Goal: Task Accomplishment & Management: Use online tool/utility

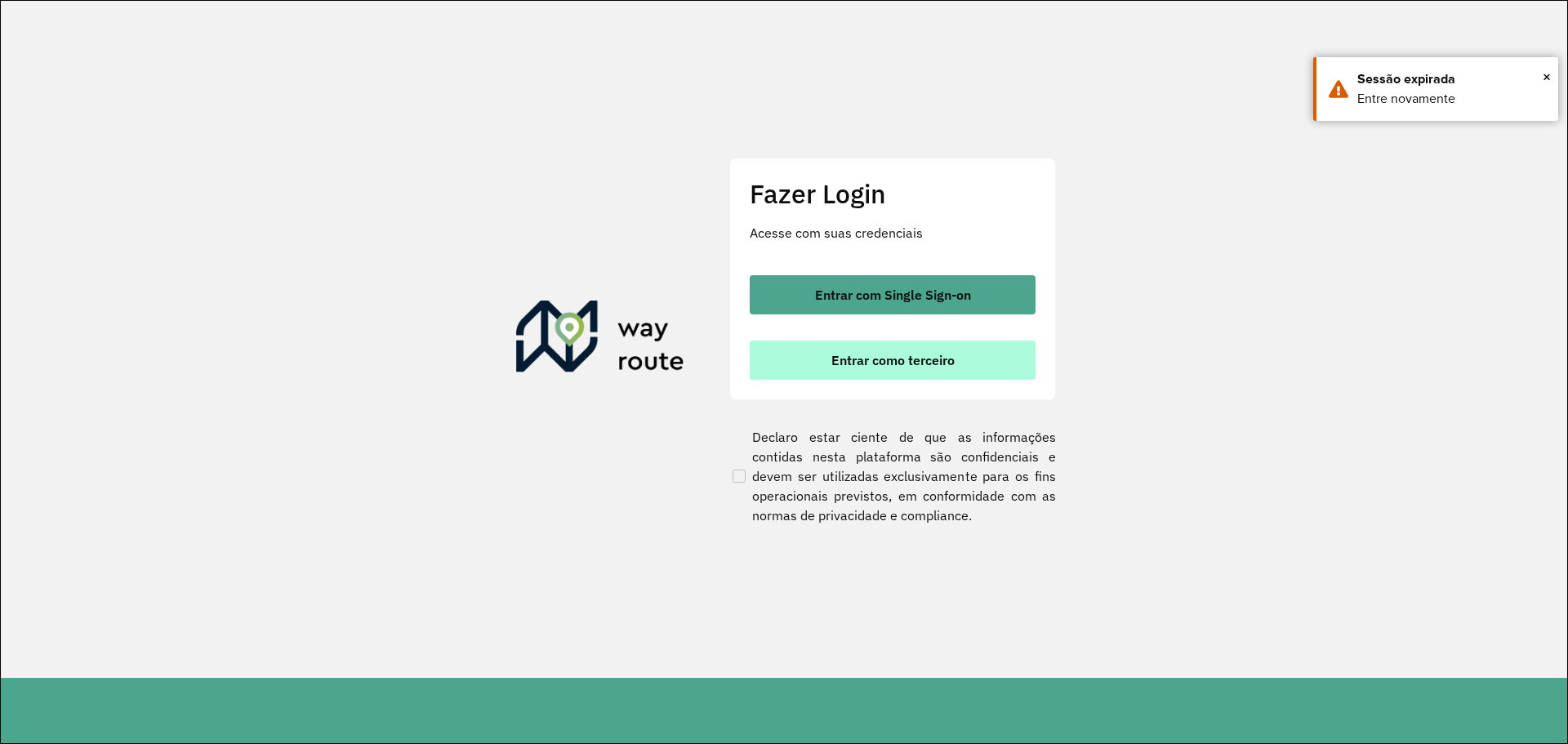
click at [885, 358] on span "Entrar como terceiro" at bounding box center [893, 360] width 123 height 13
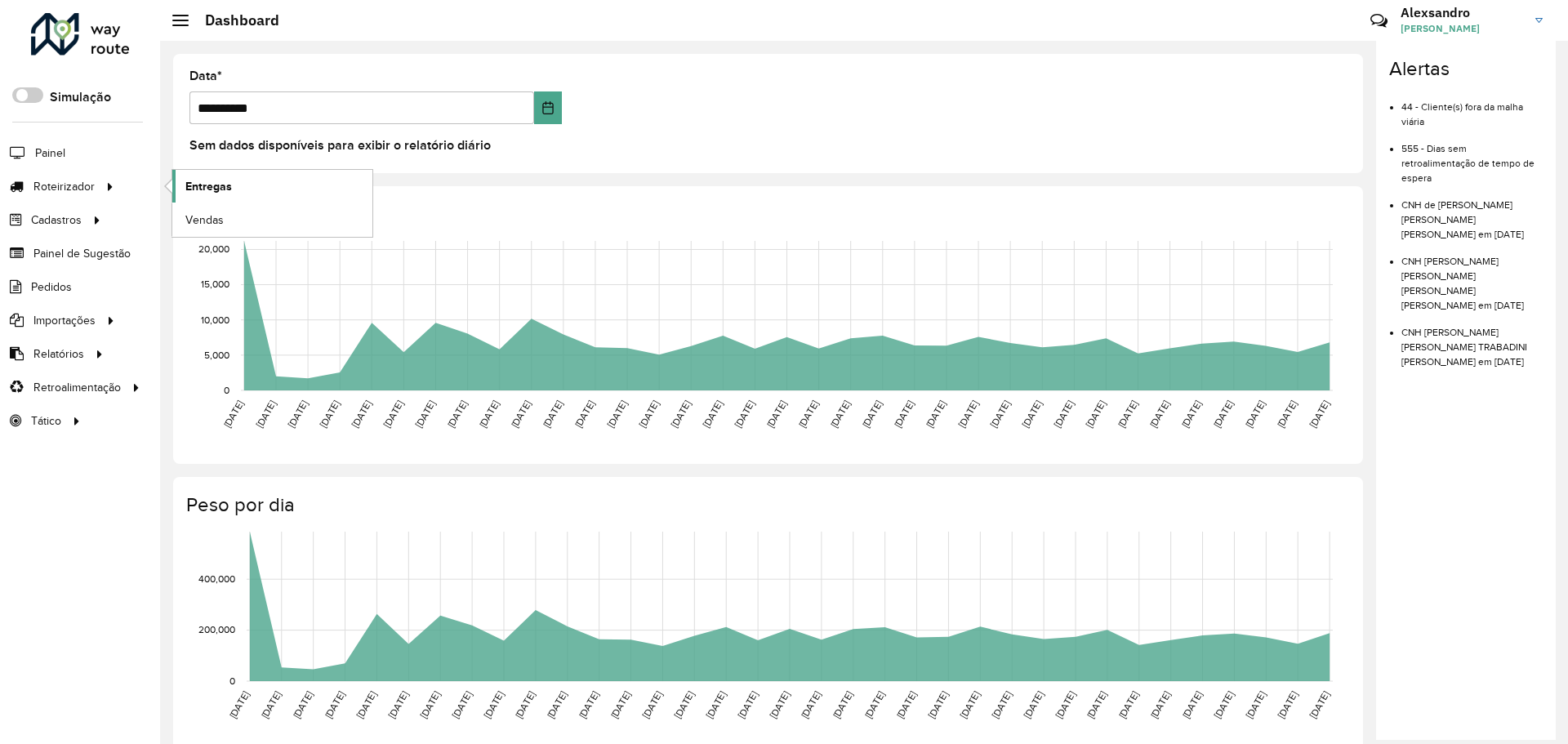
click at [210, 191] on span "Entregas" at bounding box center [209, 187] width 46 height 17
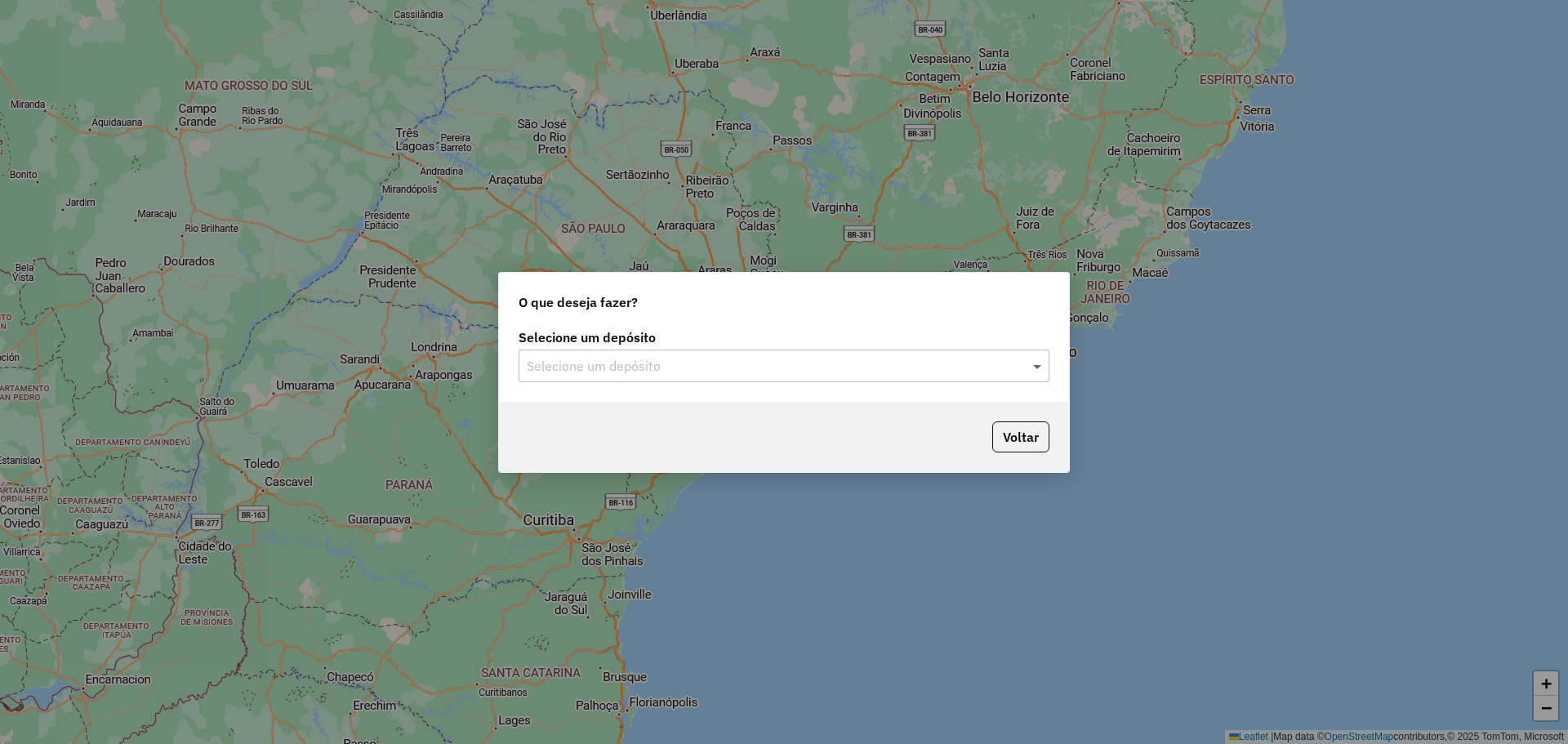
click at [1037, 363] on span at bounding box center [1039, 366] width 21 height 20
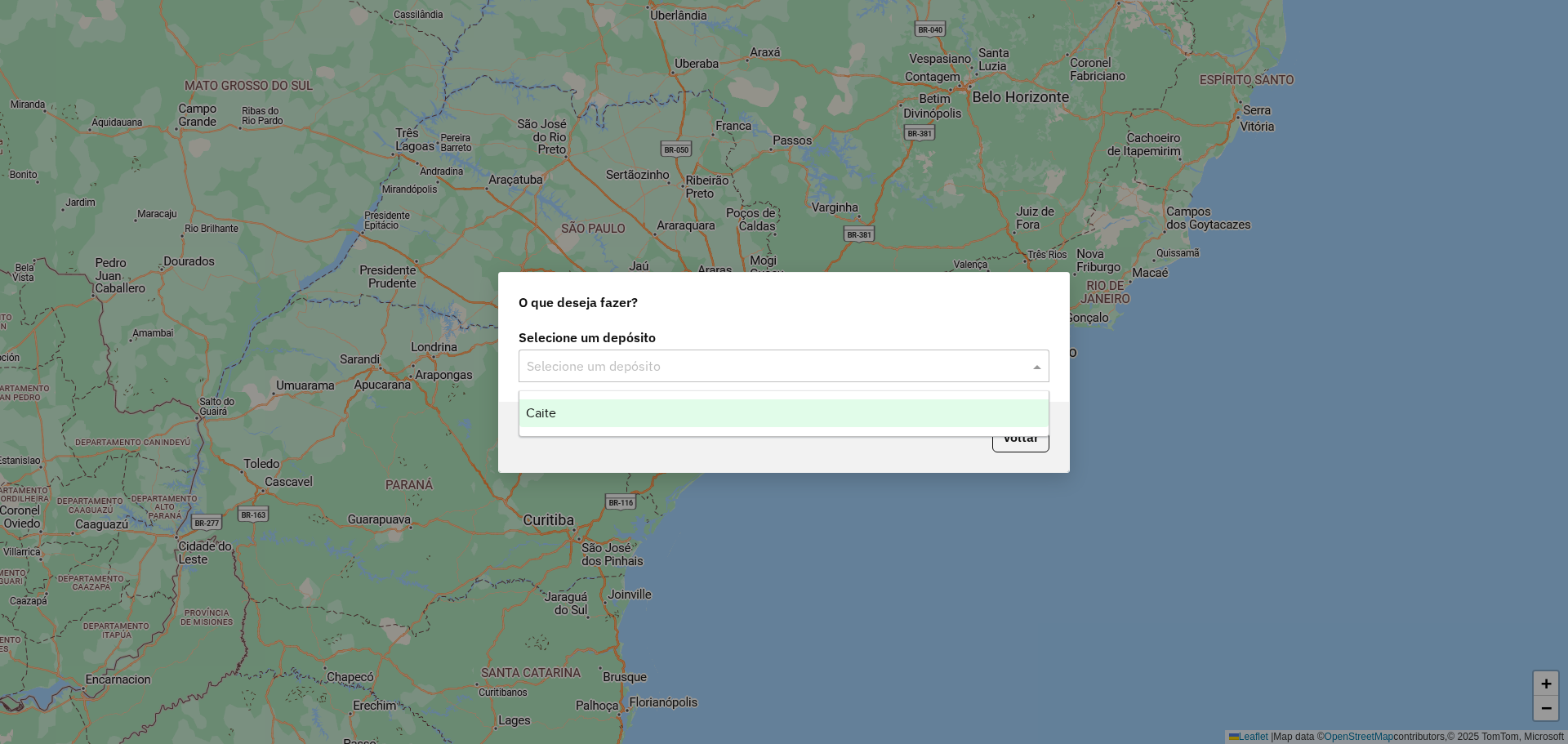
click at [541, 419] on span "Caite" at bounding box center [540, 413] width 30 height 14
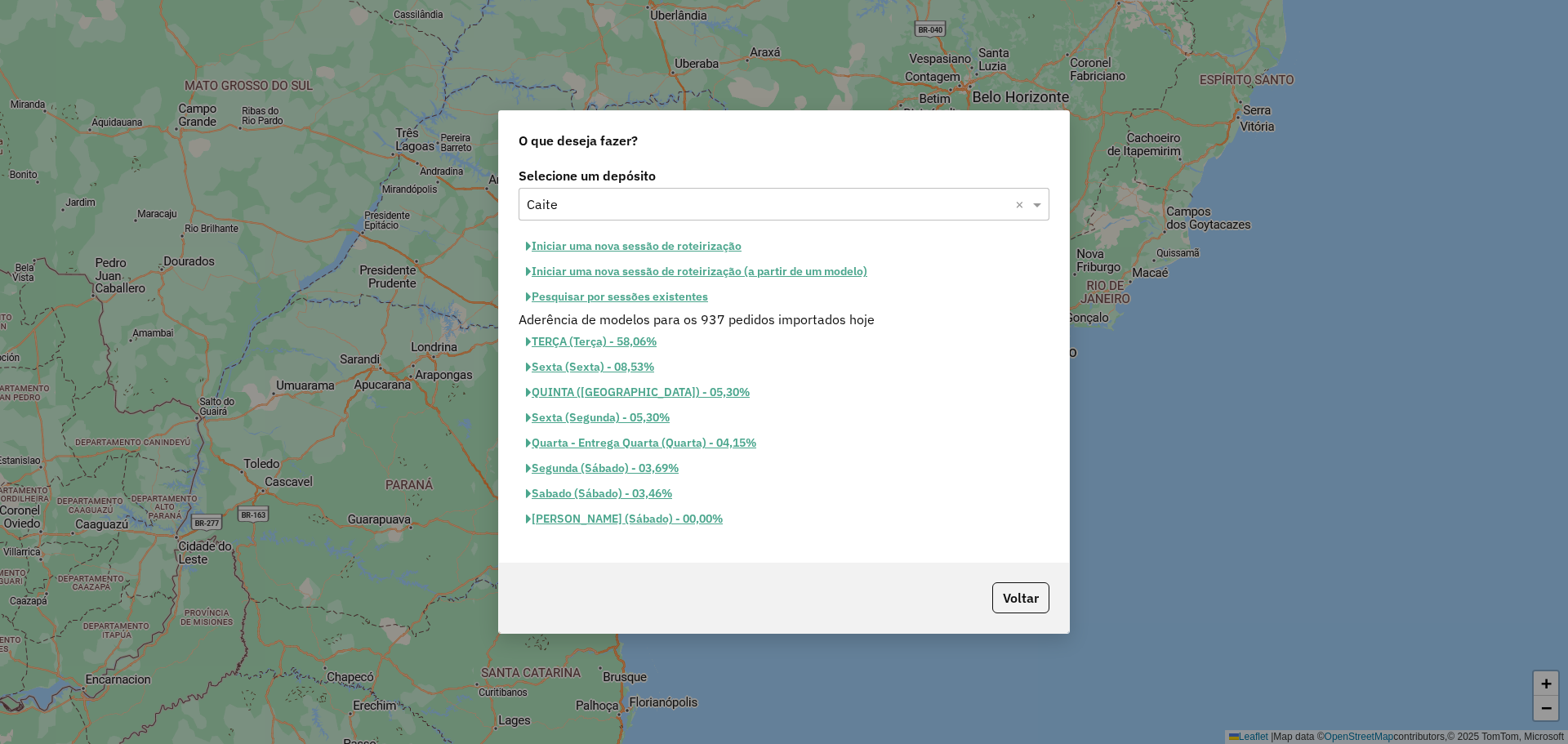
click at [613, 298] on button "Pesquisar por sessões existentes" at bounding box center [617, 297] width 197 height 26
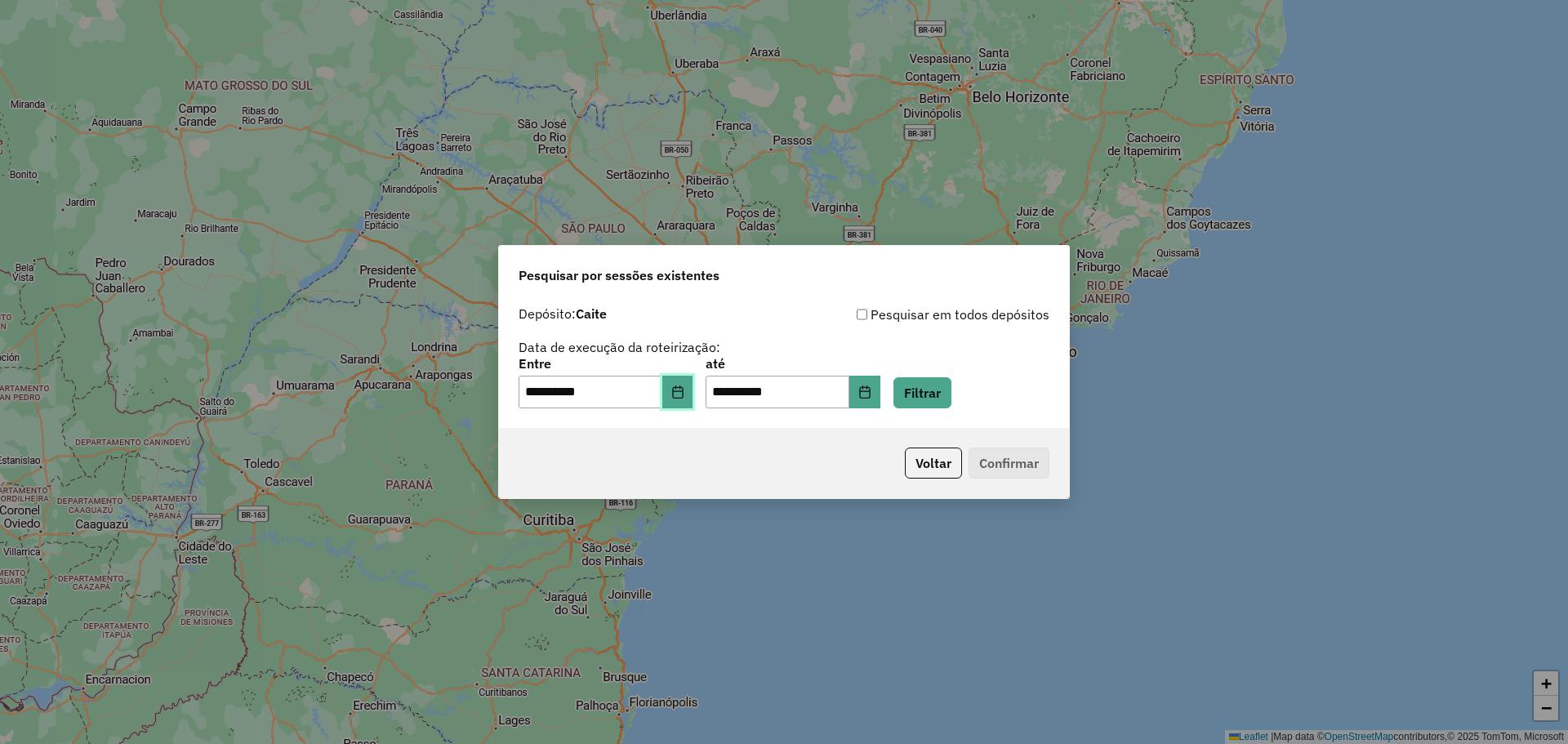
click at [684, 395] on icon "Choose Date" at bounding box center [677, 391] width 13 height 13
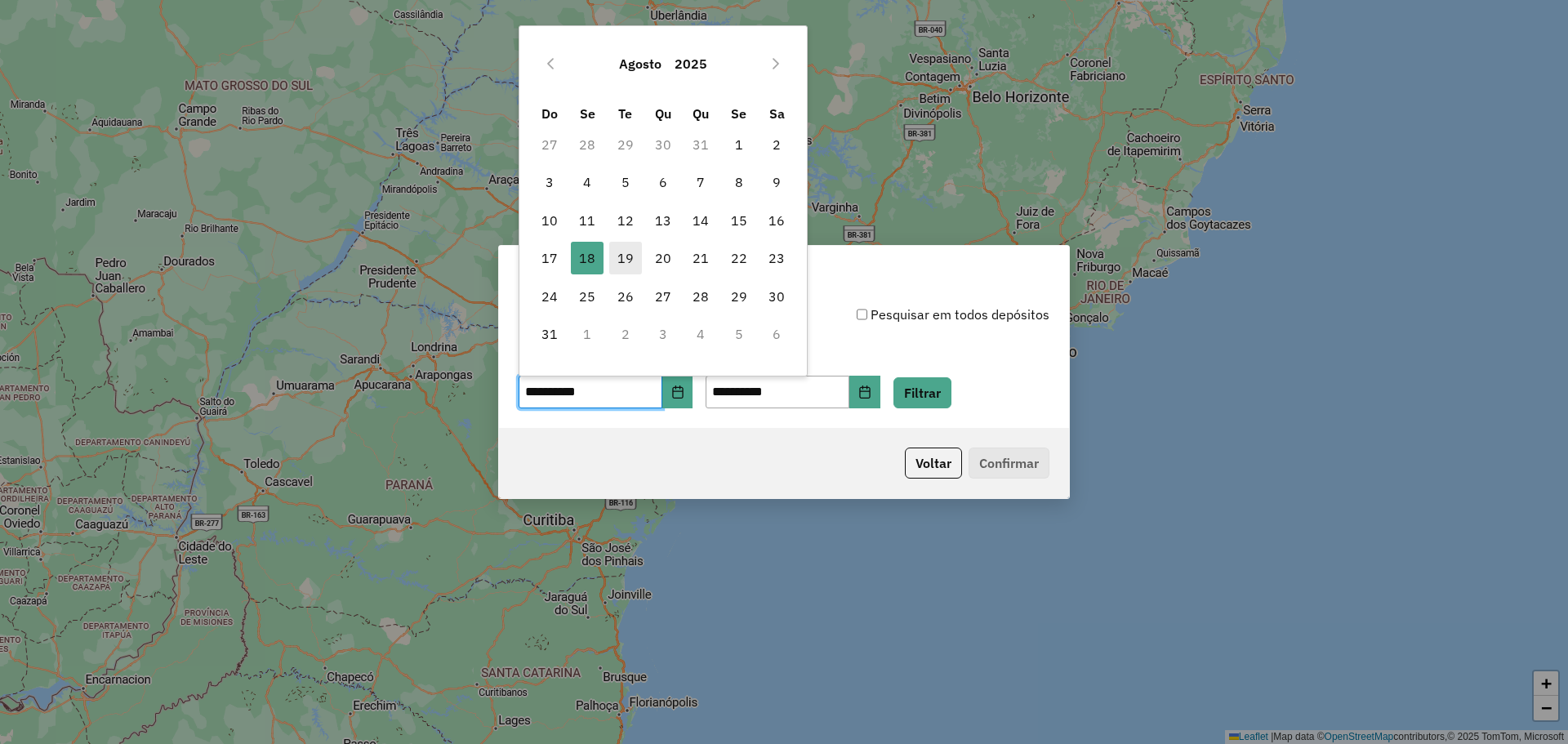
click at [631, 258] on span "19" at bounding box center [626, 258] width 33 height 33
type input "**********"
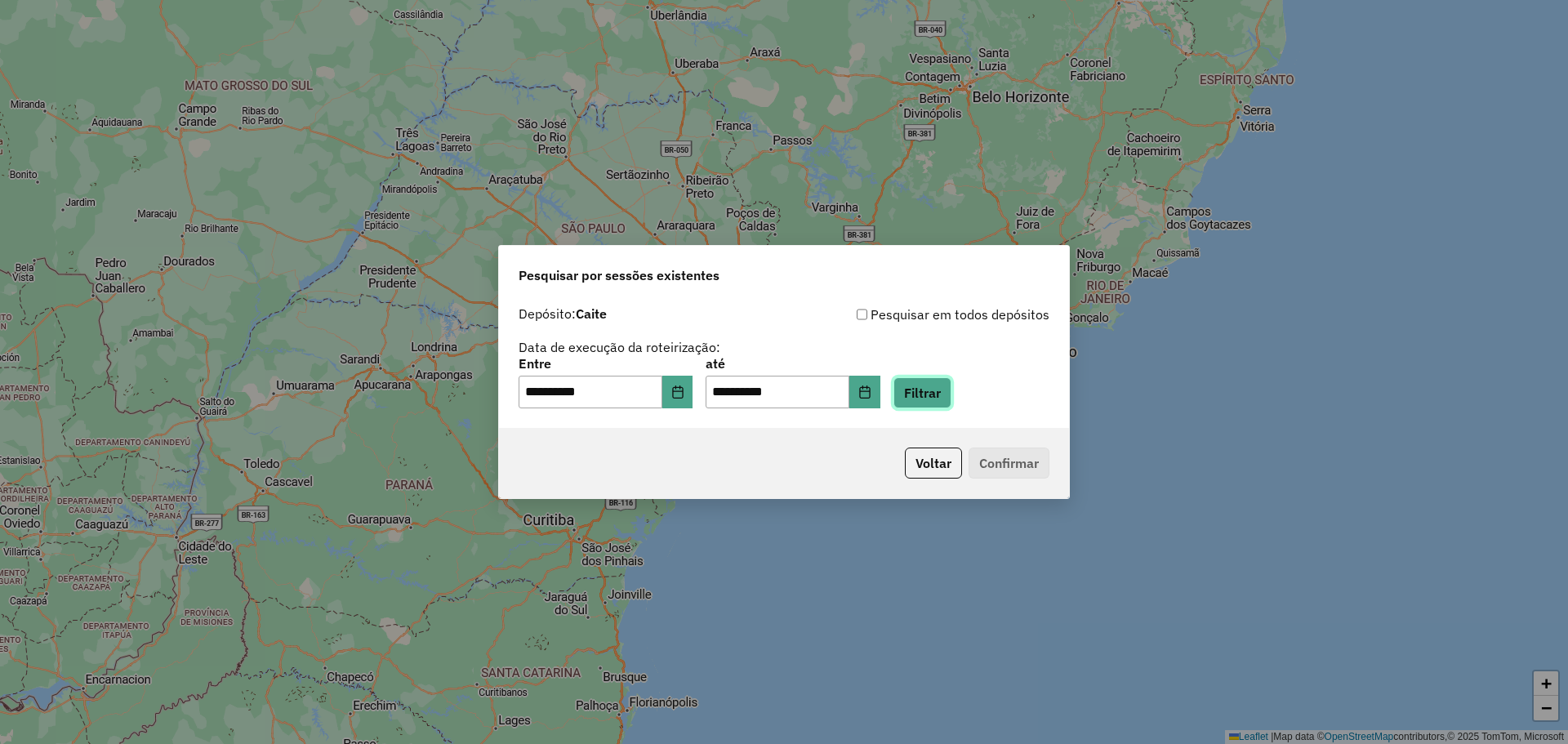
click at [949, 396] on button "Filtrar" at bounding box center [923, 393] width 58 height 31
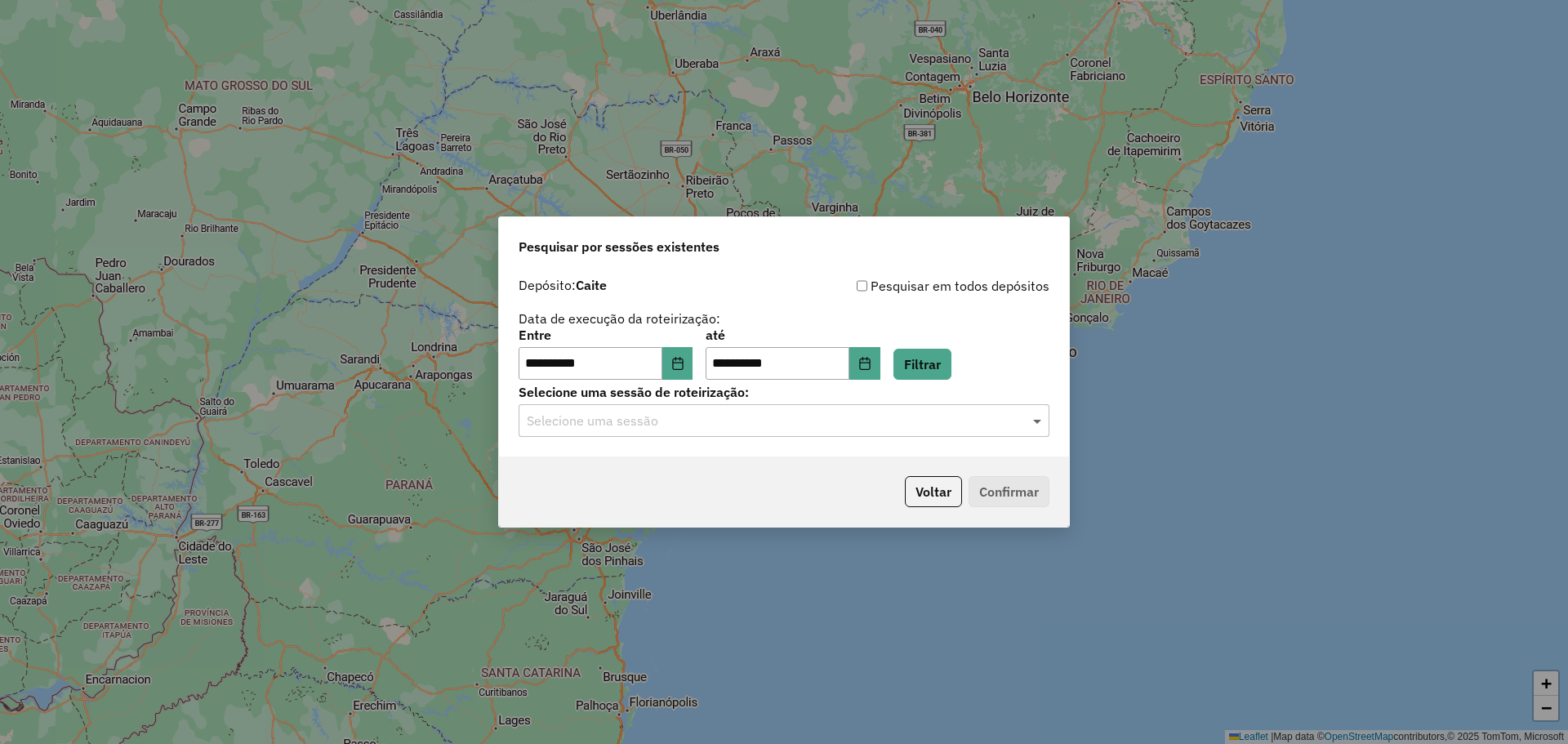
click at [1038, 422] on span at bounding box center [1039, 420] width 21 height 20
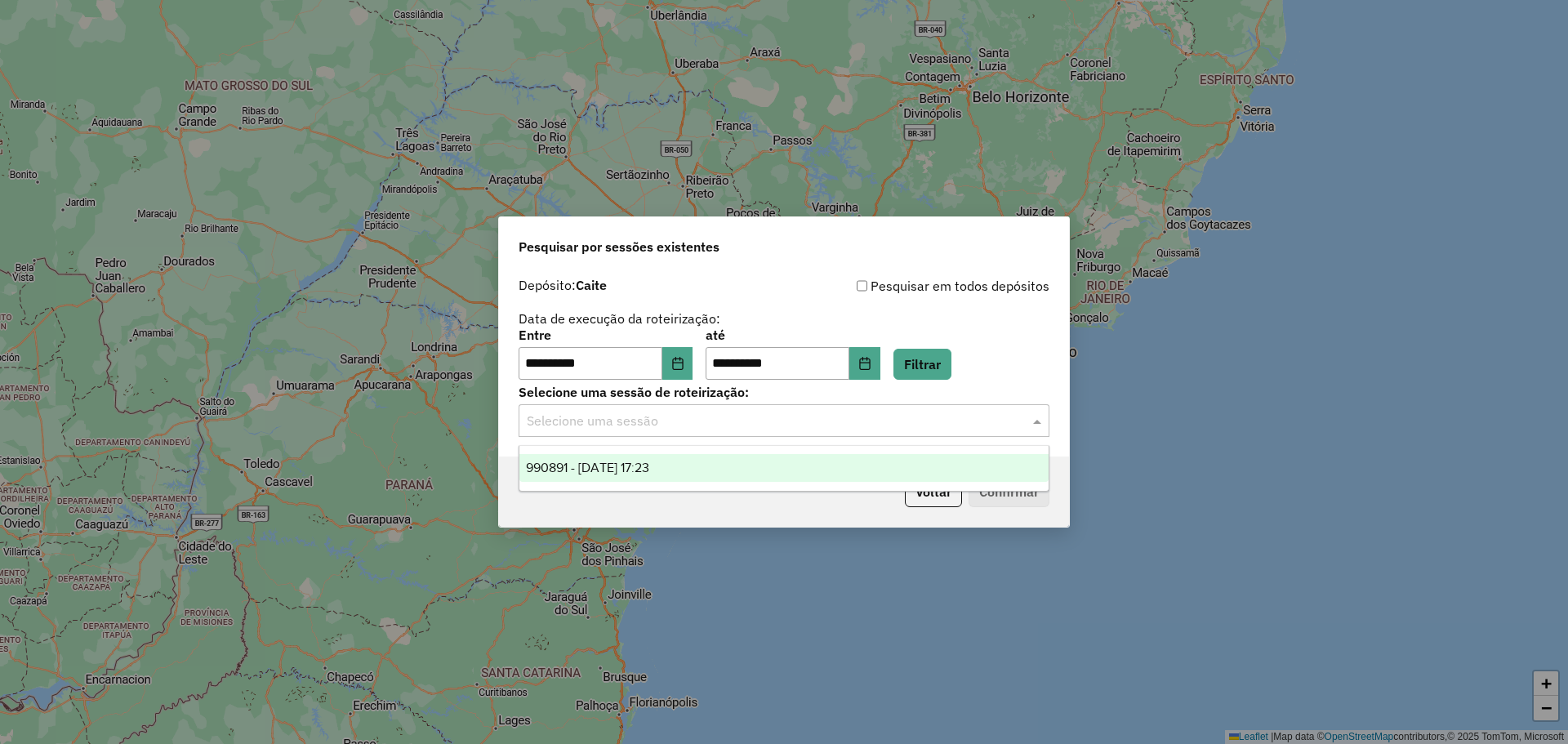
click at [641, 462] on span "990891 - 19/08/2025 17:23" at bounding box center [587, 467] width 123 height 14
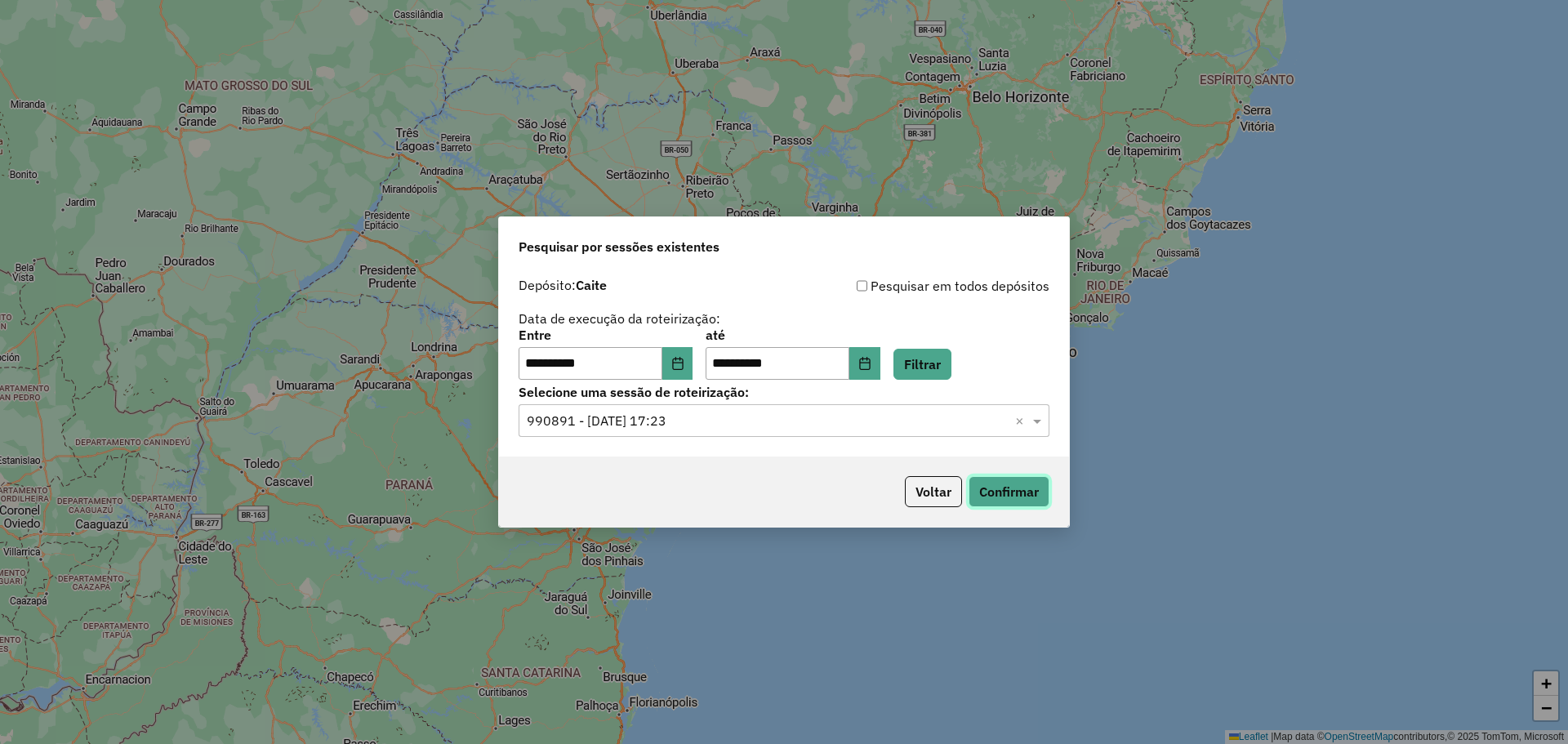
click at [1008, 495] on button "Confirmar" at bounding box center [1008, 491] width 80 height 31
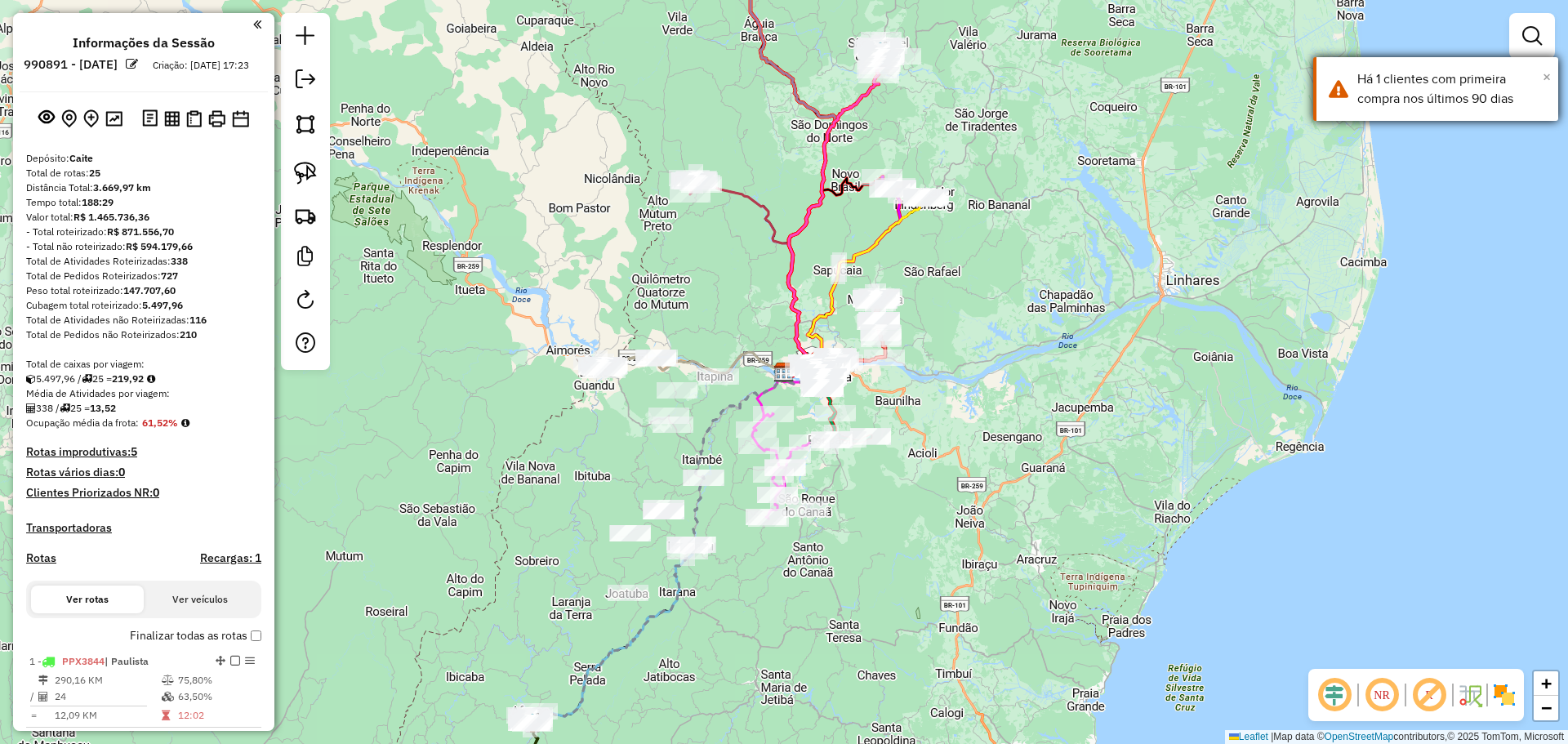
click at [1543, 76] on span "×" at bounding box center [1547, 76] width 9 height 18
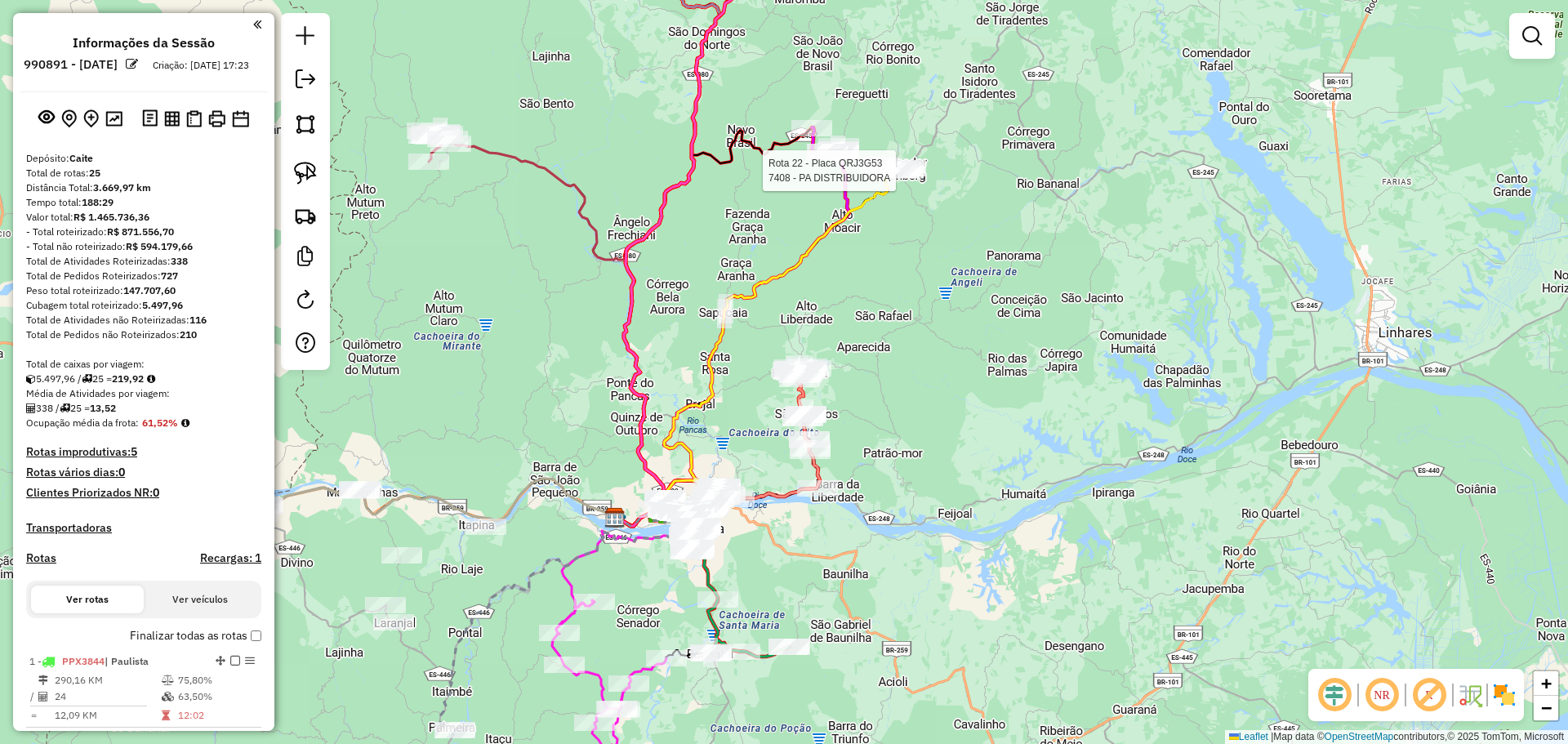
select select "**********"
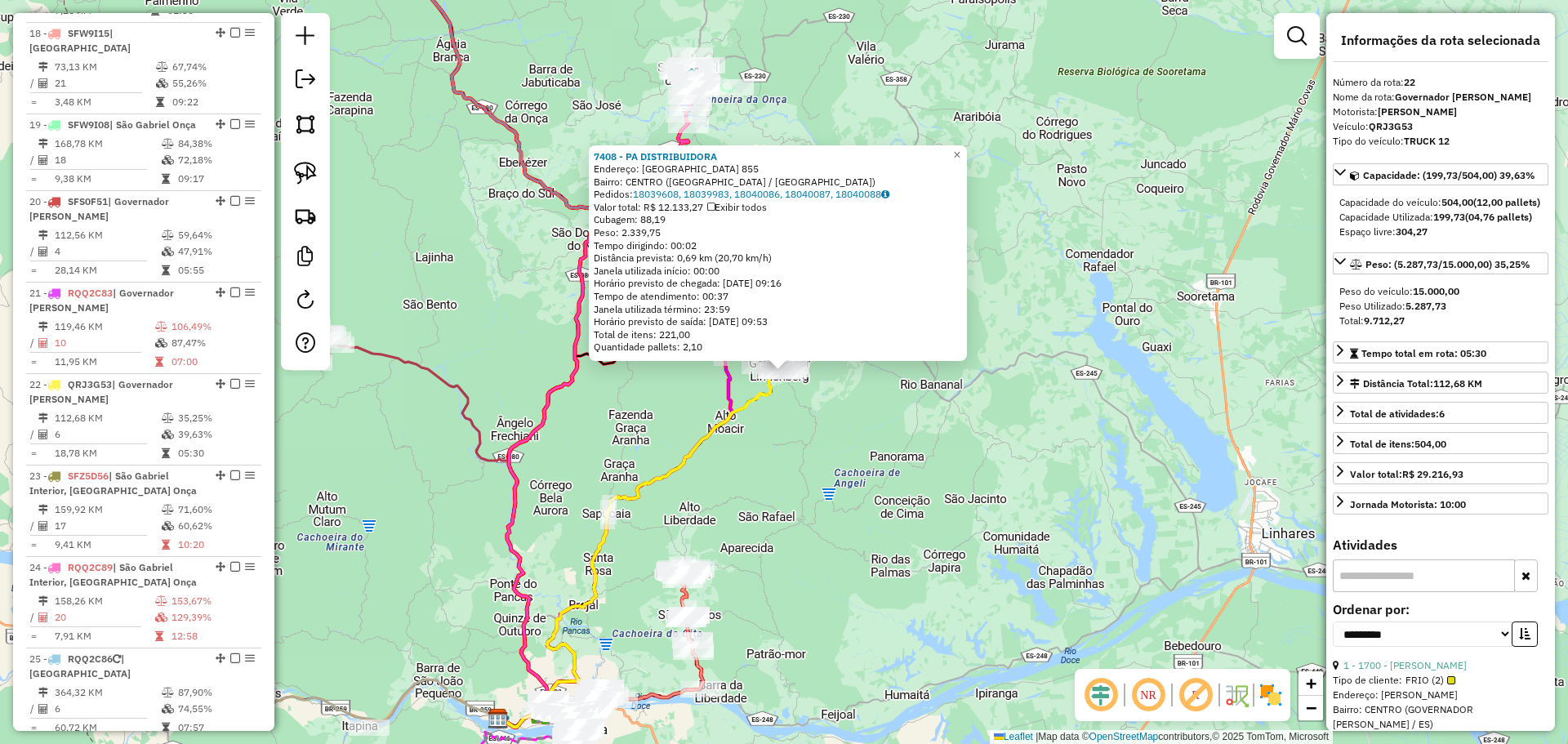
scroll to position [2455, 0]
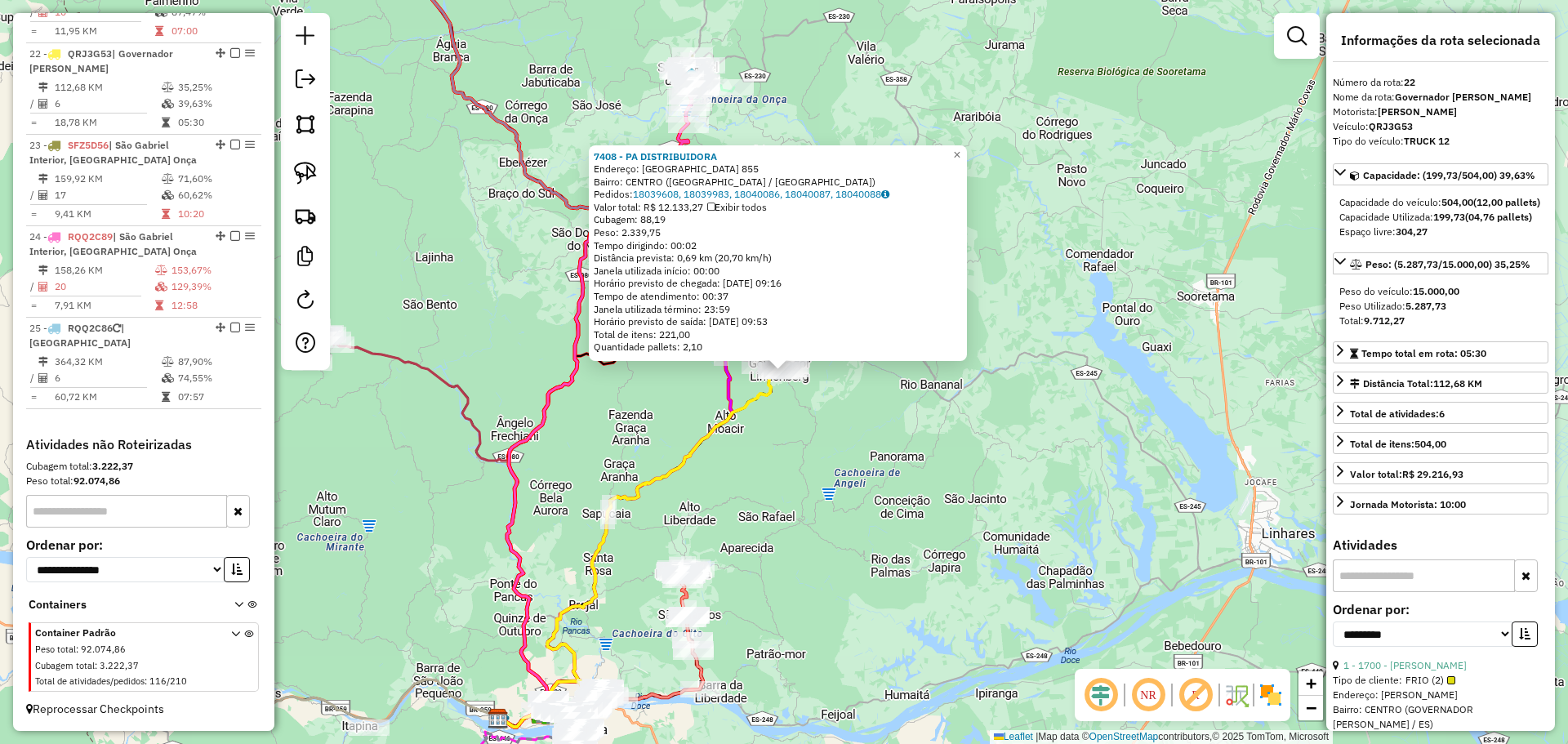
click at [932, 460] on div "7408 - PA DISTRIBUIDORA Endereço: SAO JOSE 855 Bairro: CENTRO (GOVERNADOR LINDE…" at bounding box center [784, 372] width 1568 height 744
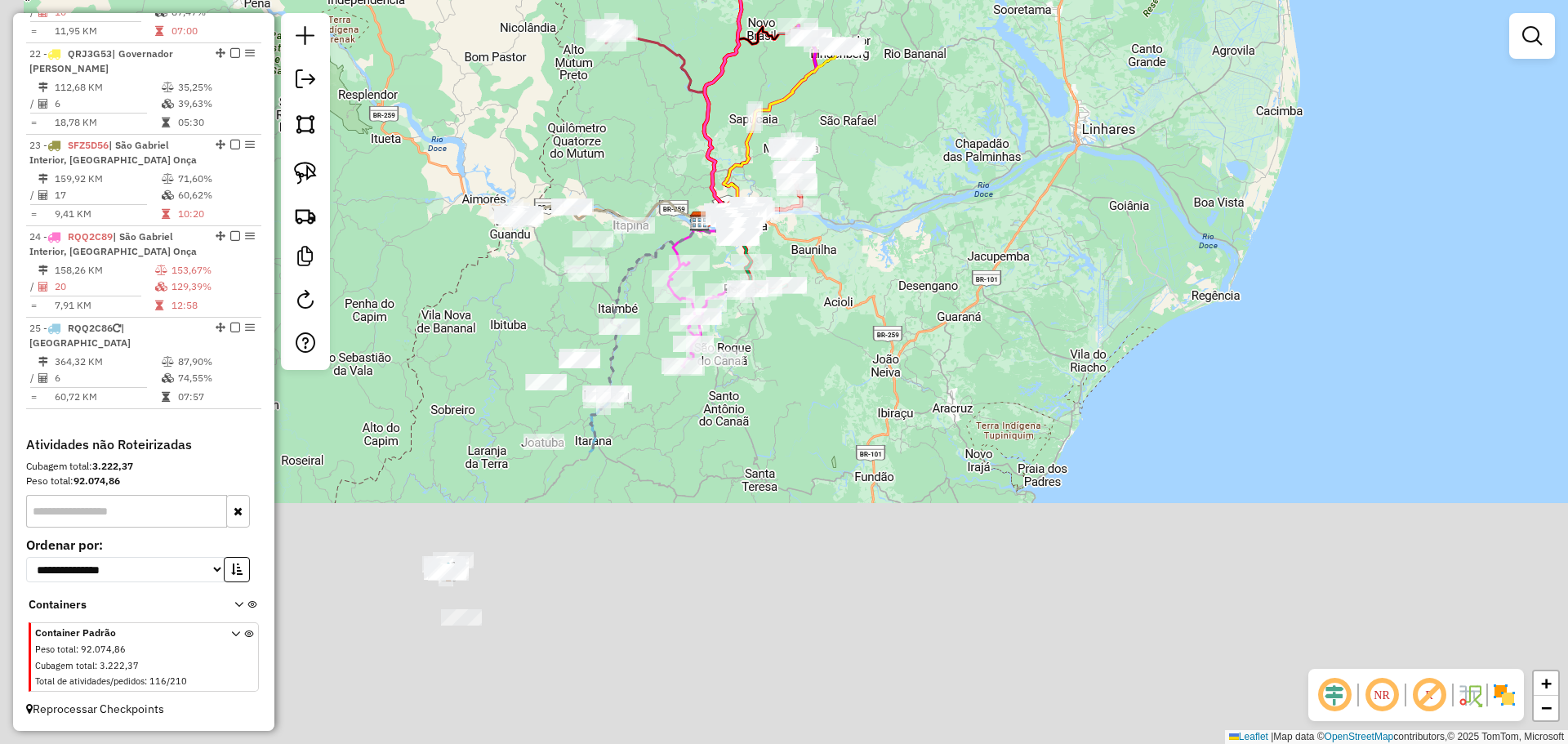
drag, startPoint x: 864, startPoint y: 364, endPoint x: 902, endPoint y: 159, distance: 208.5
click at [902, 159] on div "Janela de atendimento Grade de atendimento Capacidade Transportadoras Veículos …" at bounding box center [784, 372] width 1568 height 744
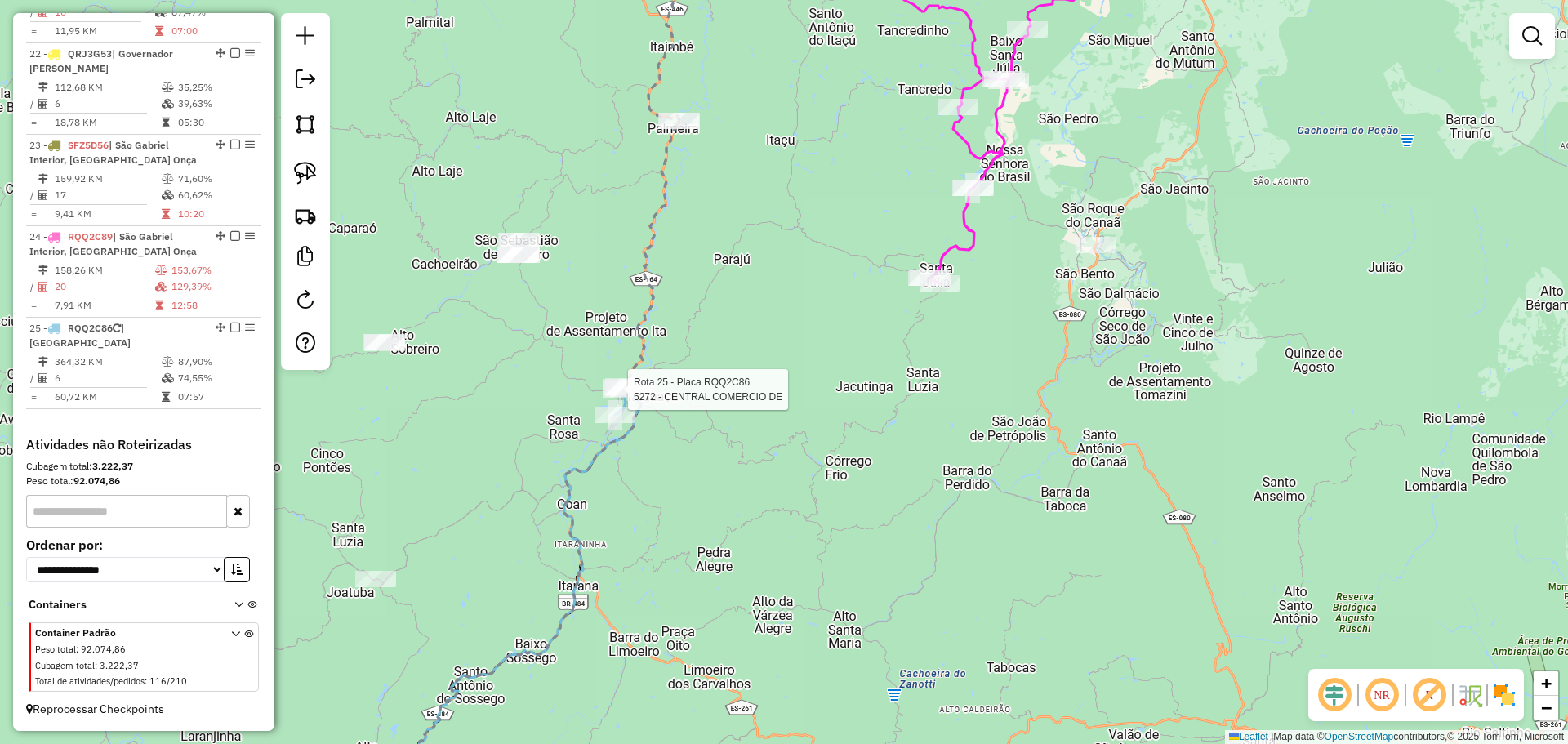
select select "**********"
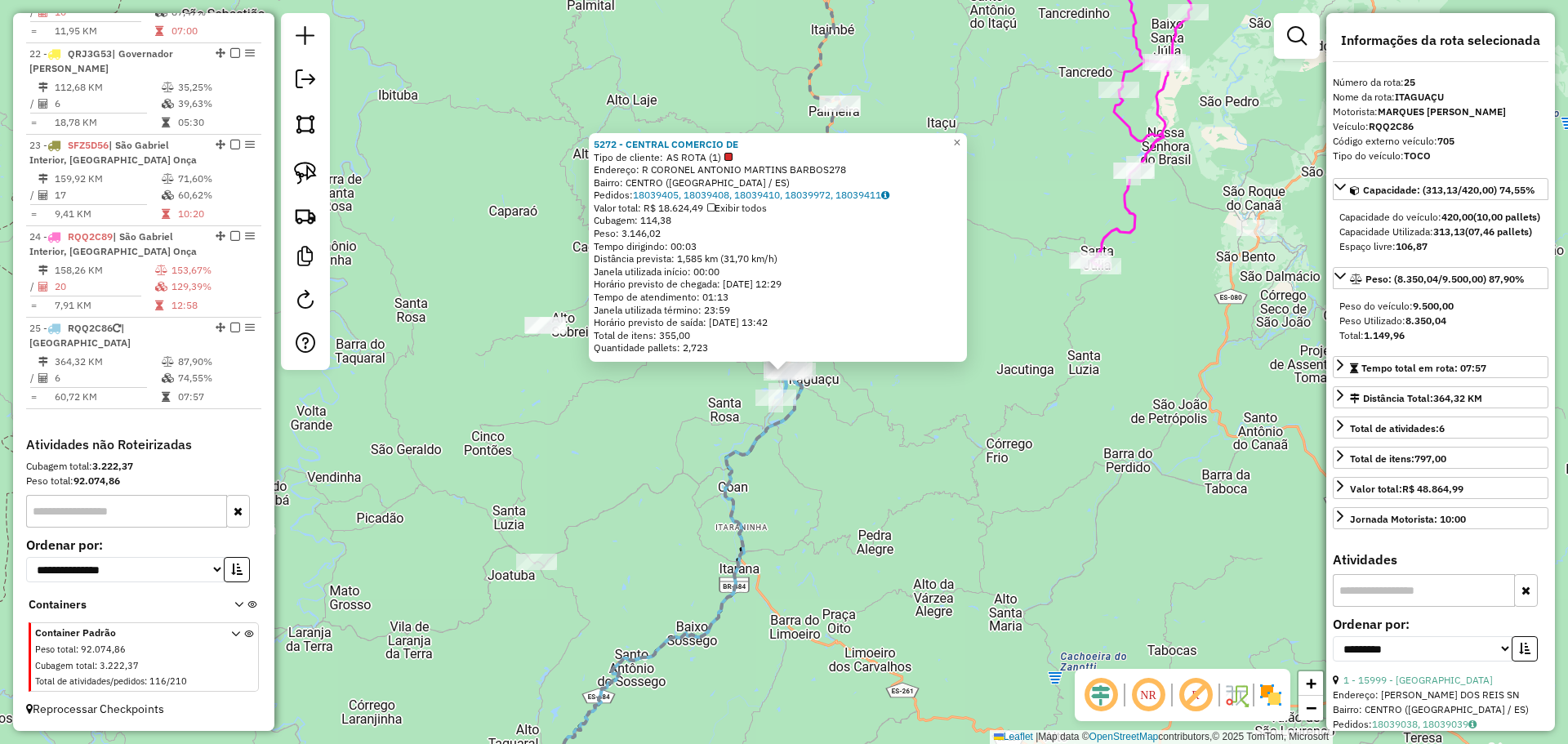
click at [597, 440] on div "5272 - CENTRAL COMERCIO DE Tipo de cliente: AS ROTA (1) Endereço: R CORONEL ANT…" at bounding box center [784, 372] width 1568 height 744
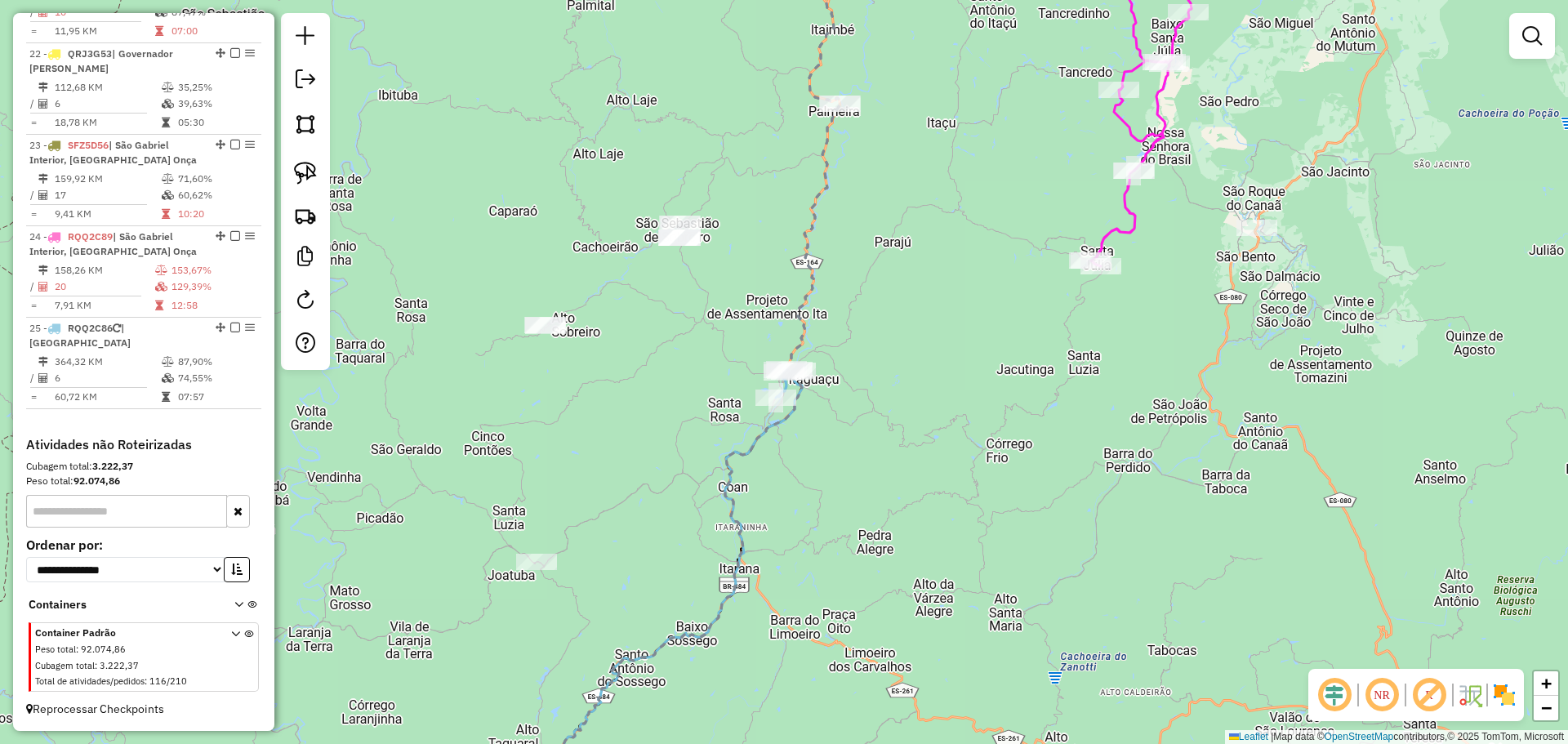
drag, startPoint x: 708, startPoint y: 377, endPoint x: 710, endPoint y: 348, distance: 29.1
click at [710, 348] on div "Janela de atendimento Grade de atendimento Capacidade Transportadoras Veículos …" at bounding box center [784, 372] width 1568 height 744
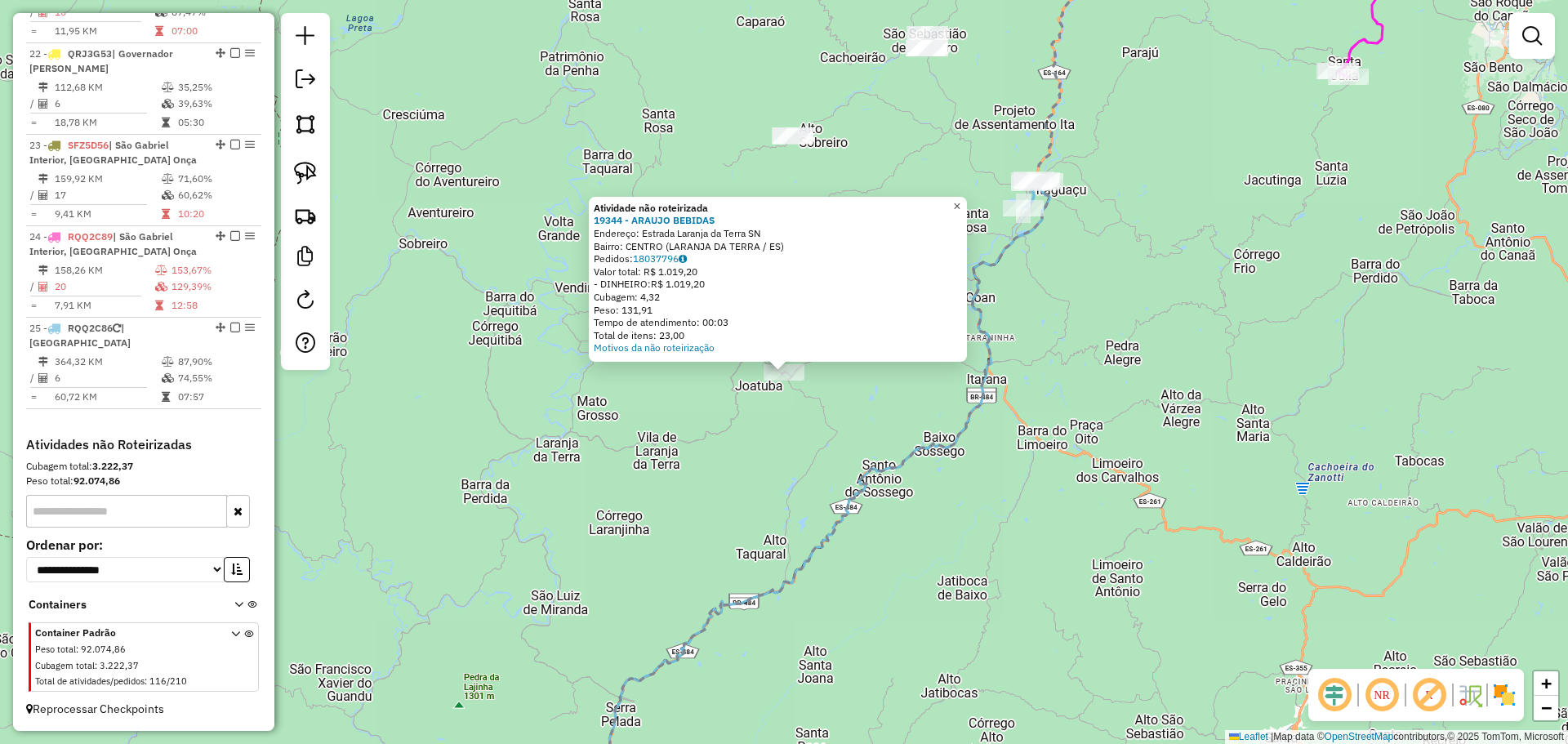
click at [960, 199] on span "×" at bounding box center [956, 206] width 8 height 14
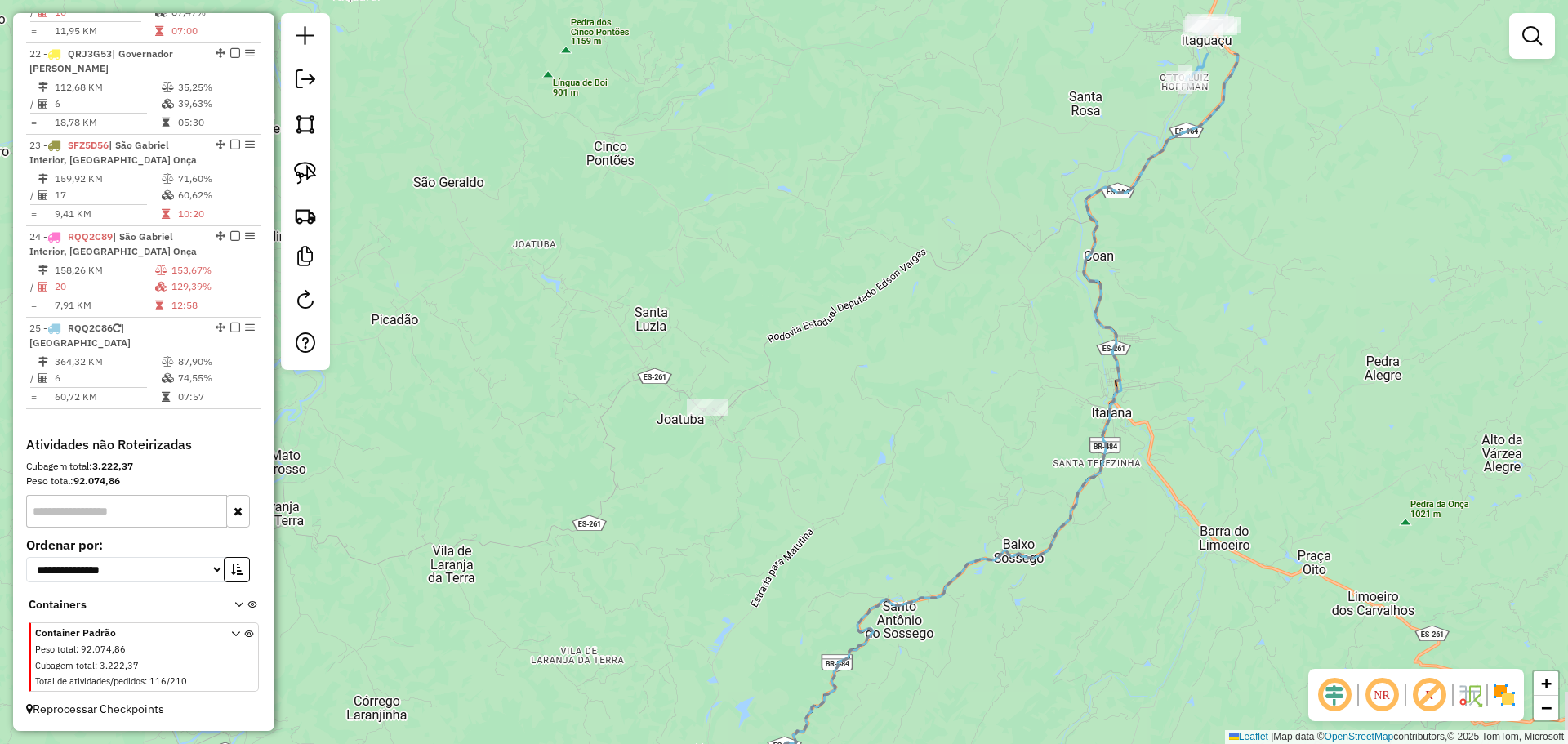
drag, startPoint x: 972, startPoint y: 307, endPoint x: 904, endPoint y: 426, distance: 137.1
click at [904, 426] on div "Janela de atendimento Grade de atendimento Capacidade Transportadoras Veículos …" at bounding box center [784, 372] width 1568 height 744
click at [699, 416] on div at bounding box center [707, 407] width 41 height 16
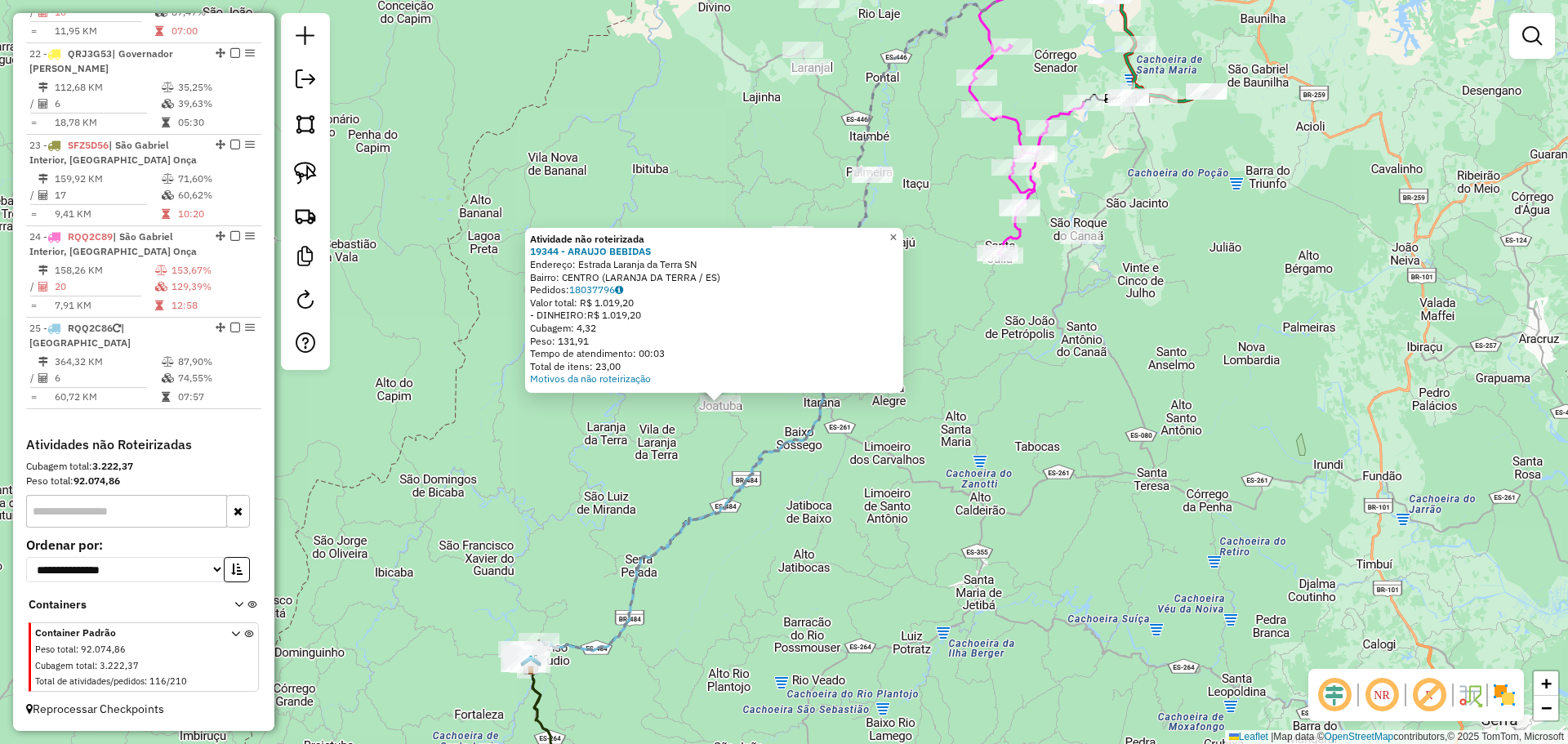
click at [896, 234] on span "×" at bounding box center [893, 237] width 8 height 14
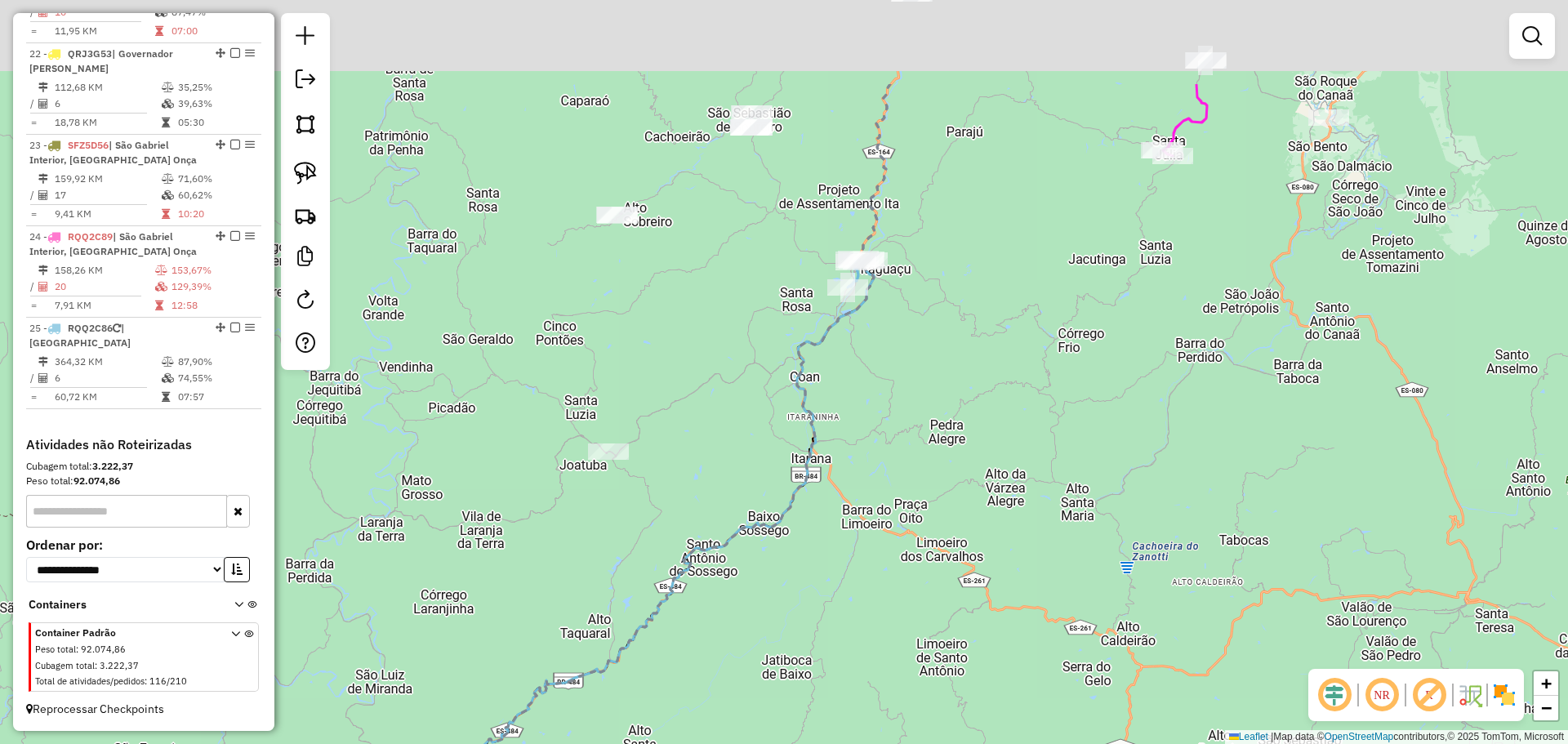
drag, startPoint x: 841, startPoint y: 515, endPoint x: 698, endPoint y: 622, distance: 178.6
click at [692, 634] on div "Janela de atendimento Grade de atendimento Capacidade Transportadoras Veículos …" at bounding box center [784, 372] width 1568 height 744
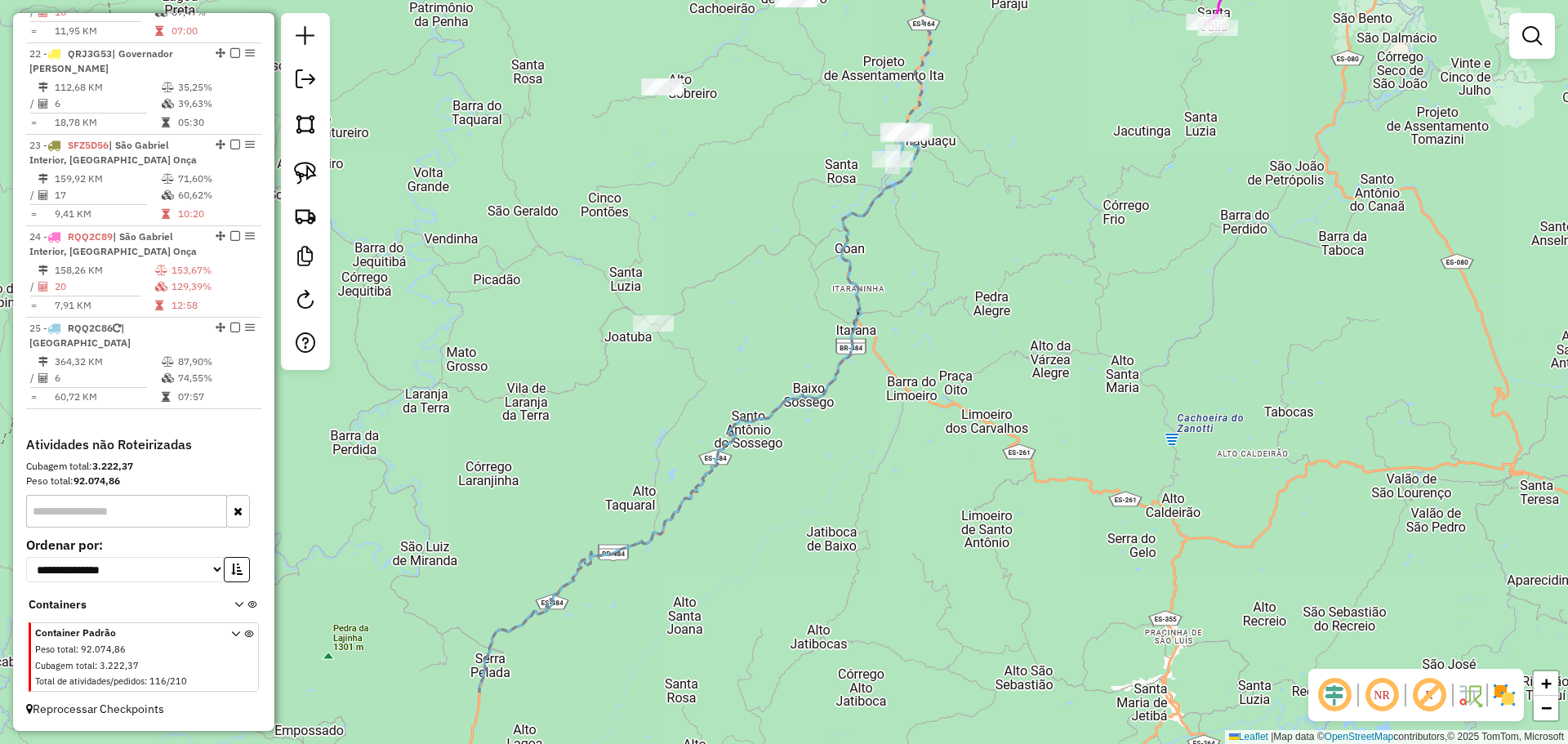
drag, startPoint x: 889, startPoint y: 519, endPoint x: 867, endPoint y: 393, distance: 127.9
click at [867, 393] on div "Janela de atendimento Grade de atendimento Capacidade Transportadoras Veículos …" at bounding box center [784, 372] width 1568 height 744
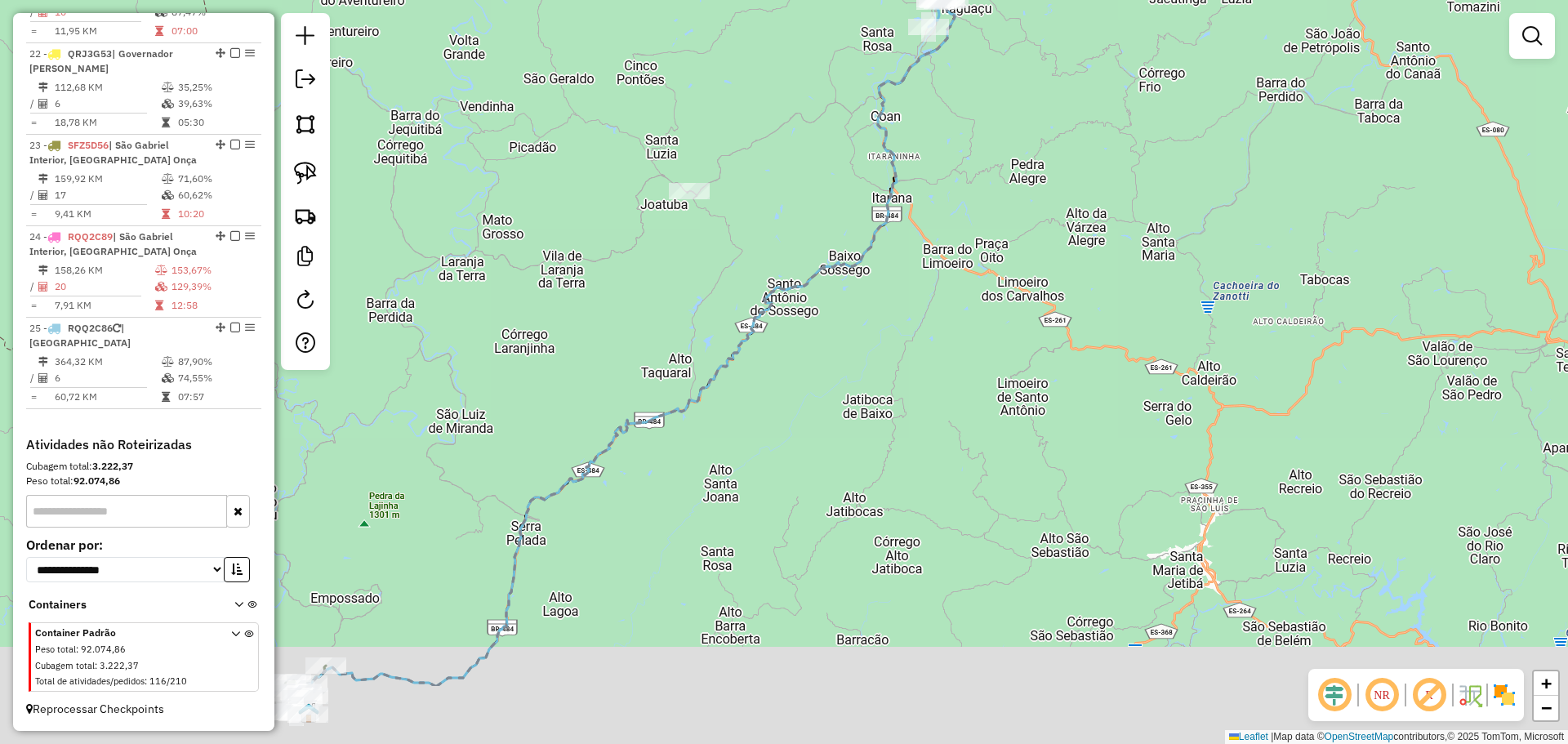
drag, startPoint x: 836, startPoint y: 435, endPoint x: 842, endPoint y: 360, distance: 75.2
click at [842, 360] on div "Janela de atendimento Grade de atendimento Capacidade Transportadoras Veículos …" at bounding box center [784, 372] width 1568 height 744
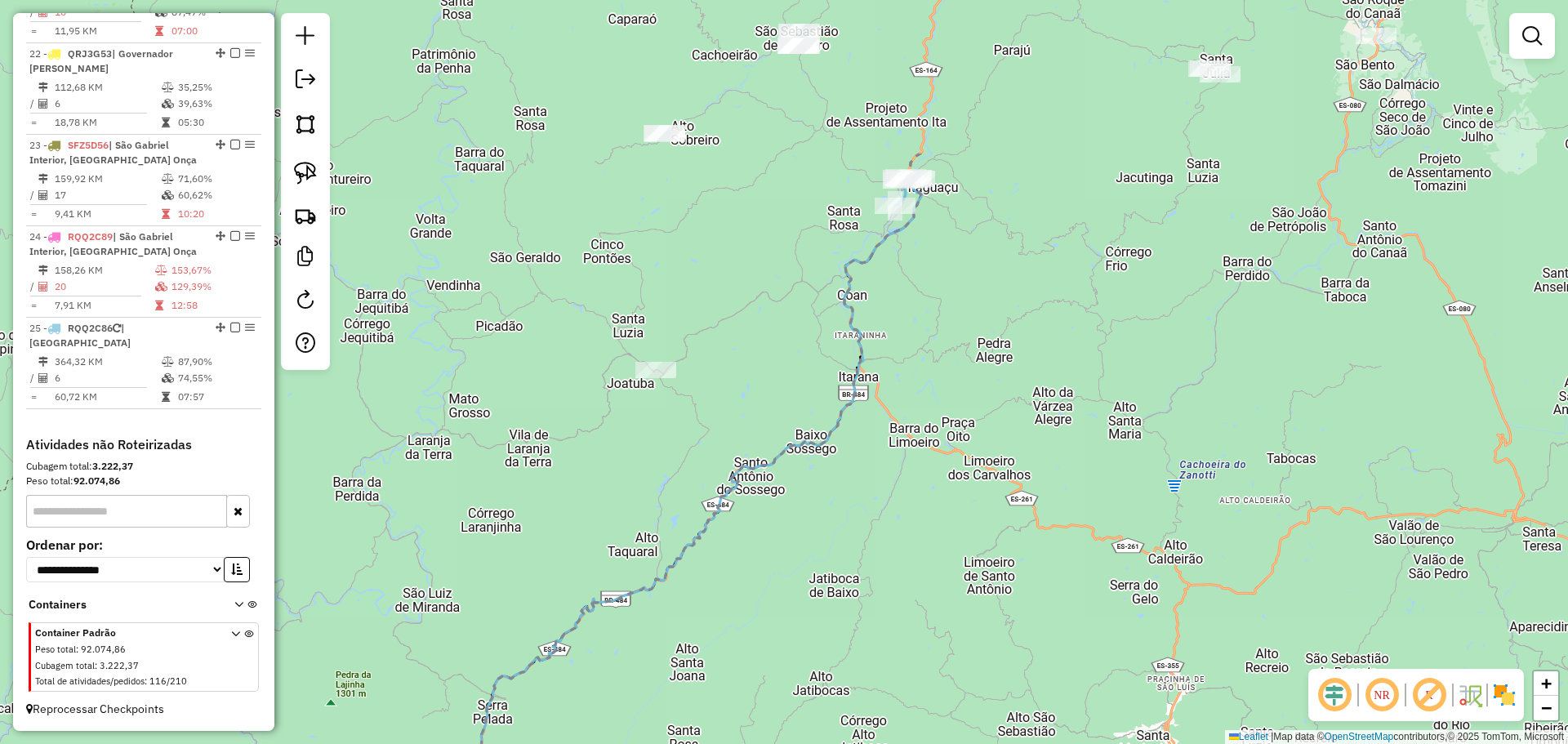
drag, startPoint x: 827, startPoint y: 263, endPoint x: 792, endPoint y: 491, distance: 230.7
click at [792, 491] on div "Janela de atendimento Grade de atendimento Capacidade Transportadoras Veículos …" at bounding box center [784, 372] width 1568 height 744
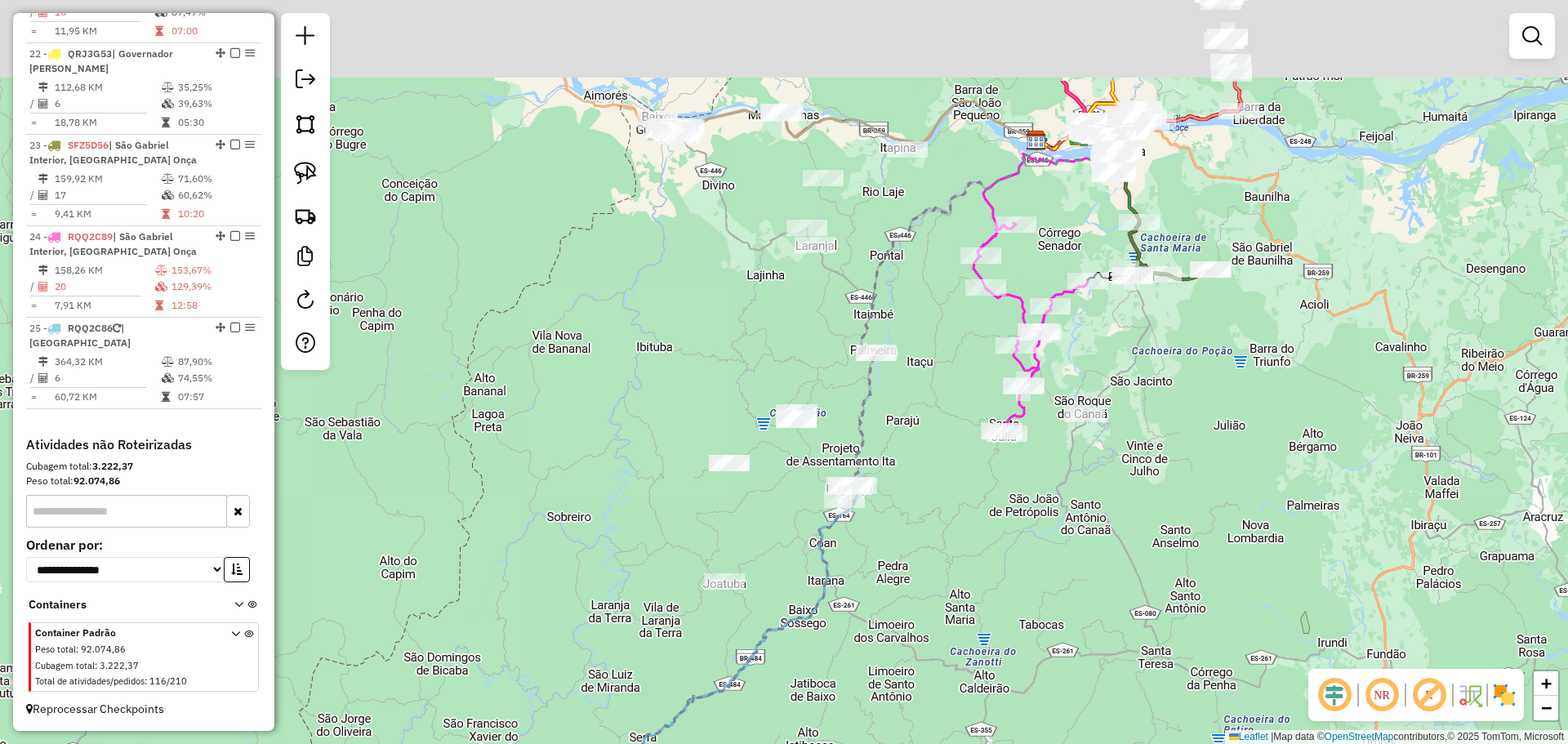
drag, startPoint x: 911, startPoint y: 370, endPoint x: 912, endPoint y: 525, distance: 155.0
click at [912, 525] on div "Janela de atendimento Grade de atendimento Capacidade Transportadoras Veículos …" at bounding box center [784, 372] width 1568 height 744
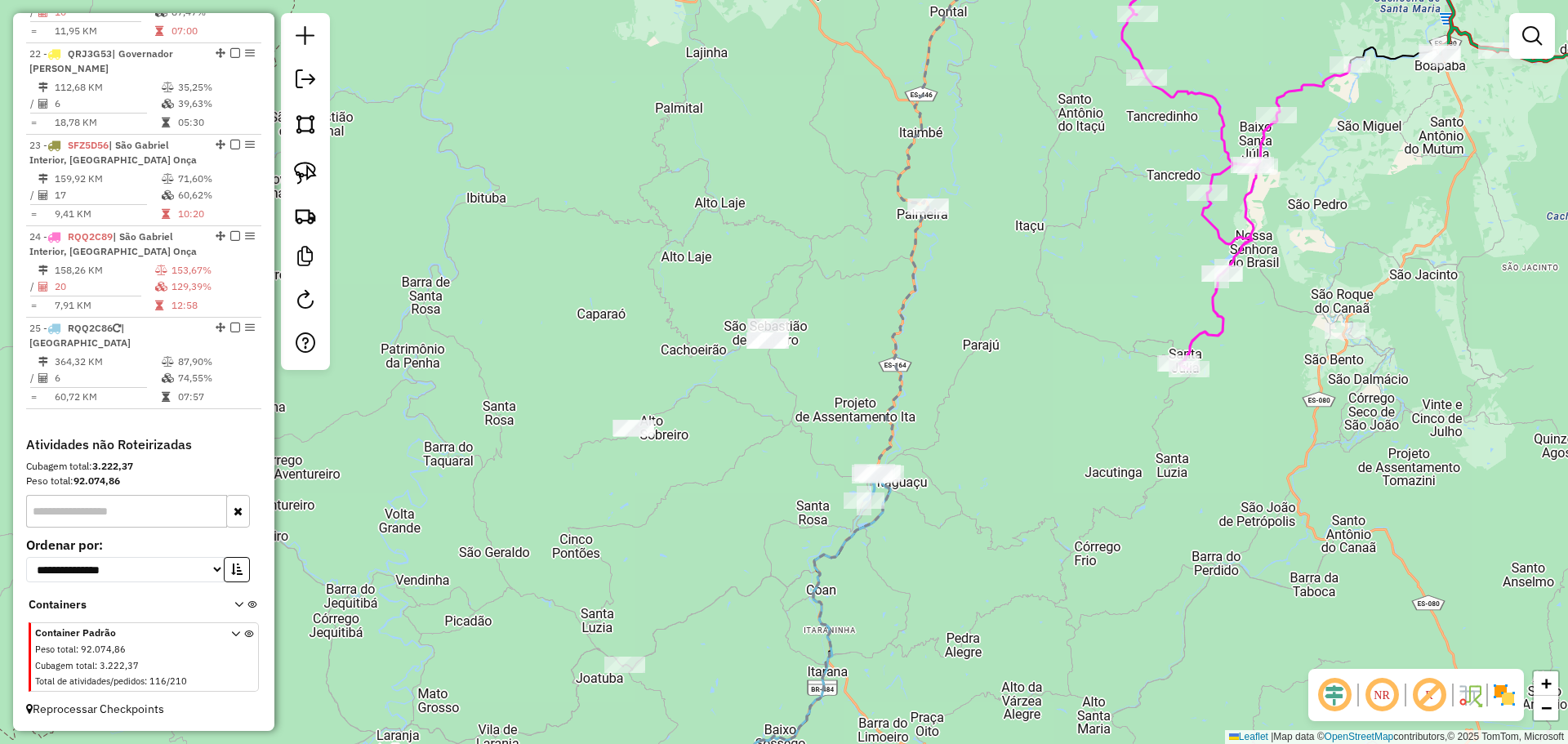
drag, startPoint x: 769, startPoint y: 383, endPoint x: 543, endPoint y: 568, distance: 292.1
click at [543, 568] on div "Janela de atendimento Grade de atendimento Capacidade Transportadoras Veículos …" at bounding box center [784, 372] width 1568 height 744
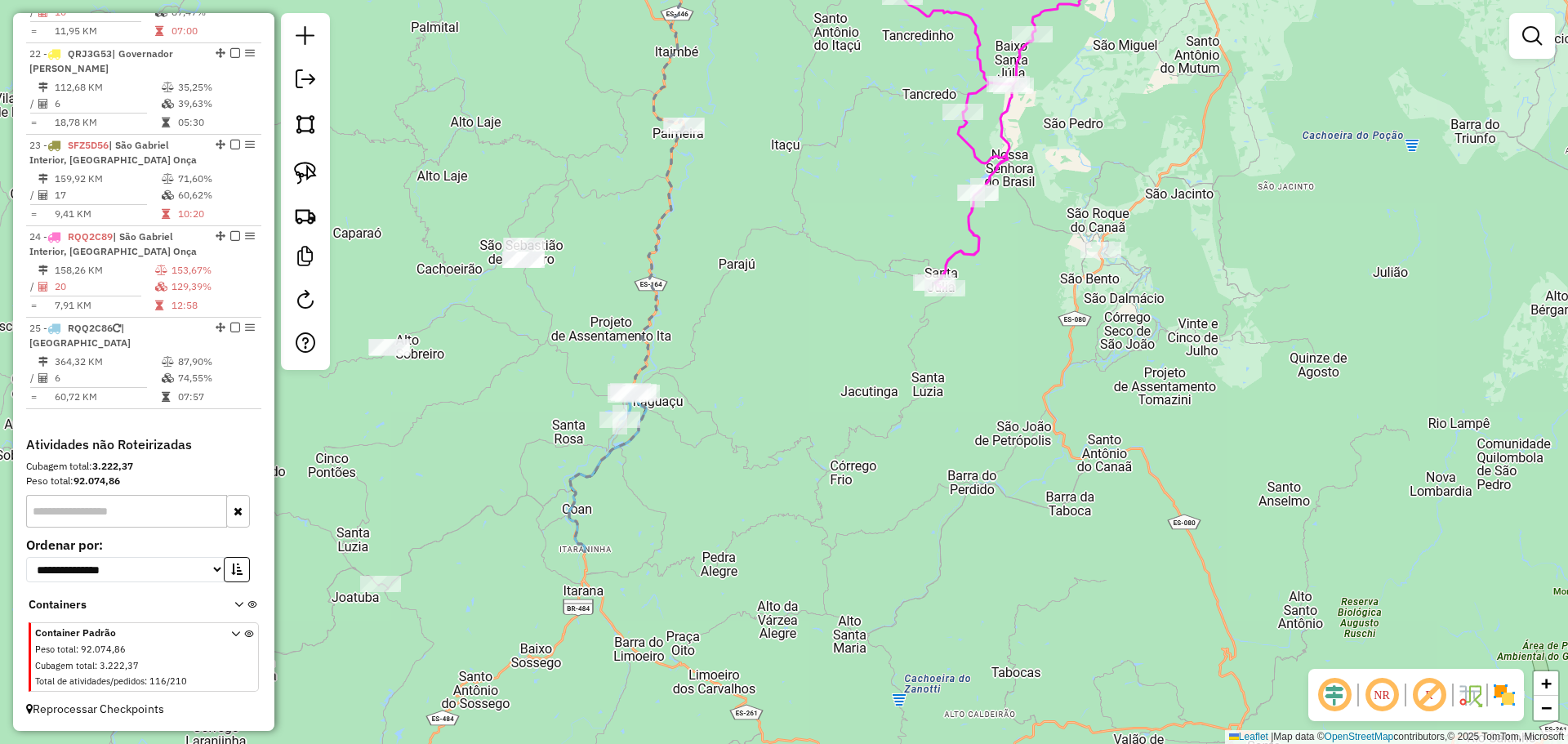
drag, startPoint x: 624, startPoint y: 611, endPoint x: 606, endPoint y: 346, distance: 265.6
click at [606, 346] on div "Janela de atendimento Grade de atendimento Capacidade Transportadoras Veículos …" at bounding box center [784, 372] width 1568 height 744
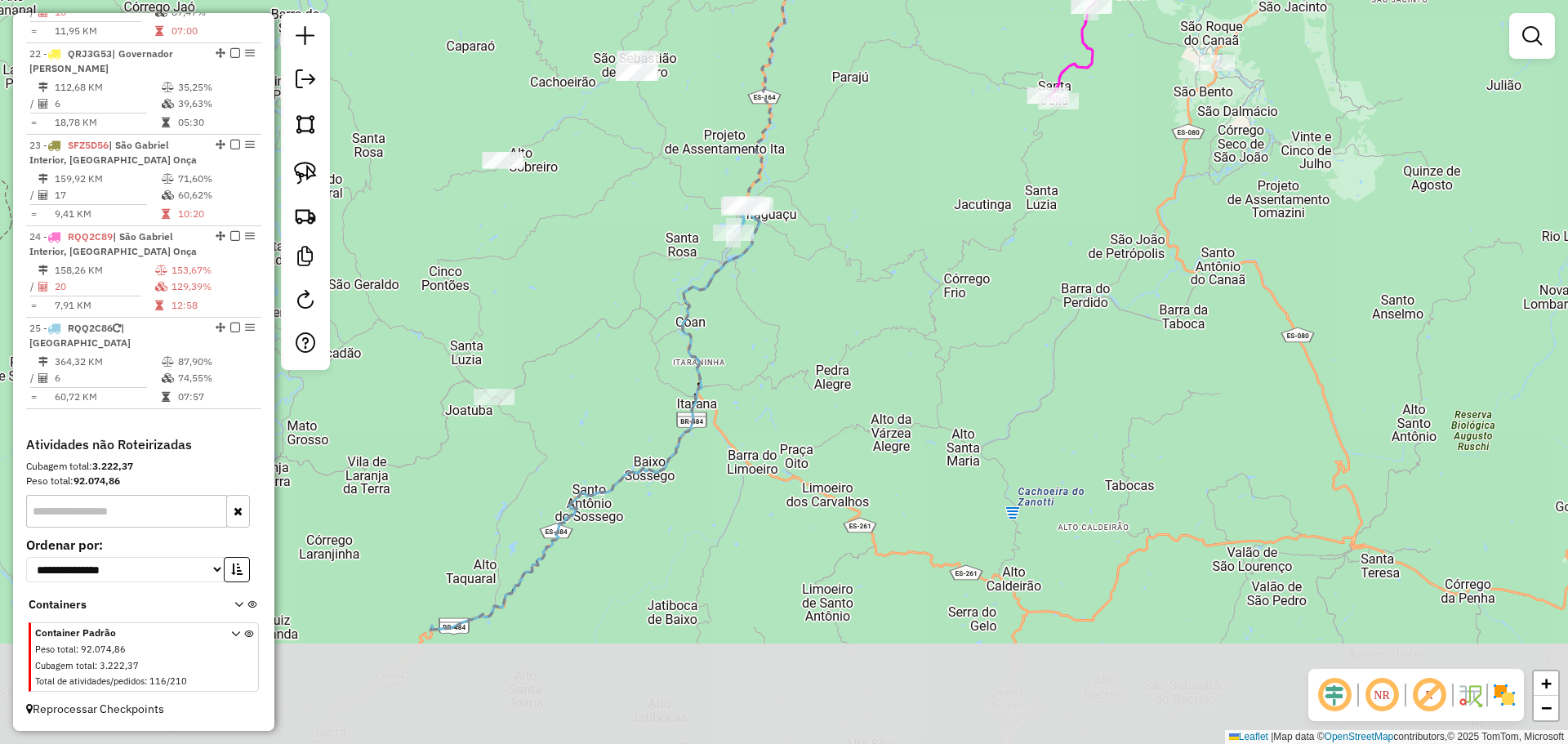
drag, startPoint x: 524, startPoint y: 500, endPoint x: 649, endPoint y: 301, distance: 235.0
click at [649, 301] on div "Janela de atendimento Grade de atendimento Capacidade Transportadoras Veículos …" at bounding box center [784, 372] width 1568 height 744
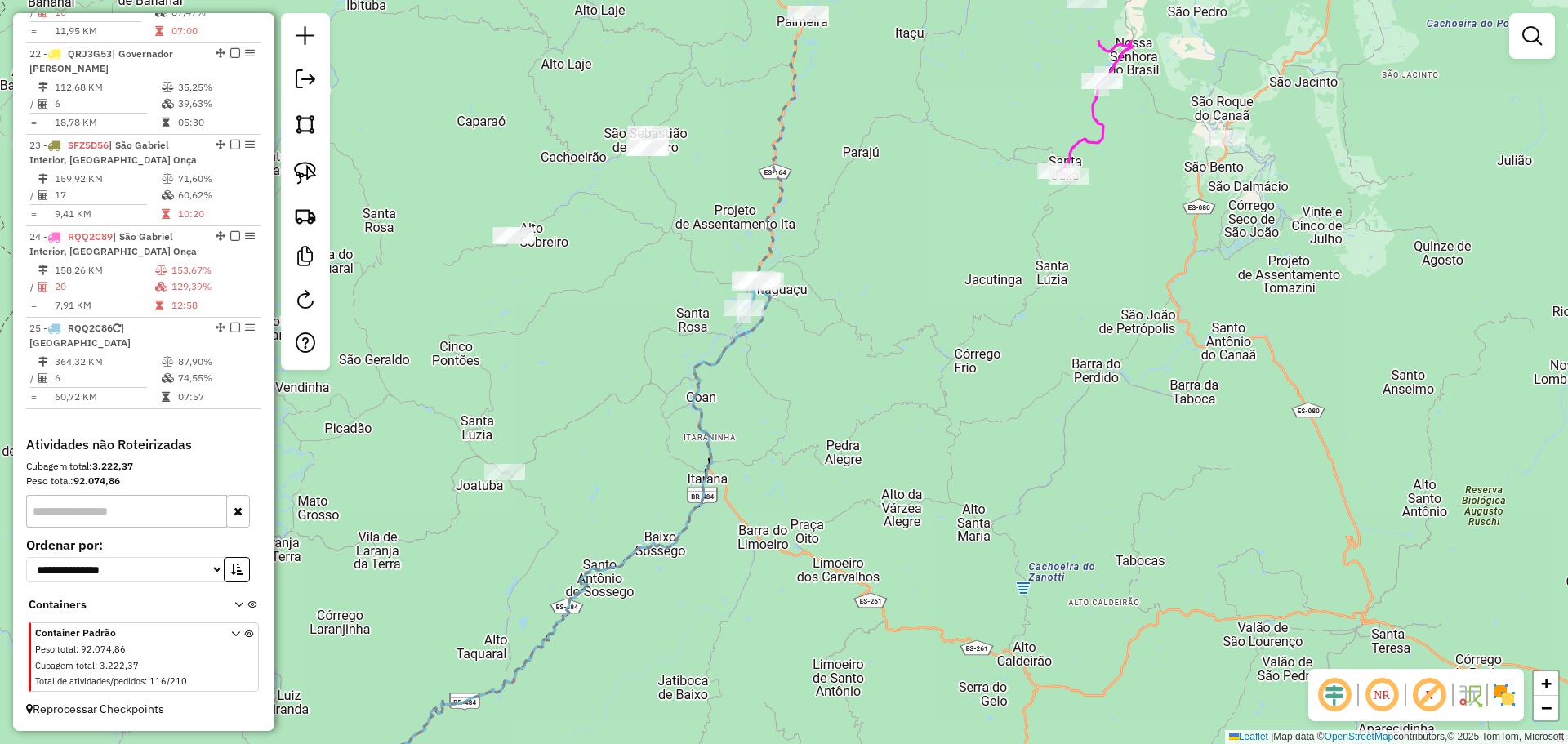
drag, startPoint x: 523, startPoint y: 322, endPoint x: 559, endPoint y: 436, distance: 119.5
click at [559, 436] on div "Janela de atendimento Grade de atendimento Capacidade Transportadoras Veículos …" at bounding box center [784, 372] width 1568 height 744
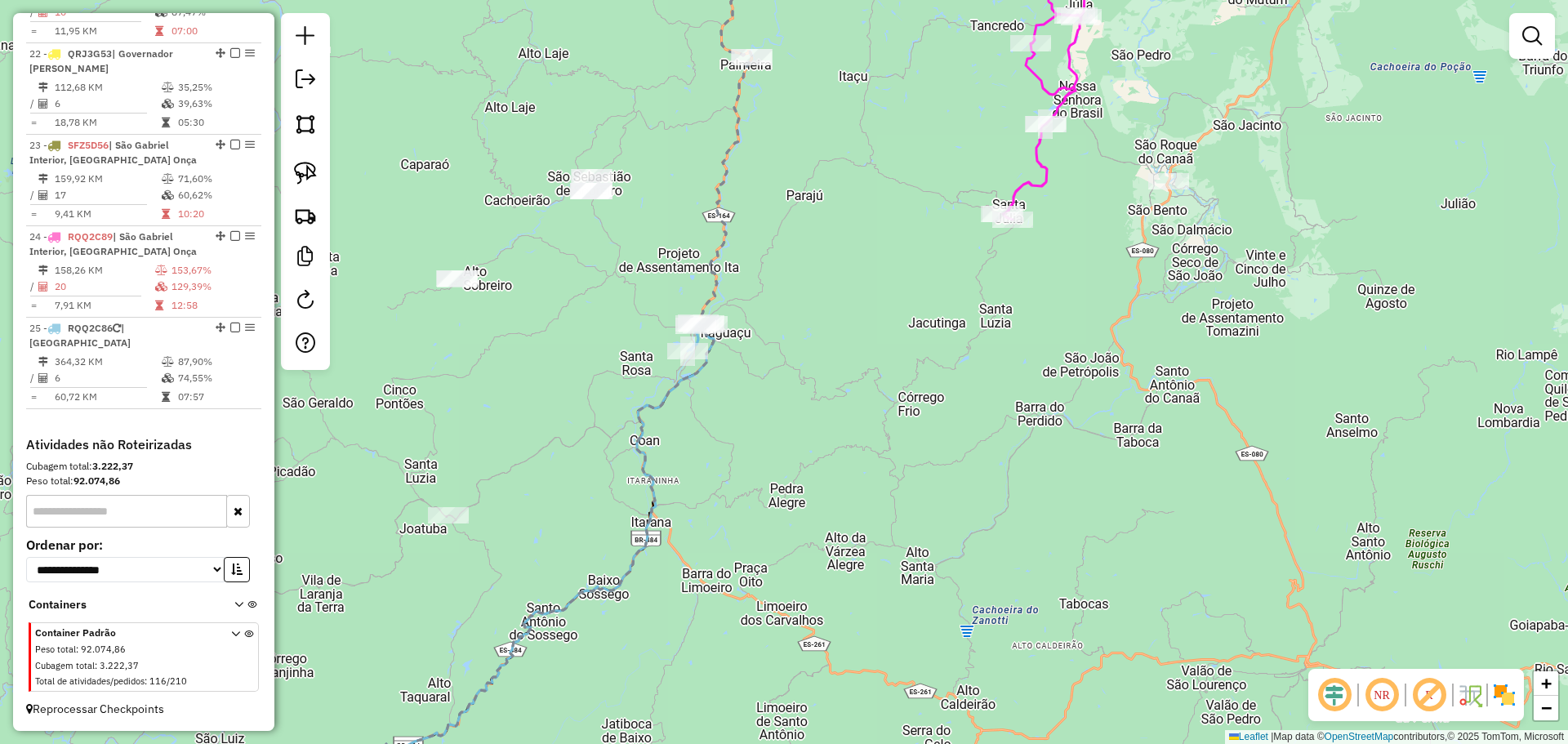
drag, startPoint x: 862, startPoint y: 375, endPoint x: 524, endPoint y: 636, distance: 427.0
click at [526, 643] on div "Janela de atendimento Grade de atendimento Capacidade Transportadoras Veículos …" at bounding box center [784, 372] width 1568 height 744
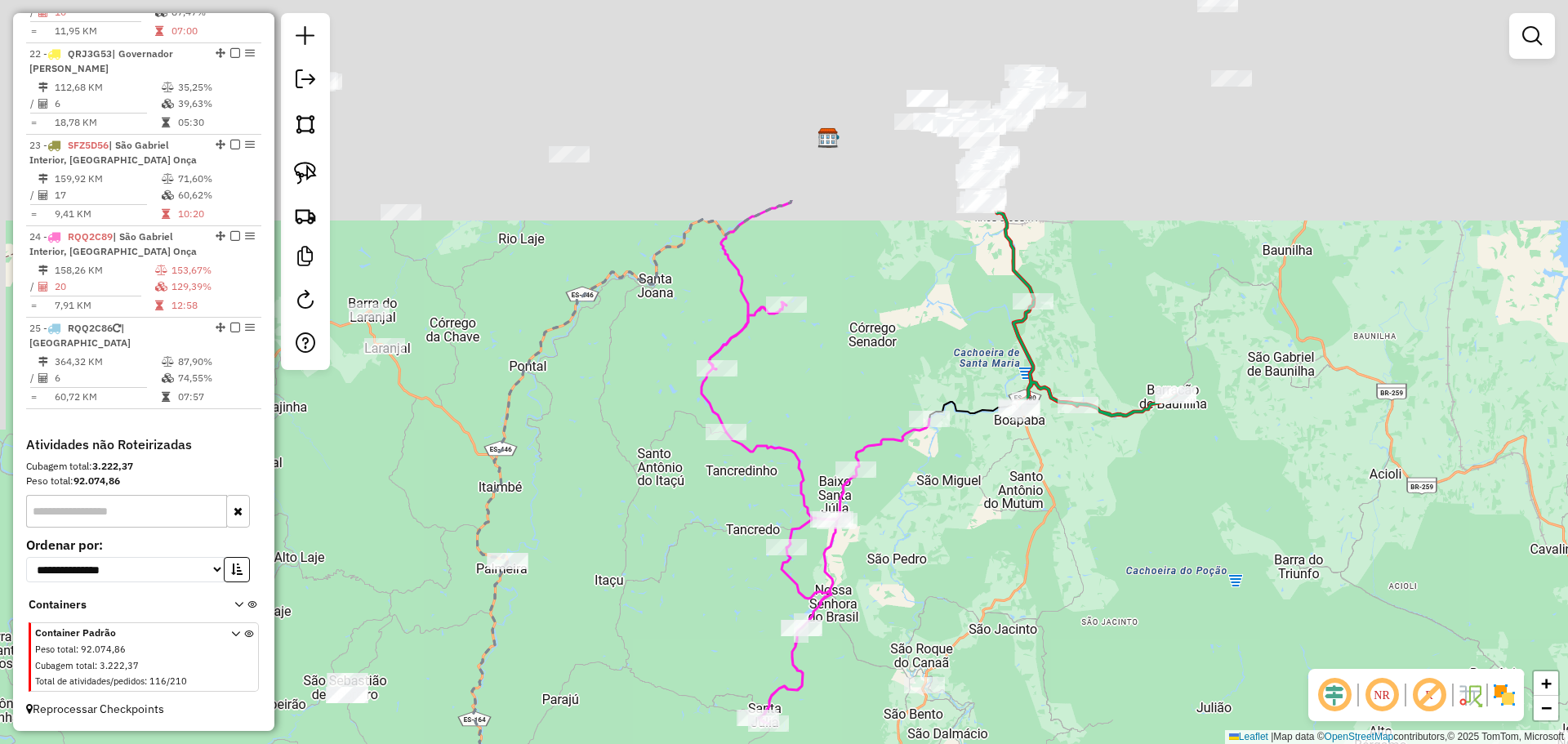
drag, startPoint x: 591, startPoint y: 348, endPoint x: 616, endPoint y: 575, distance: 228.4
click at [616, 575] on div "Janela de atendimento Grade de atendimento Capacidade Transportadoras Veículos …" at bounding box center [784, 372] width 1568 height 744
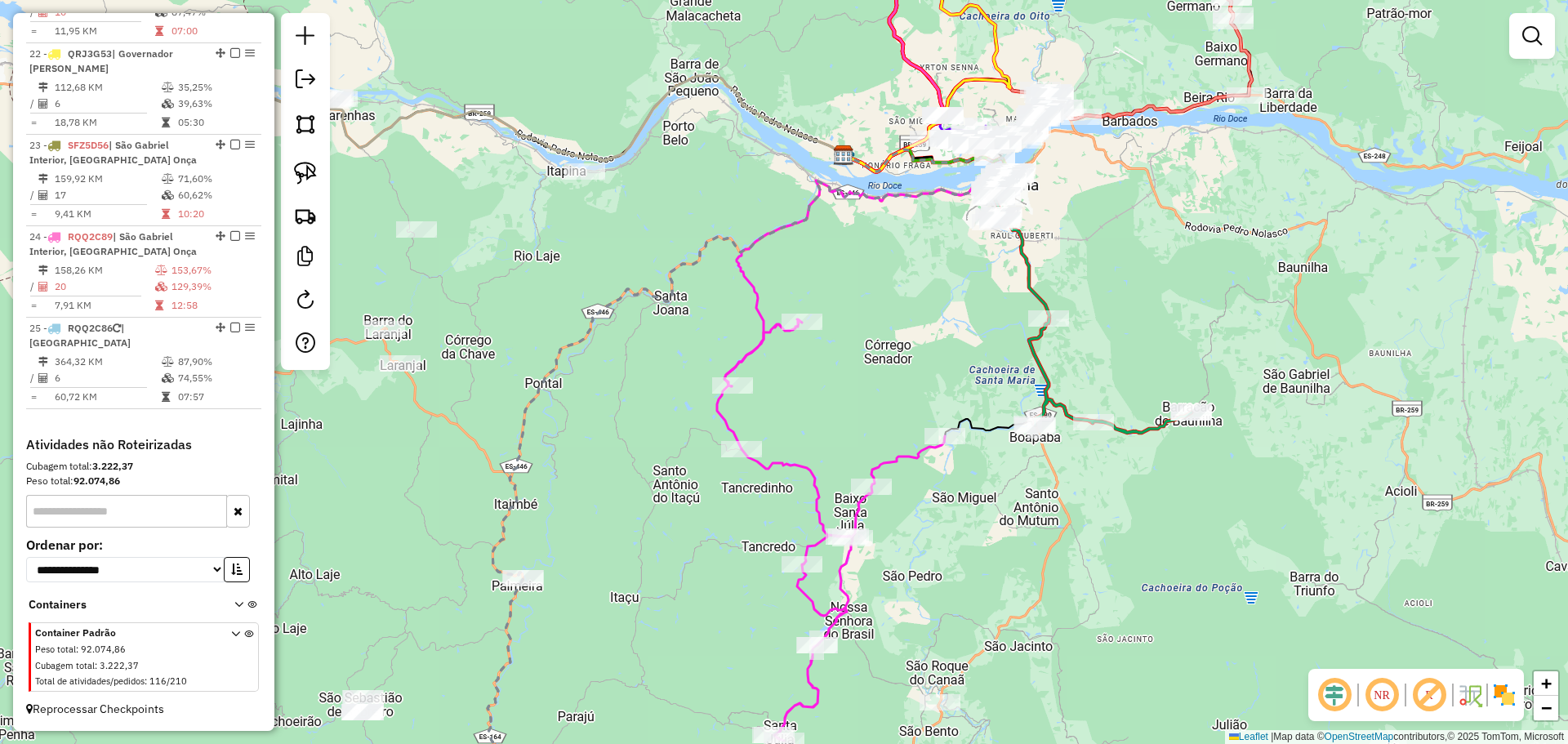
drag, startPoint x: 562, startPoint y: 467, endPoint x: 662, endPoint y: 576, distance: 147.9
click at [664, 580] on div "Janela de atendimento Grade de atendimento Capacidade Transportadoras Veículos …" at bounding box center [784, 372] width 1568 height 744
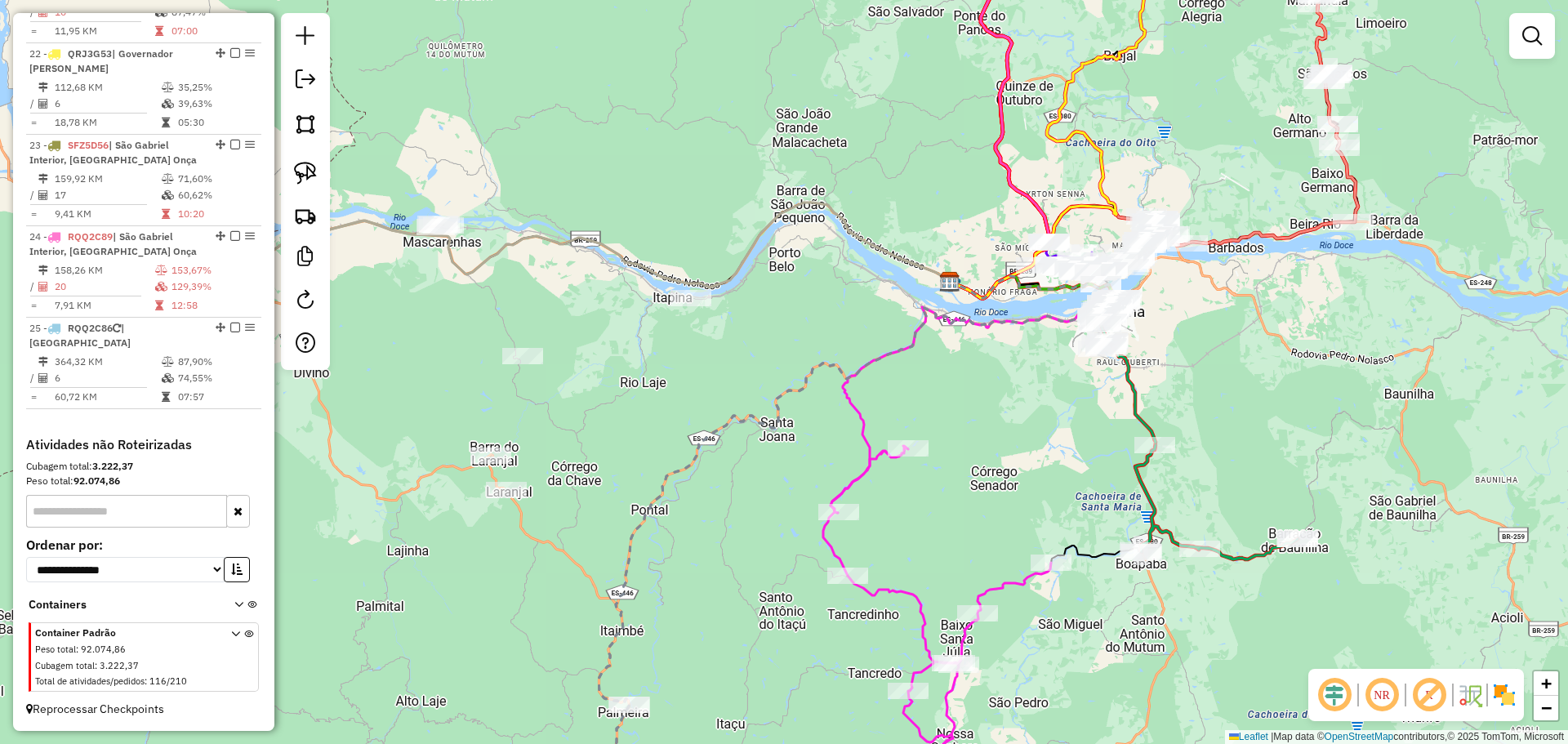
drag, startPoint x: 476, startPoint y: 339, endPoint x: 598, endPoint y: 534, distance: 230.0
click at [598, 534] on div "Janela de atendimento Grade de atendimento Capacidade Transportadoras Veículos …" at bounding box center [784, 372] width 1568 height 744
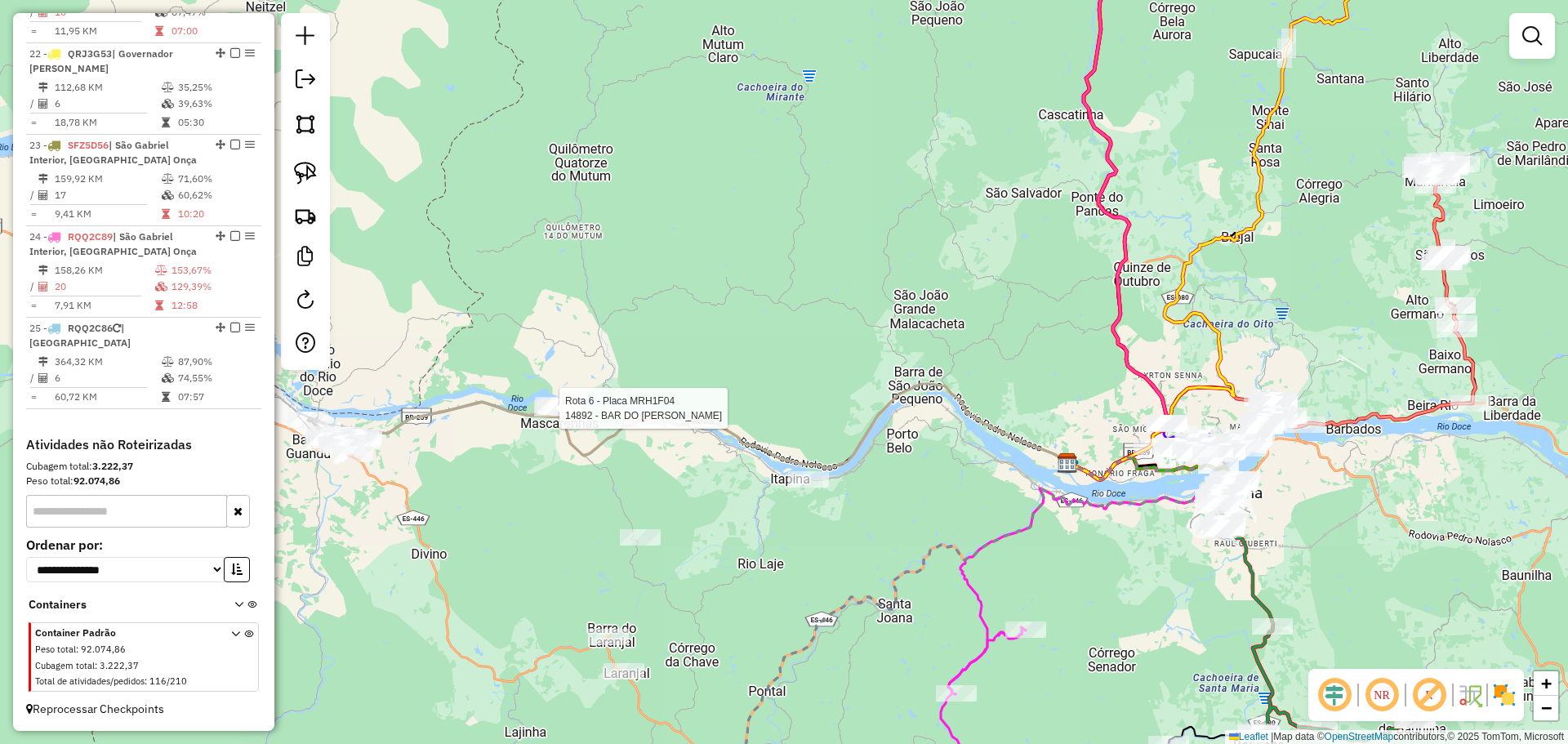
select select "**********"
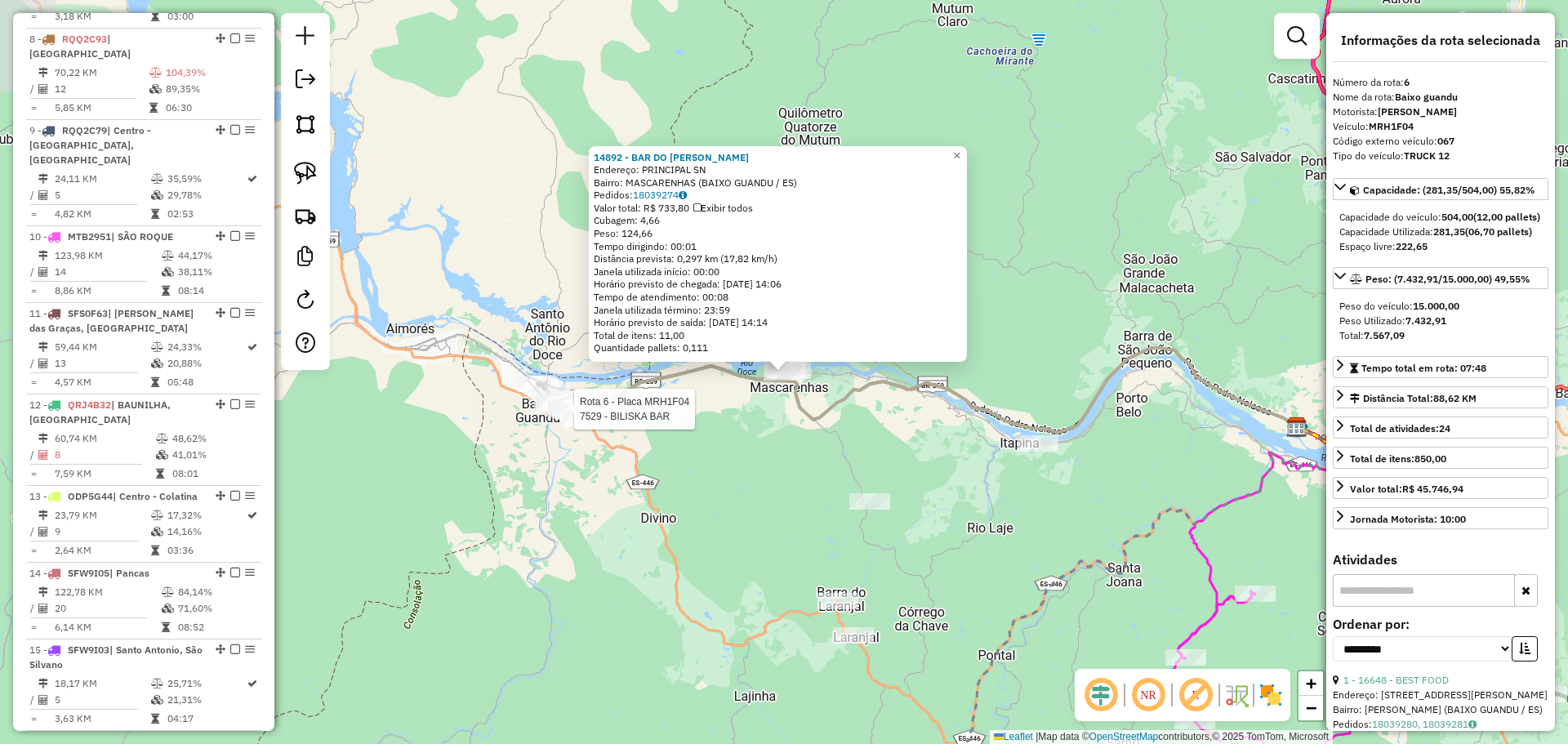
scroll to position [1080, 0]
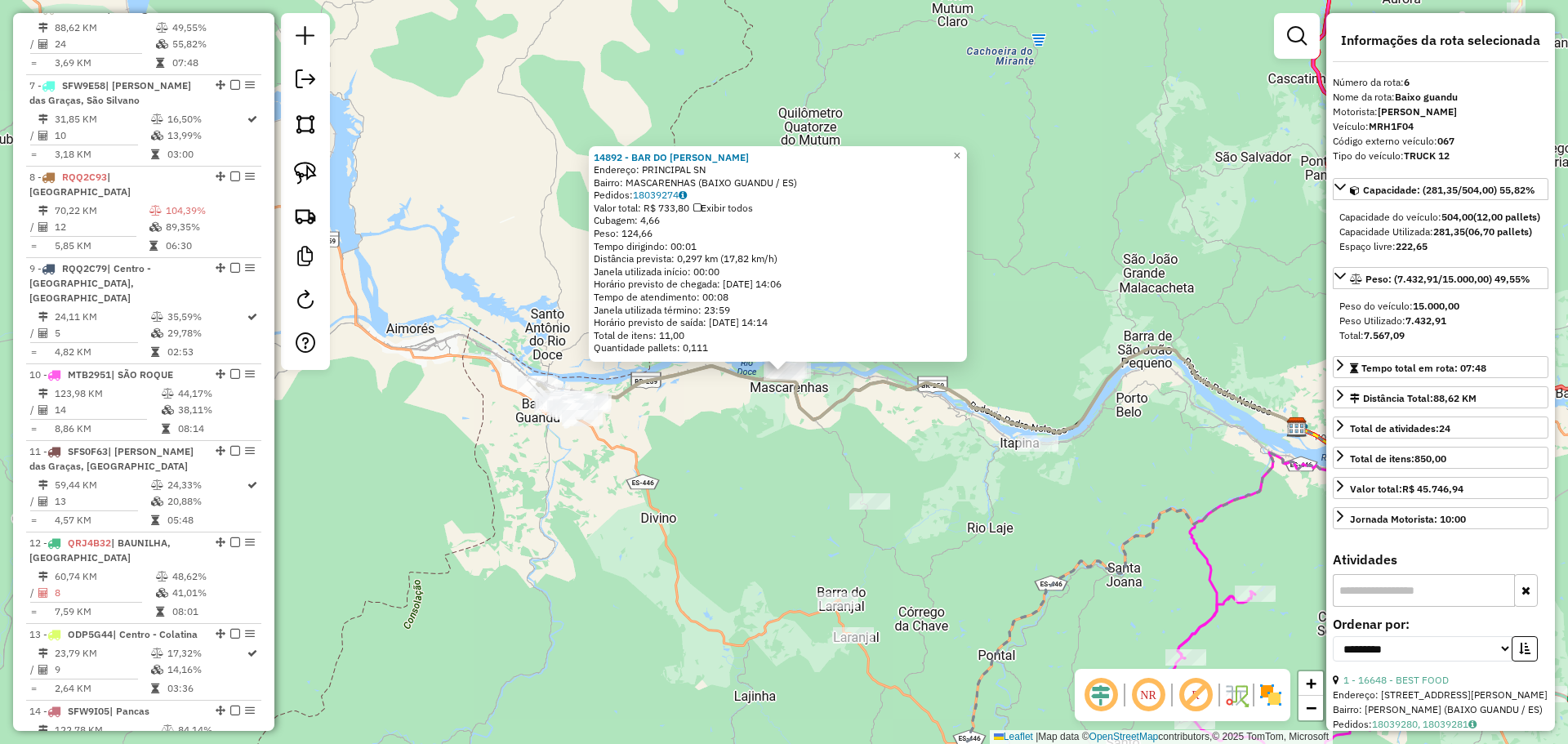
click at [515, 510] on div "14892 - BAR DO ALONSO Endereço: PRINCIPAL SN Bairro: MASCARENHAS (BAIXO GUANDU …" at bounding box center [784, 372] width 1568 height 744
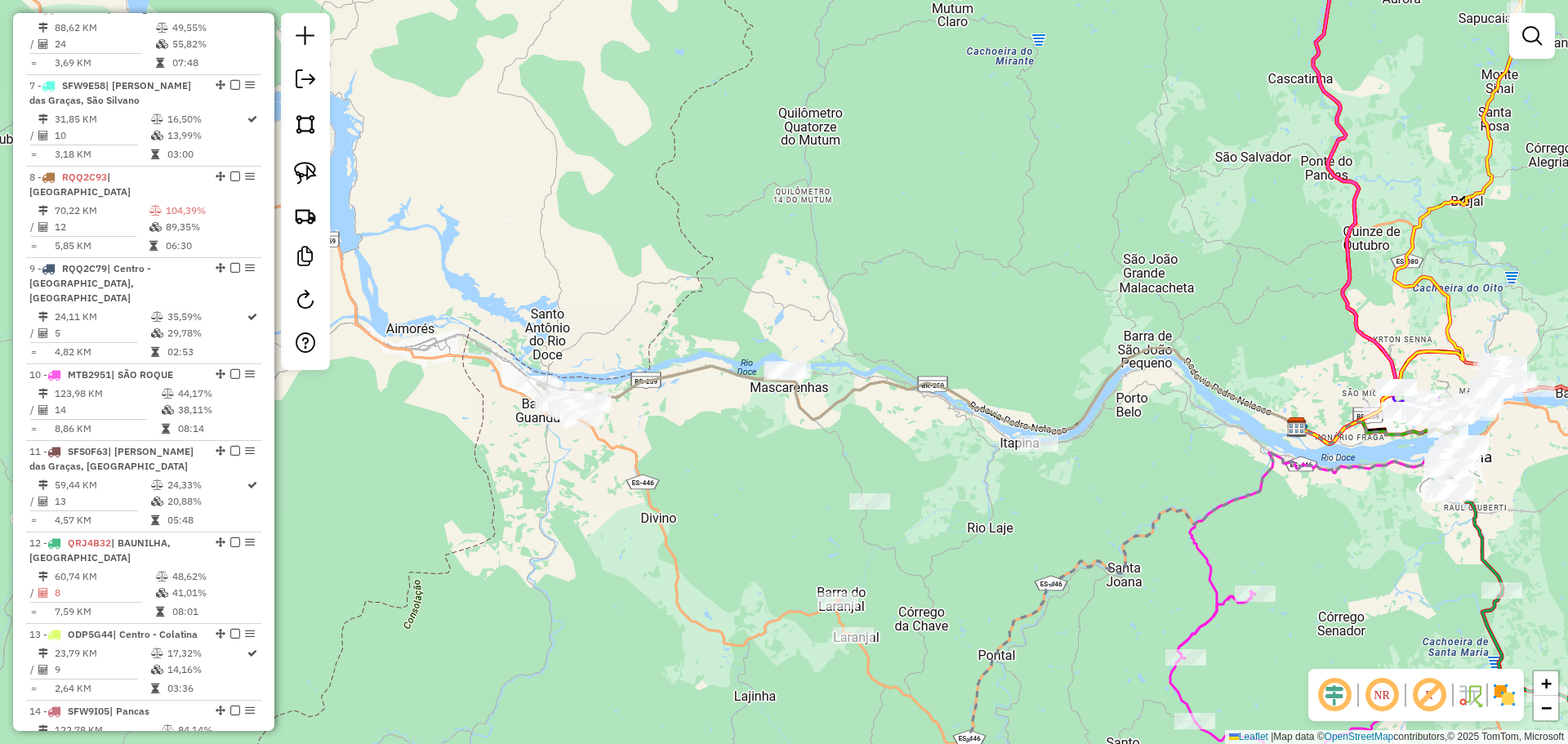
drag, startPoint x: 593, startPoint y: 494, endPoint x: 399, endPoint y: 494, distance: 194.0
click at [397, 494] on div "Janela de atendimento Grade de atendimento Capacidade Transportadoras Veículos …" at bounding box center [784, 372] width 1568 height 744
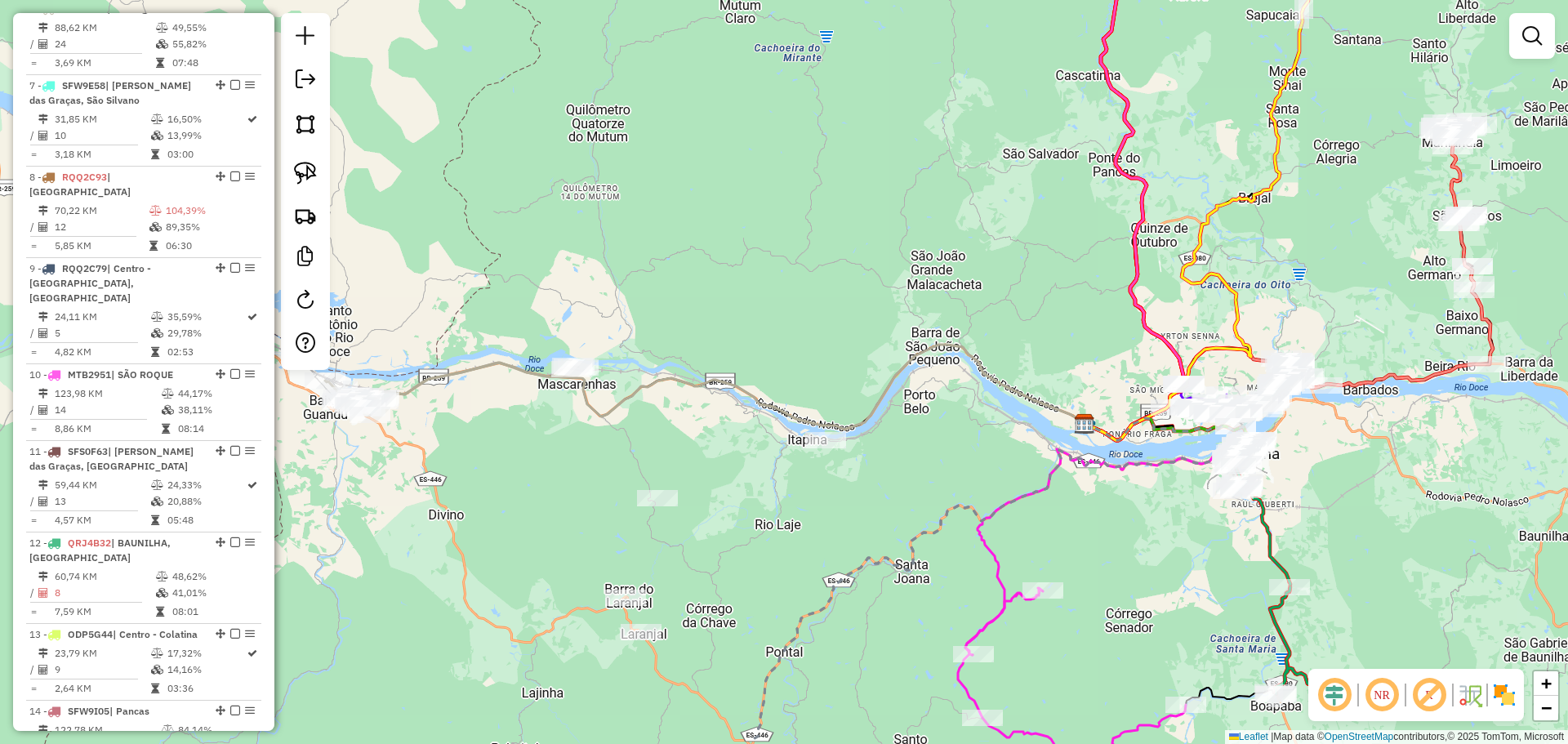
drag, startPoint x: 818, startPoint y: 518, endPoint x: 748, endPoint y: 464, distance: 88.4
click at [732, 497] on div "Janela de atendimento Grade de atendimento Capacidade Transportadoras Veículos …" at bounding box center [784, 372] width 1568 height 744
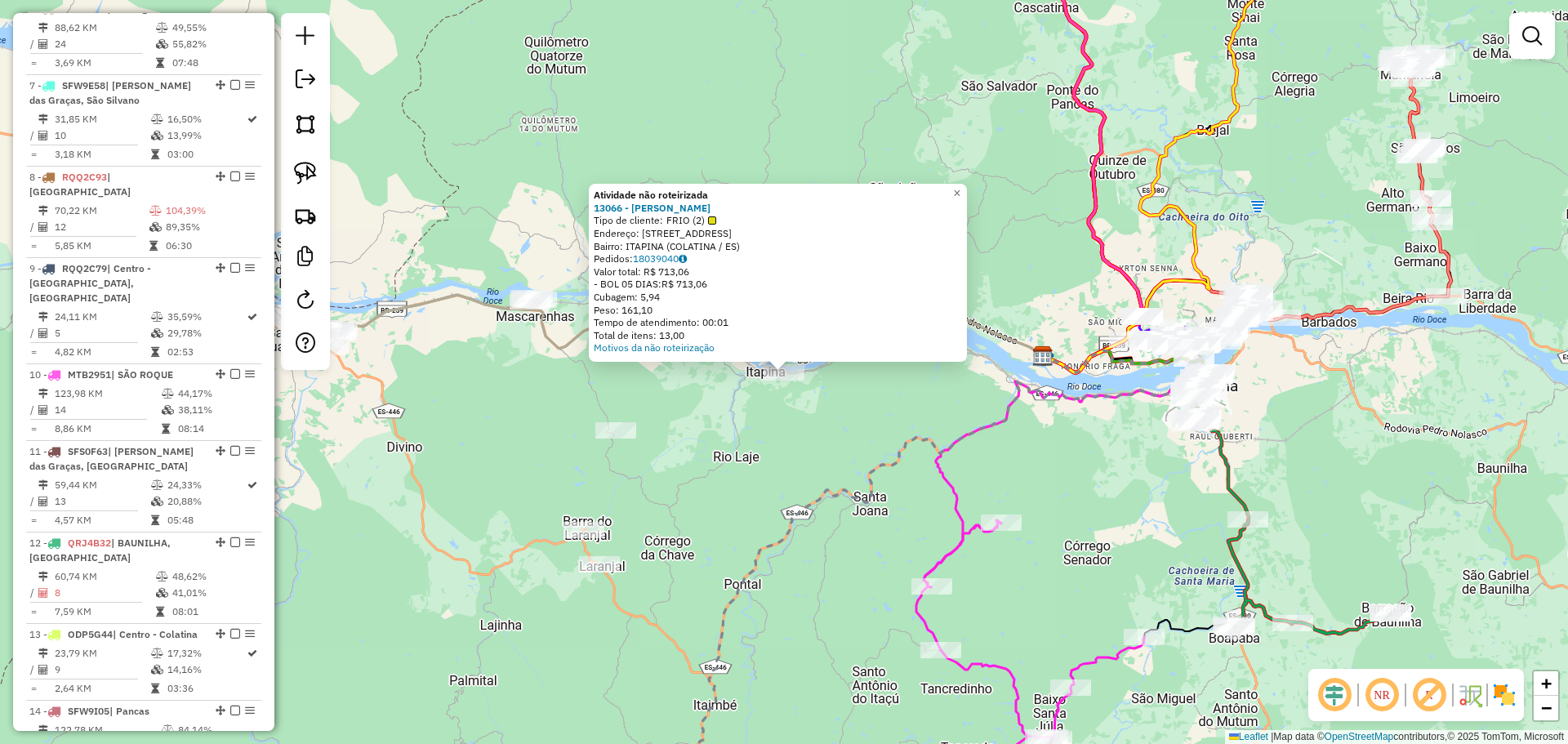
click at [758, 468] on div "Atividade não roteirizada 13066 - SONIA MARIA DE ANDRA Tipo de cliente: FRIO (2…" at bounding box center [784, 372] width 1568 height 744
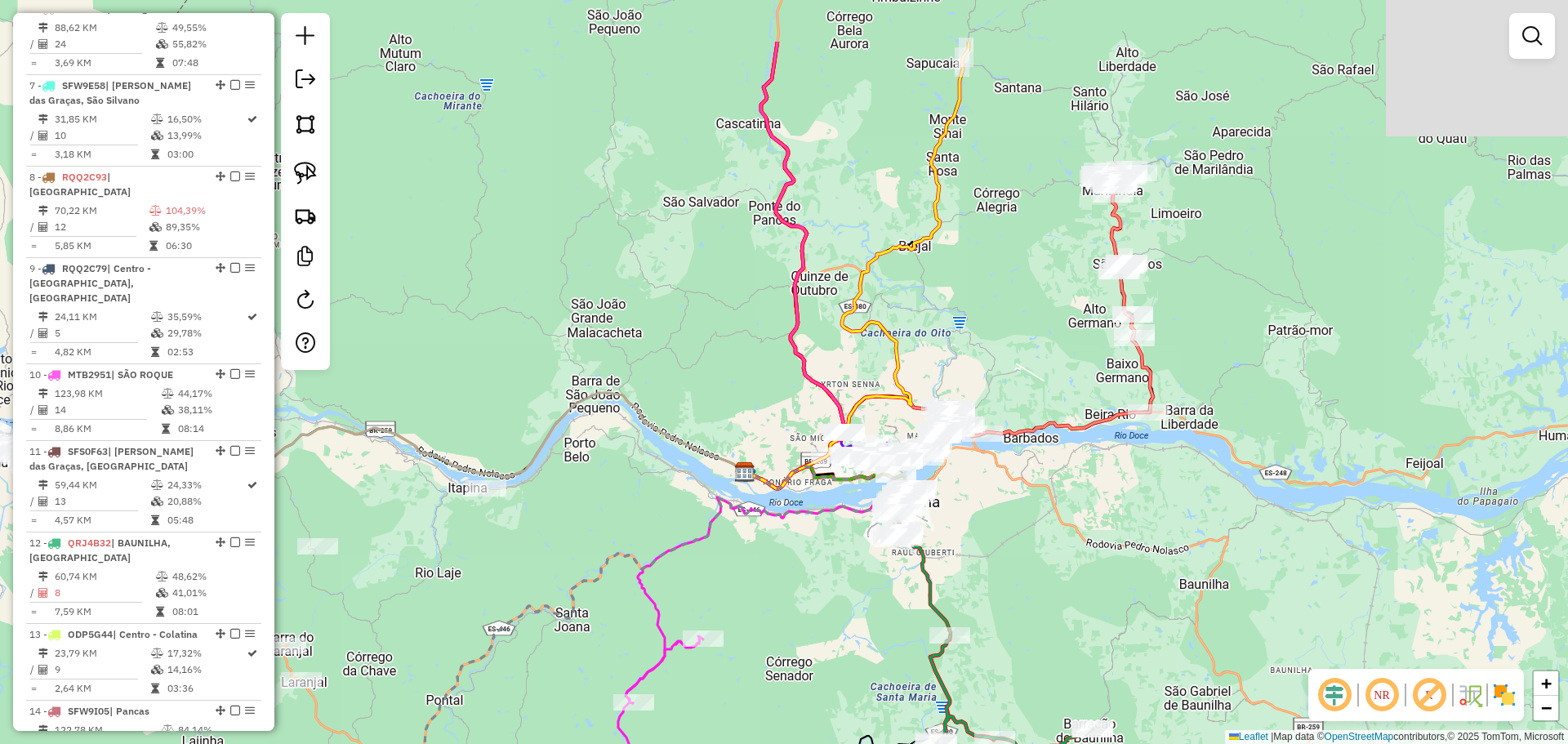
drag, startPoint x: 884, startPoint y: 472, endPoint x: 728, endPoint y: 547, distance: 173.1
click at [585, 591] on icon at bounding box center [653, 700] width 519 height 468
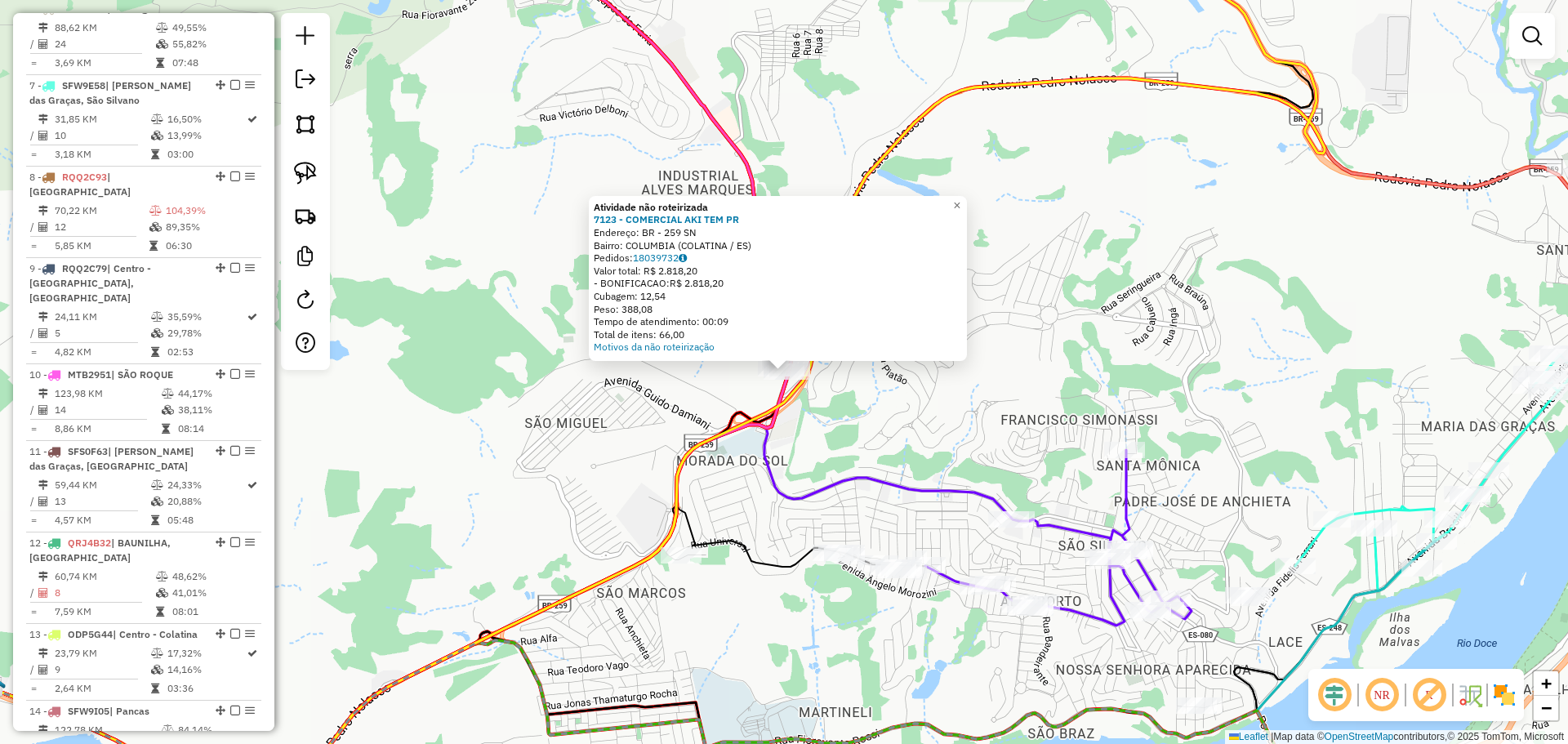
click at [829, 416] on div "Atividade não roteirizada 7123 - COMERCIAL AKI TEM PR Endereço: BR - 259 SN Bai…" at bounding box center [784, 372] width 1568 height 744
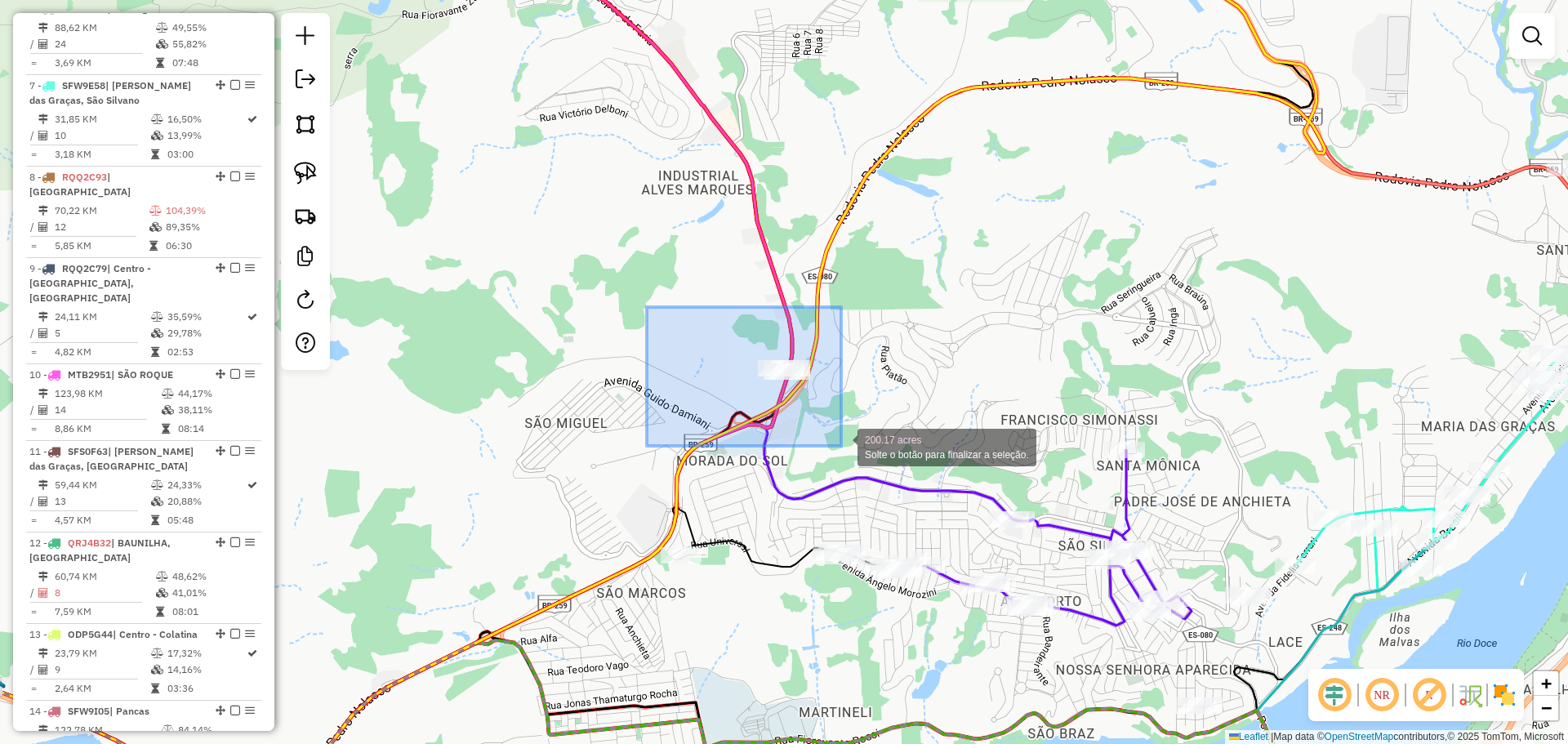
drag, startPoint x: 796, startPoint y: 435, endPoint x: 841, endPoint y: 446, distance: 46.3
click at [841, 446] on div "200.17 acres Solte o botão para finalizar a seleção. Janela de atendimento Grad…" at bounding box center [784, 372] width 1568 height 744
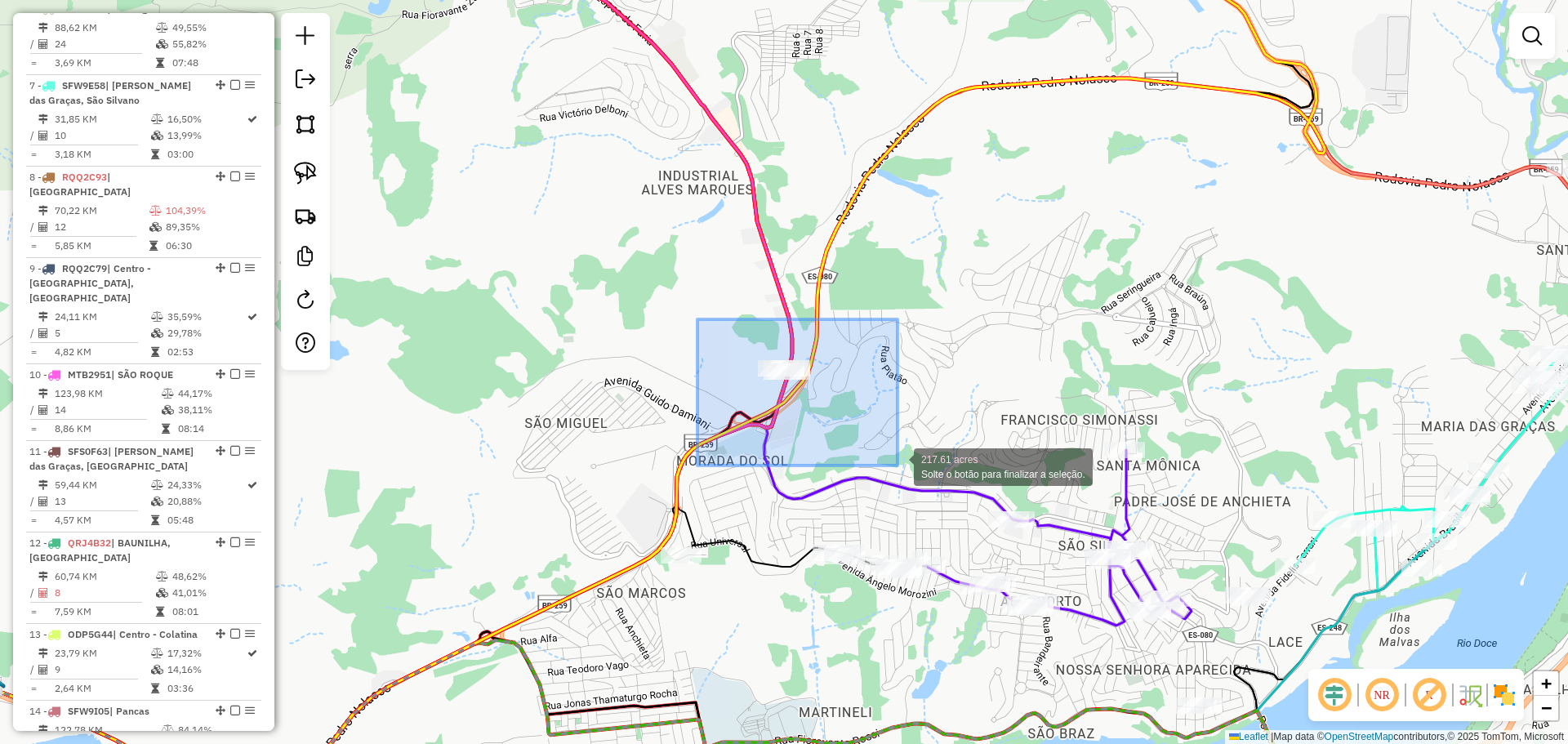
drag, startPoint x: 709, startPoint y: 330, endPoint x: 897, endPoint y: 466, distance: 232.0
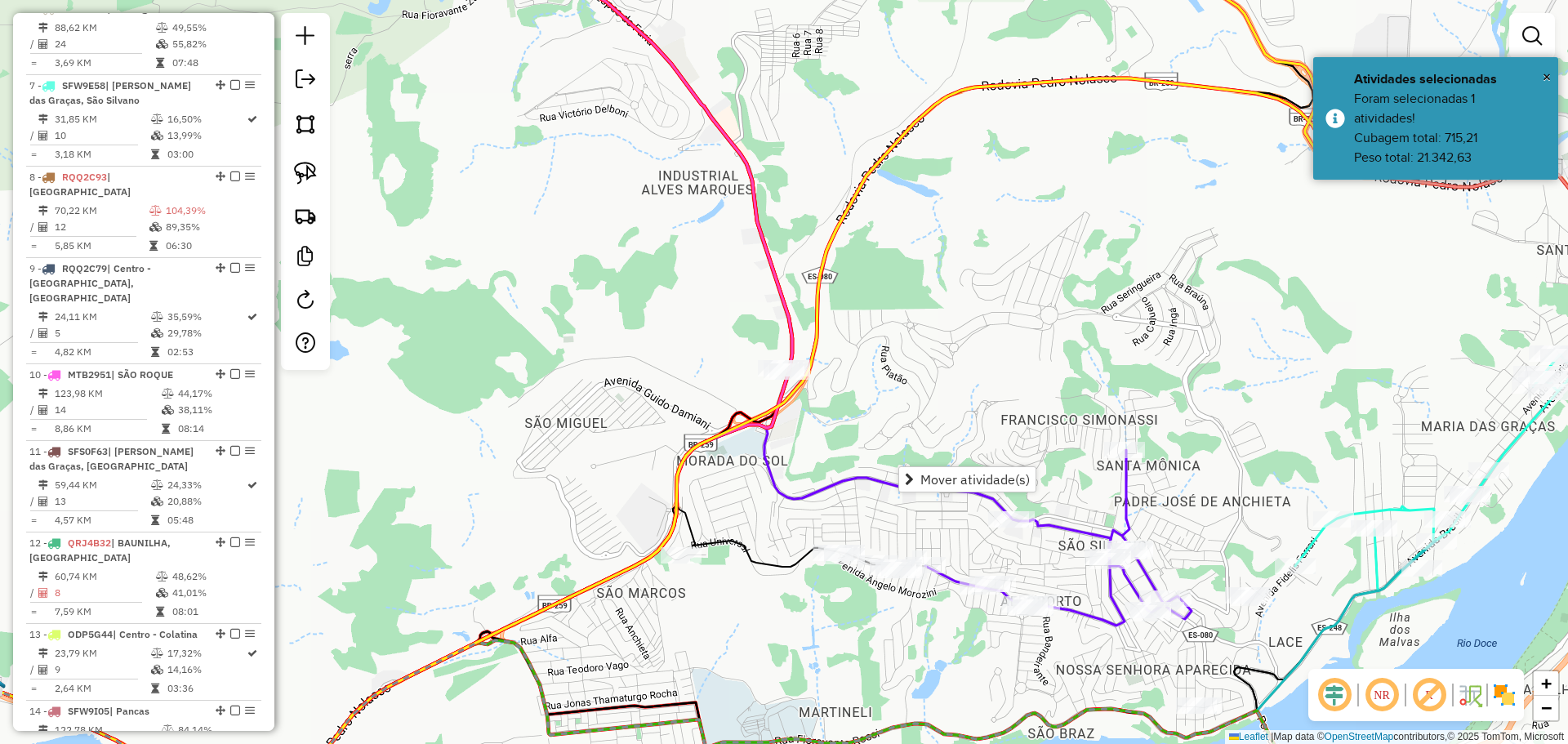
click at [635, 334] on div "Janela de atendimento Grade de atendimento Capacidade Transportadoras Veículos …" at bounding box center [784, 372] width 1568 height 744
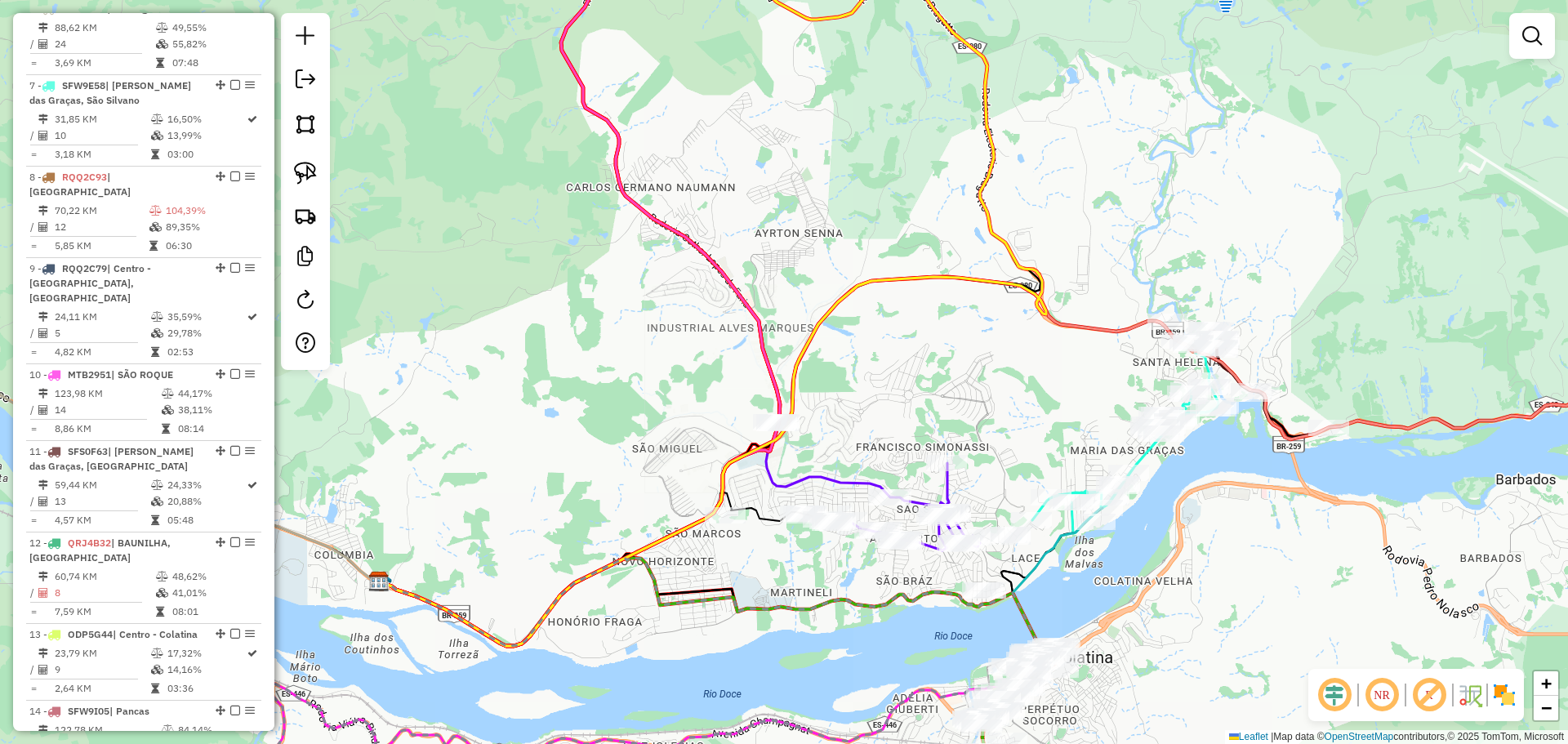
drag, startPoint x: 935, startPoint y: 386, endPoint x: 648, endPoint y: 298, distance: 300.2
click at [648, 298] on div "Janela de atendimento Grade de atendimento Capacidade Transportadoras Veículos …" at bounding box center [784, 372] width 1568 height 744
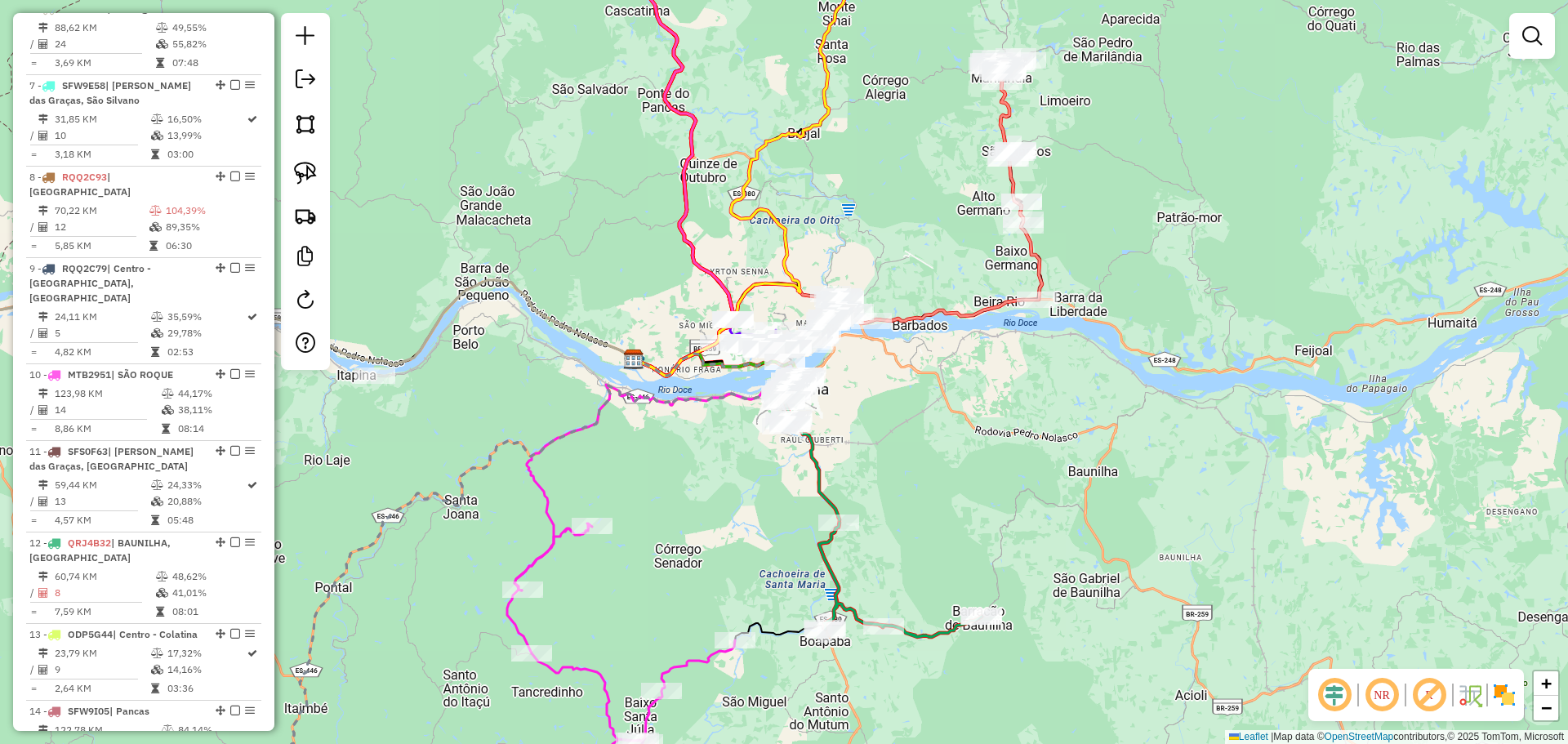
drag, startPoint x: 947, startPoint y: 545, endPoint x: 716, endPoint y: 204, distance: 411.9
click at [716, 205] on div "Janela de atendimento Grade de atendimento Capacidade Transportadoras Veículos …" at bounding box center [784, 372] width 1568 height 744
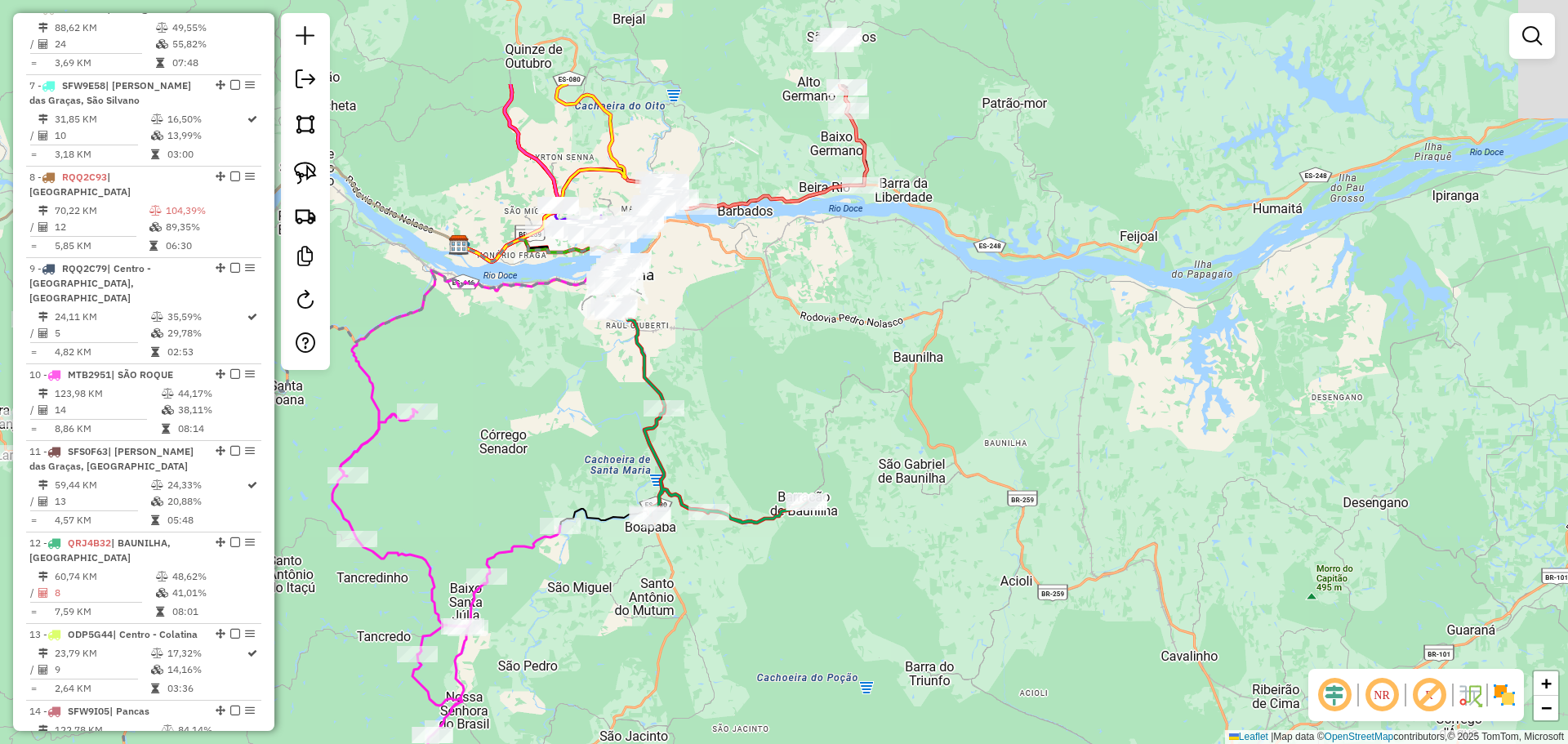
drag, startPoint x: 823, startPoint y: 326, endPoint x: 829, endPoint y: 628, distance: 302.1
click at [830, 628] on div "Janela de atendimento Grade de atendimento Capacidade Transportadoras Veículos …" at bounding box center [784, 372] width 1568 height 744
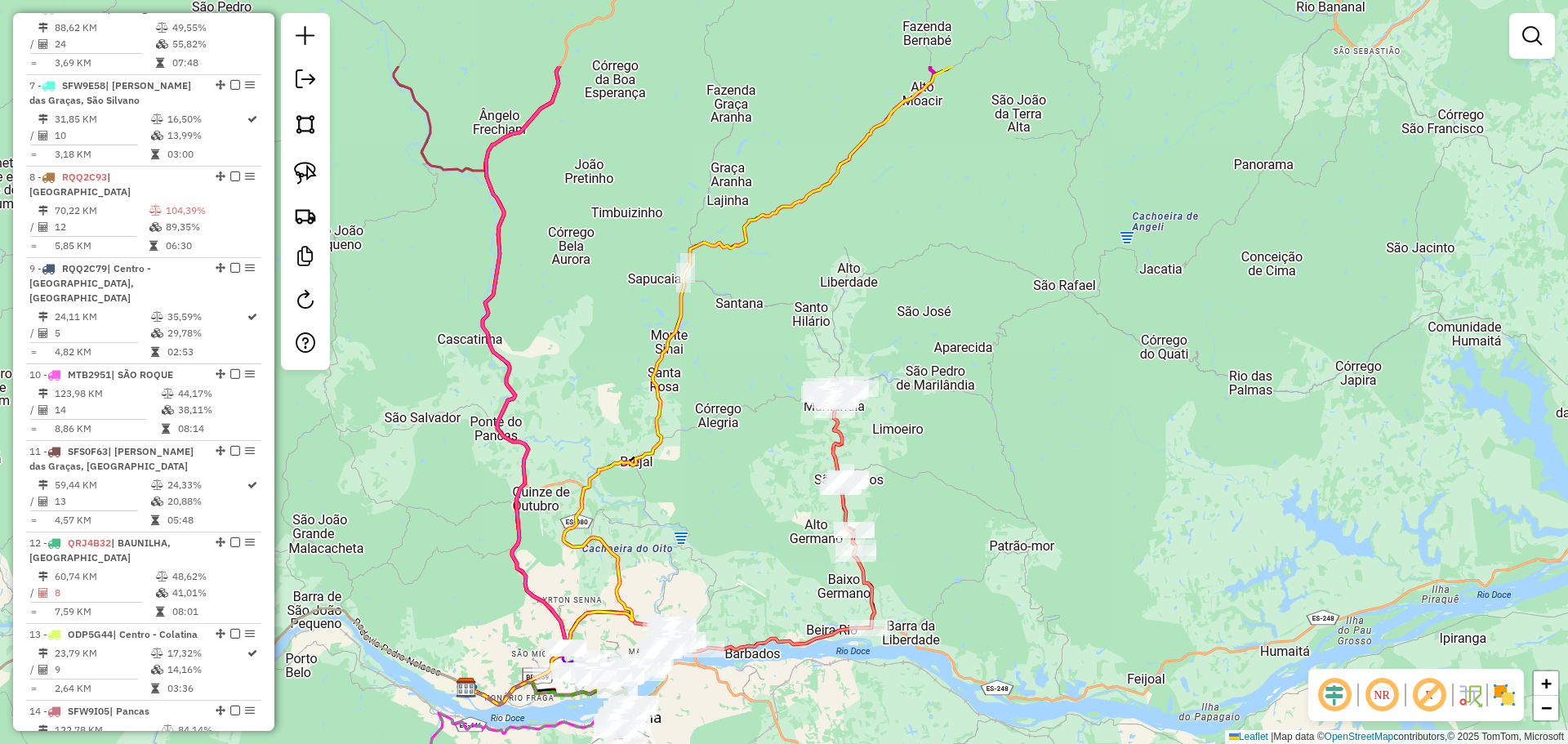
drag, startPoint x: 736, startPoint y: 291, endPoint x: 738, endPoint y: 472, distance: 181.0
click at [738, 472] on div "Janela de atendimento Grade de atendimento Capacidade Transportadoras Veículos …" at bounding box center [784, 372] width 1568 height 744
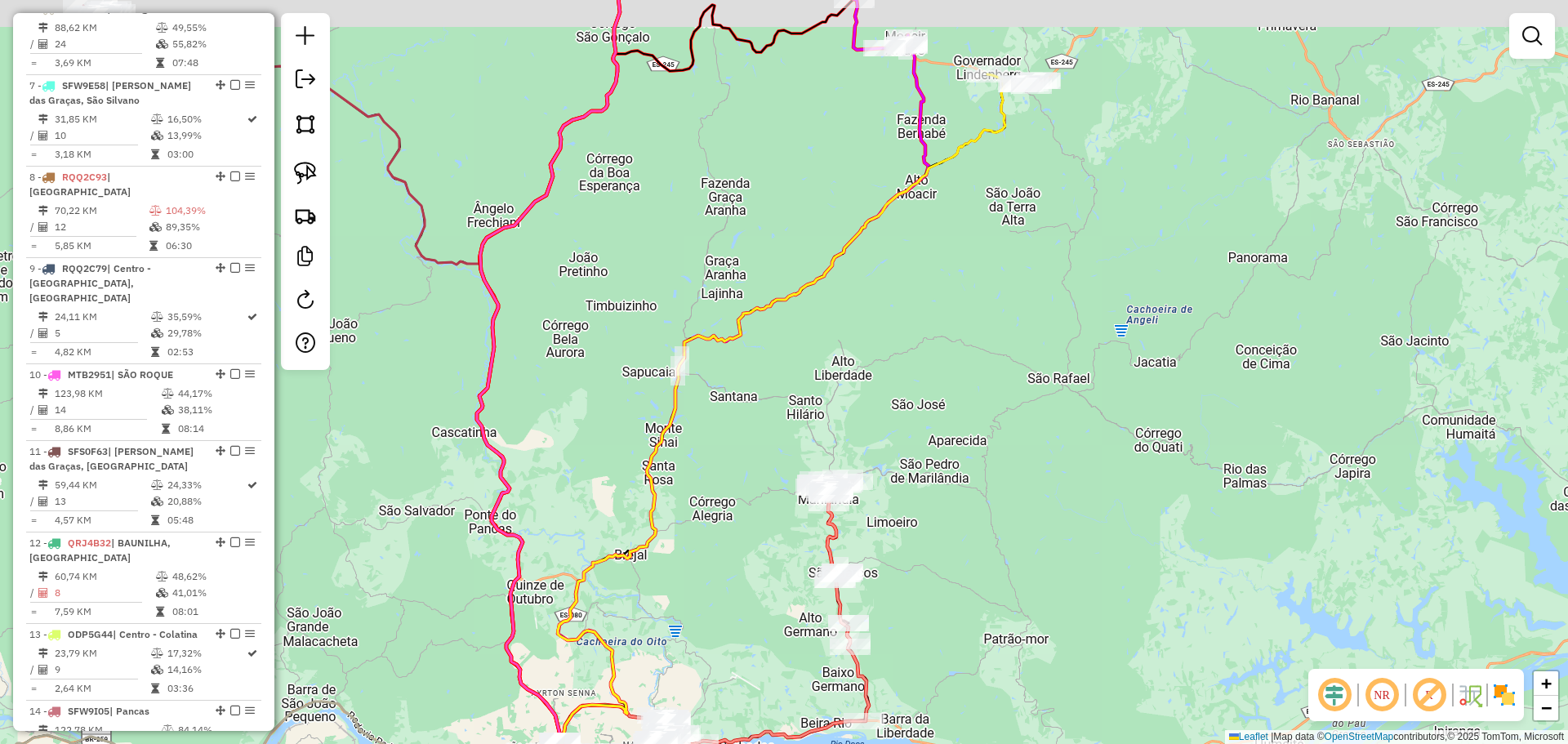
drag, startPoint x: 959, startPoint y: 290, endPoint x: 944, endPoint y: 433, distance: 143.8
click at [944, 433] on div "Janela de atendimento Grade de atendimento Capacidade Transportadoras Veículos …" at bounding box center [784, 372] width 1568 height 744
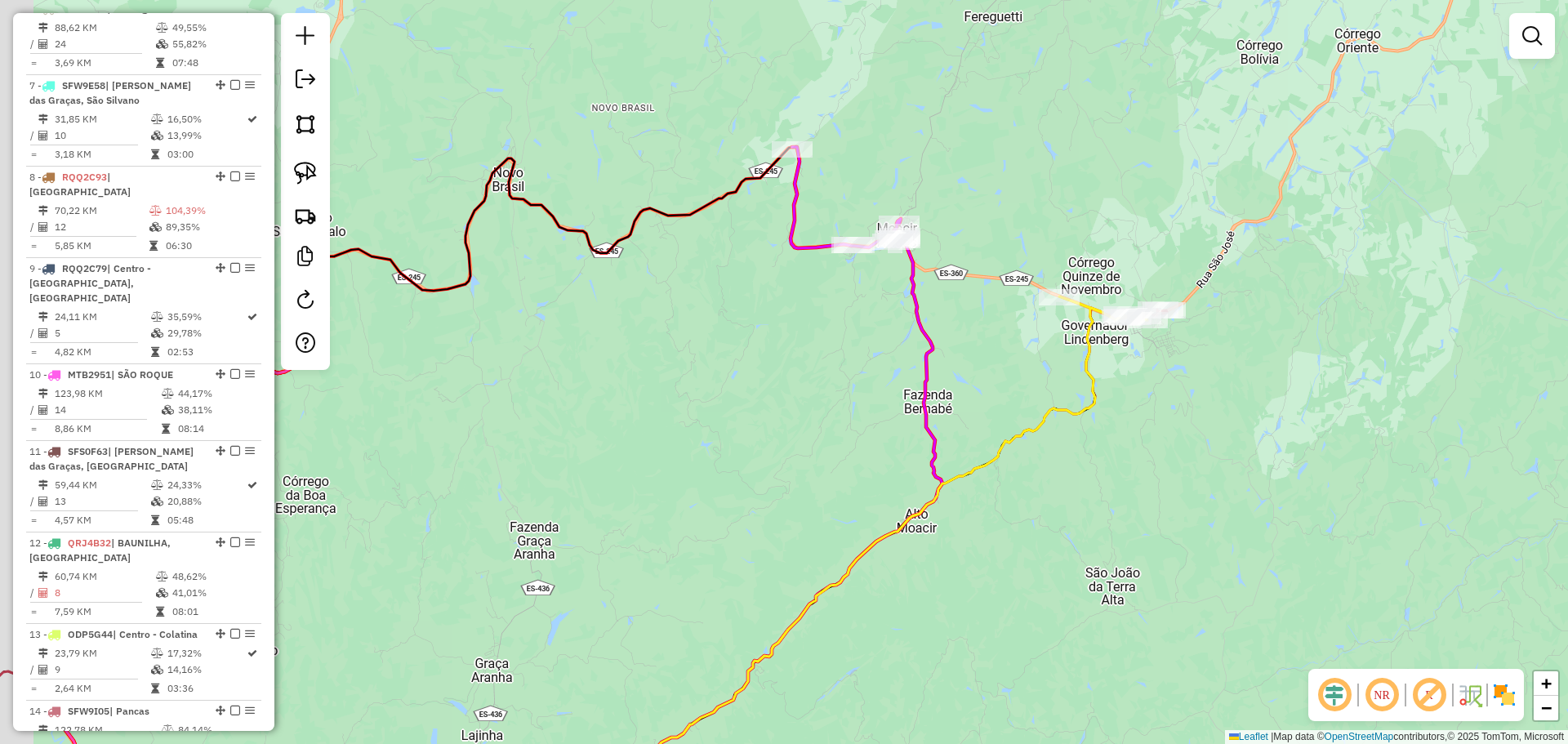
drag, startPoint x: 1081, startPoint y: 439, endPoint x: 1153, endPoint y: 546, distance: 129.0
click at [1153, 546] on div "Janela de atendimento Grade de atendimento Capacidade Transportadoras Veículos …" at bounding box center [784, 372] width 1568 height 744
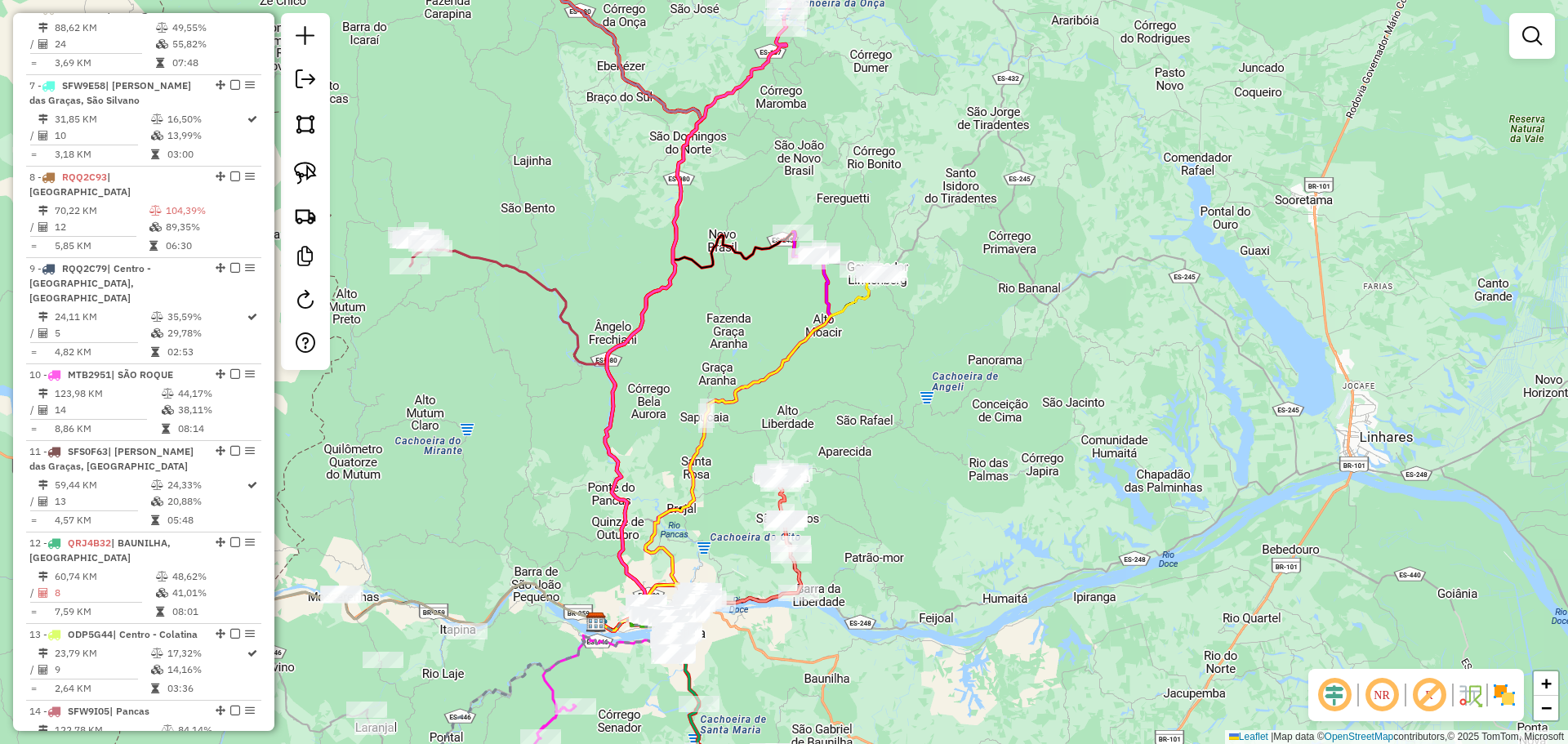
drag, startPoint x: 760, startPoint y: 133, endPoint x: 787, endPoint y: 467, distance: 335.1
click at [787, 467] on div "Janela de atendimento Grade de atendimento Capacidade Transportadoras Veículos …" at bounding box center [784, 372] width 1568 height 744
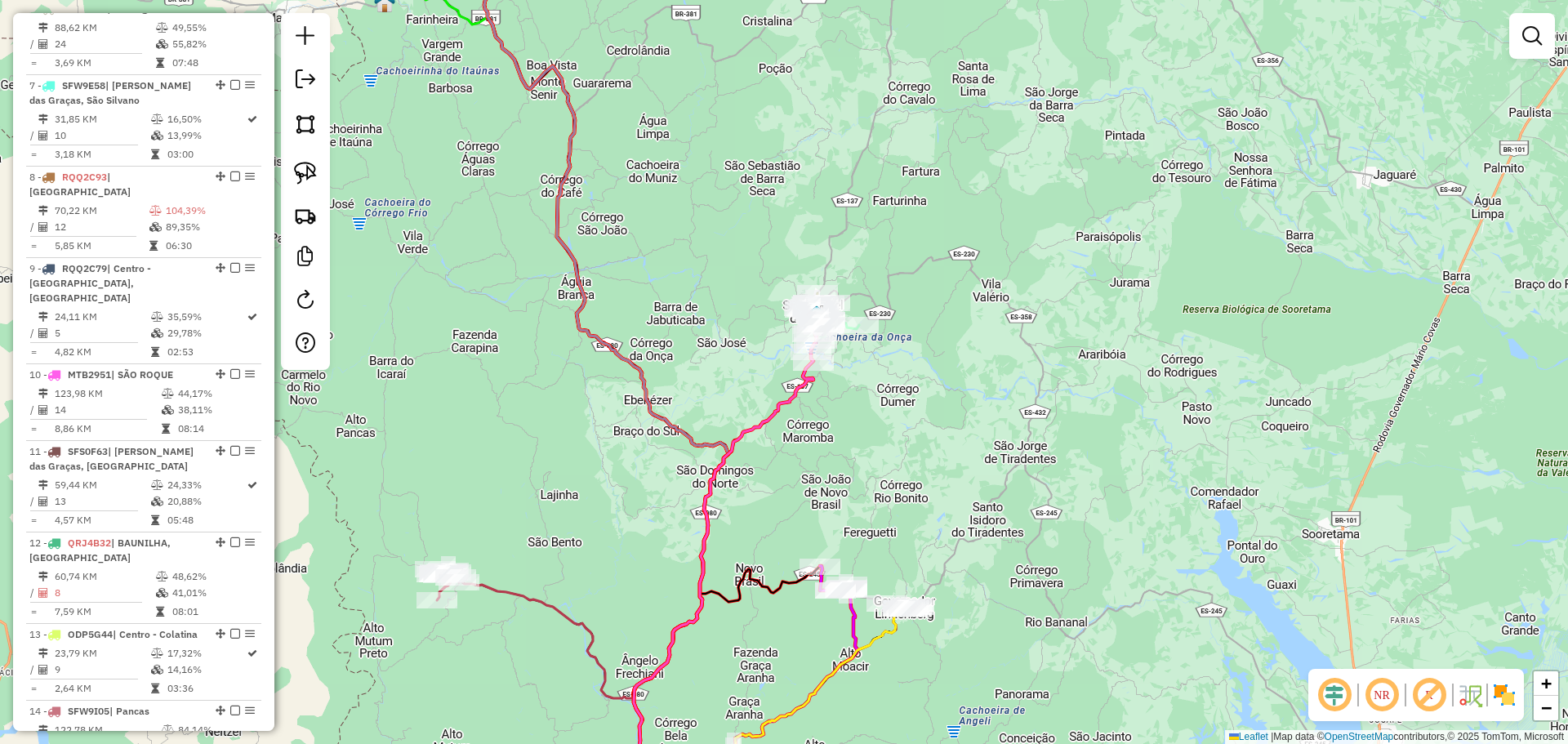
drag, startPoint x: 643, startPoint y: 542, endPoint x: 778, endPoint y: 447, distance: 165.1
click at [772, 455] on div "Janela de atendimento Grade de atendimento Capacidade Transportadoras Veículos …" at bounding box center [784, 372] width 1568 height 744
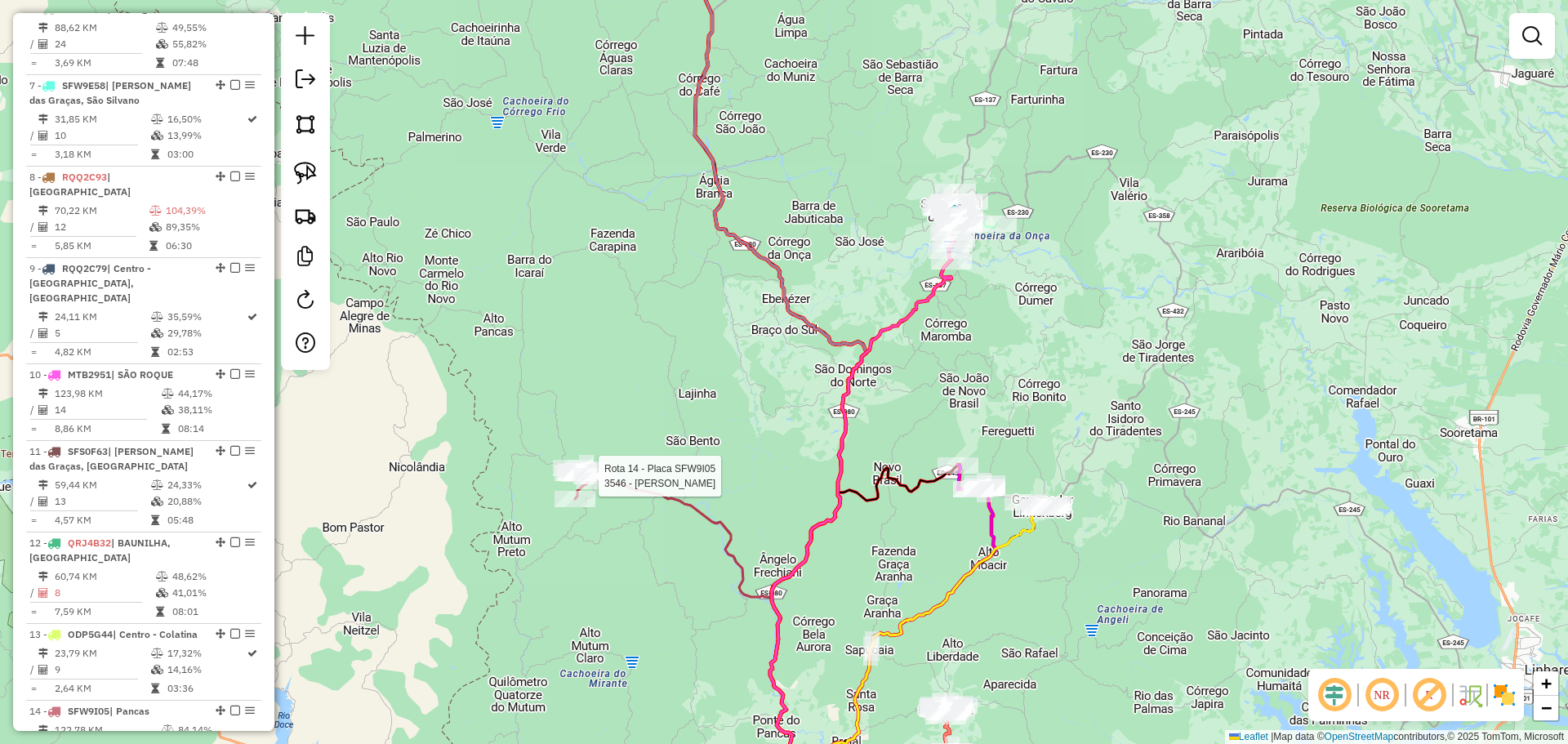
select select "**********"
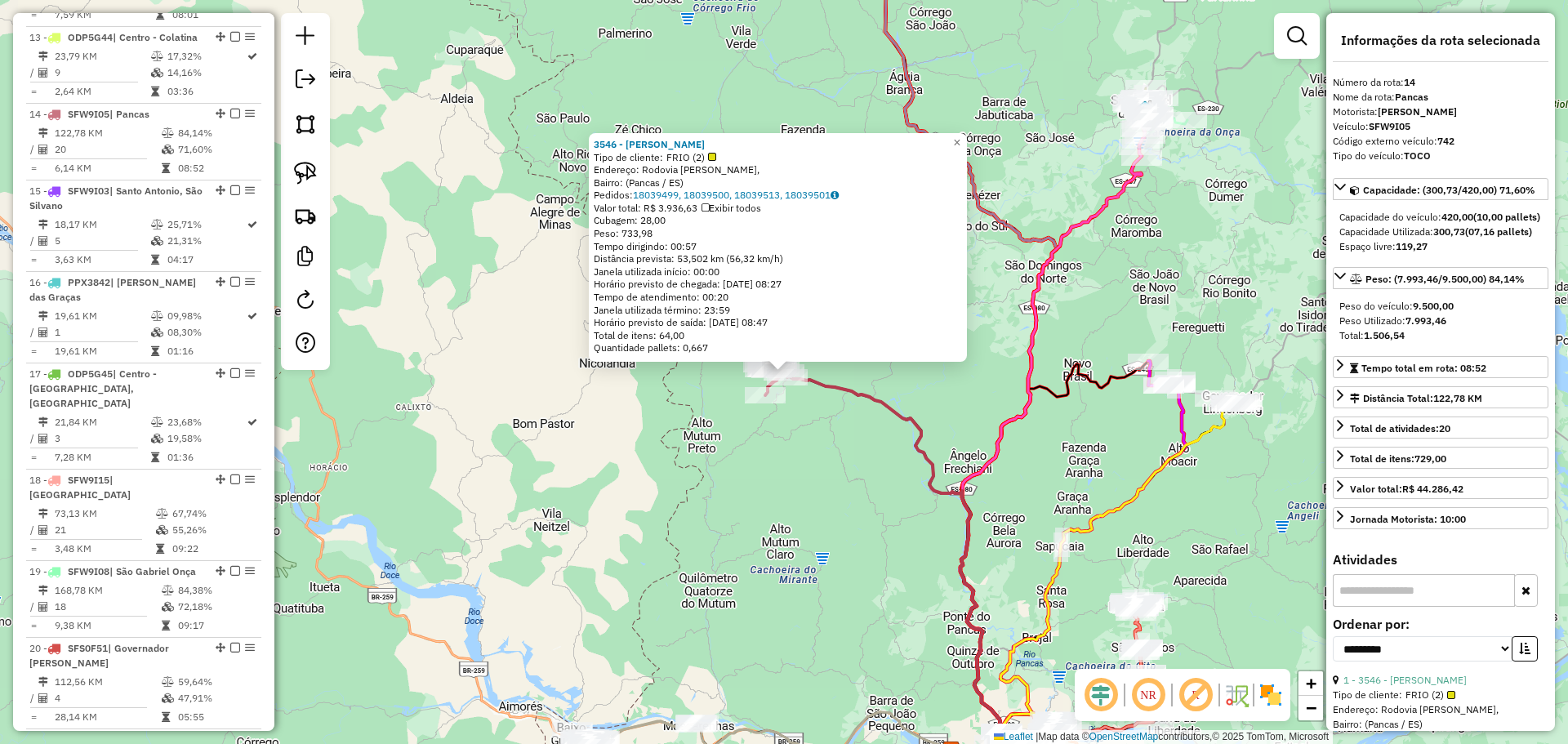
scroll to position [1783, 0]
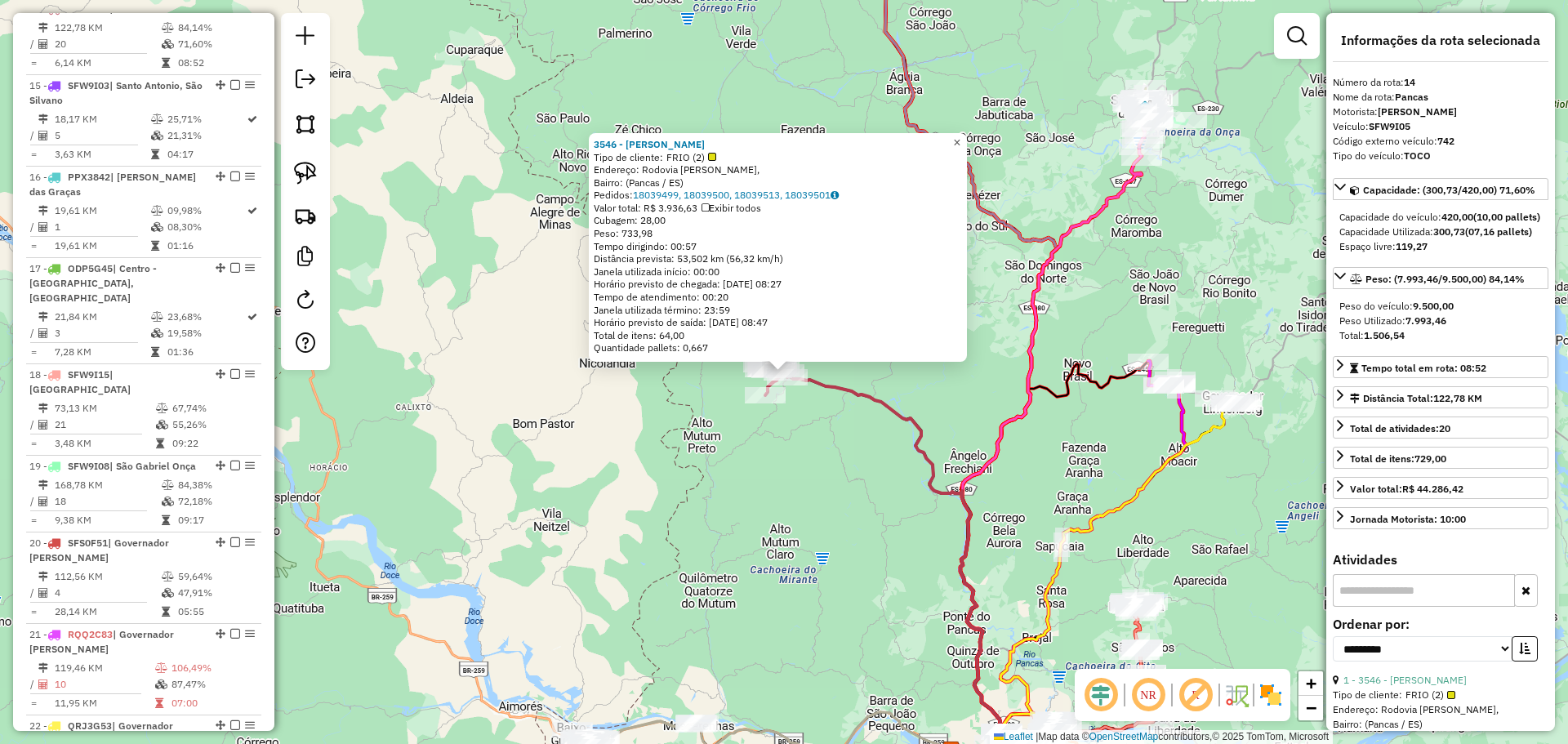
click at [960, 135] on span "×" at bounding box center [956, 142] width 8 height 14
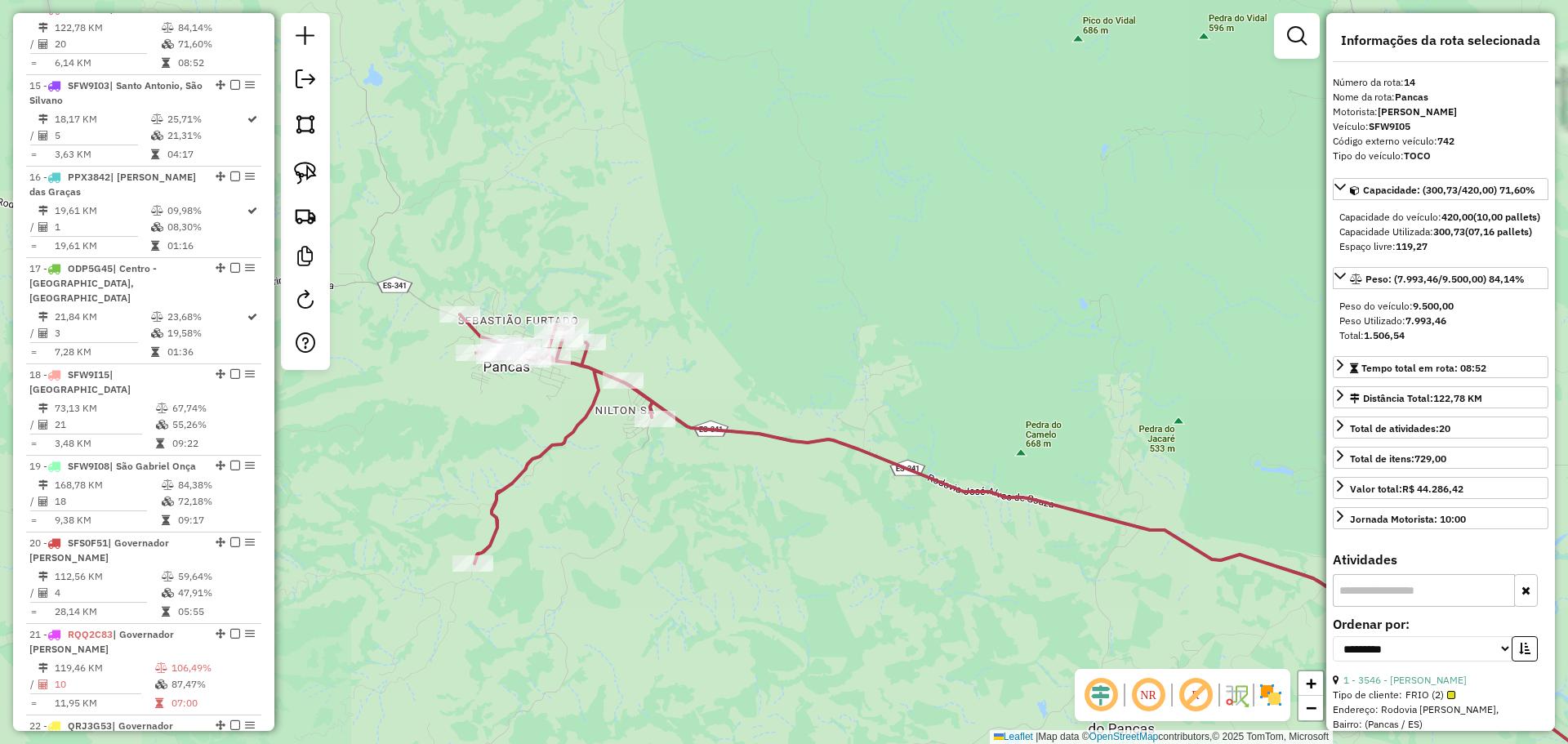
drag, startPoint x: 702, startPoint y: 377, endPoint x: 727, endPoint y: 299, distance: 81.9
click at [751, 299] on div "Janela de atendimento Grade de atendimento Capacidade Transportadoras Veículos …" at bounding box center [784, 372] width 1568 height 744
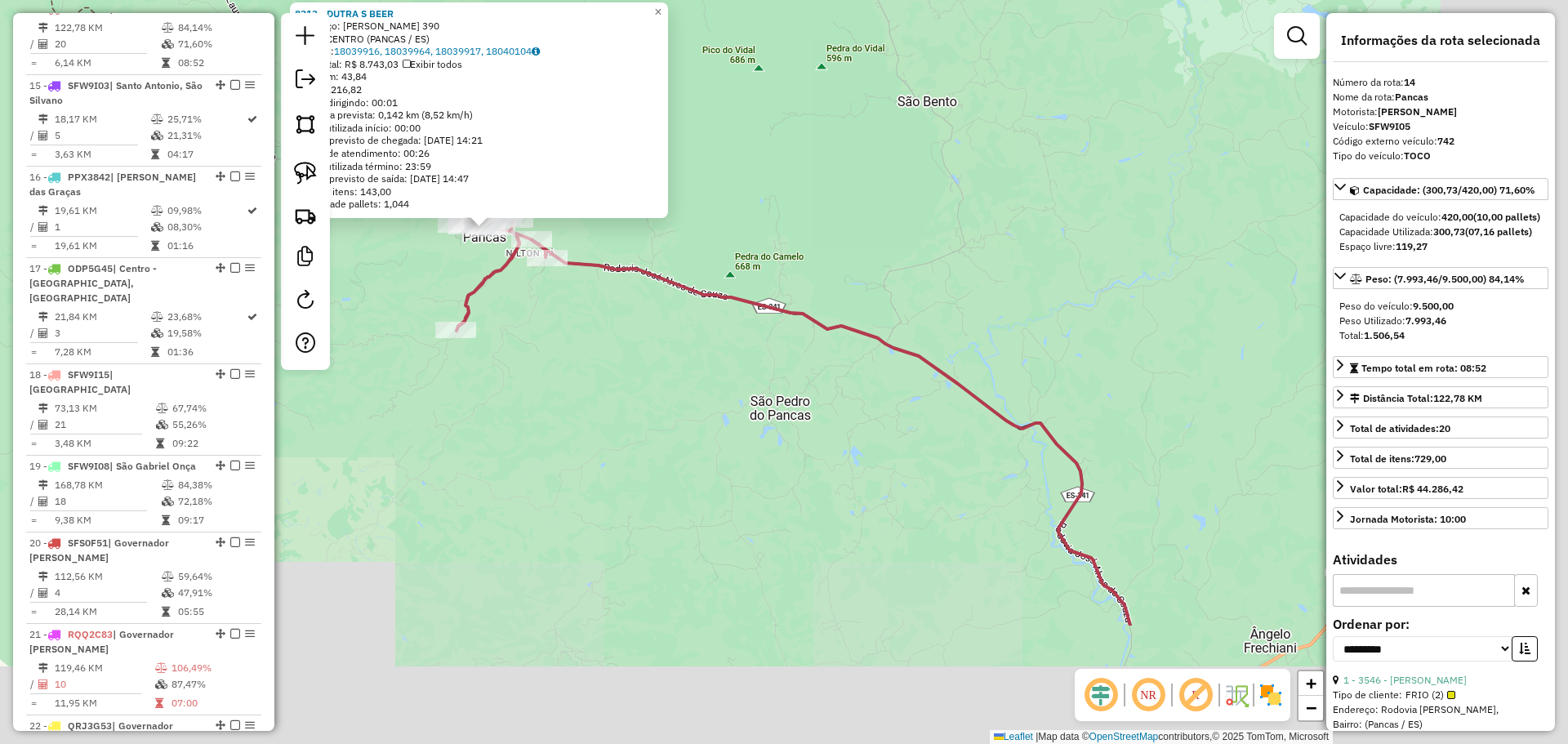
drag, startPoint x: 761, startPoint y: 417, endPoint x: 563, endPoint y: 277, distance: 242.5
click at [585, 288] on div "8313 - DUTRA S BEER Endereço: LAURINDO BARBOSA 390 Bairro: CENTRO (PANCAS / ES)…" at bounding box center [784, 372] width 1568 height 744
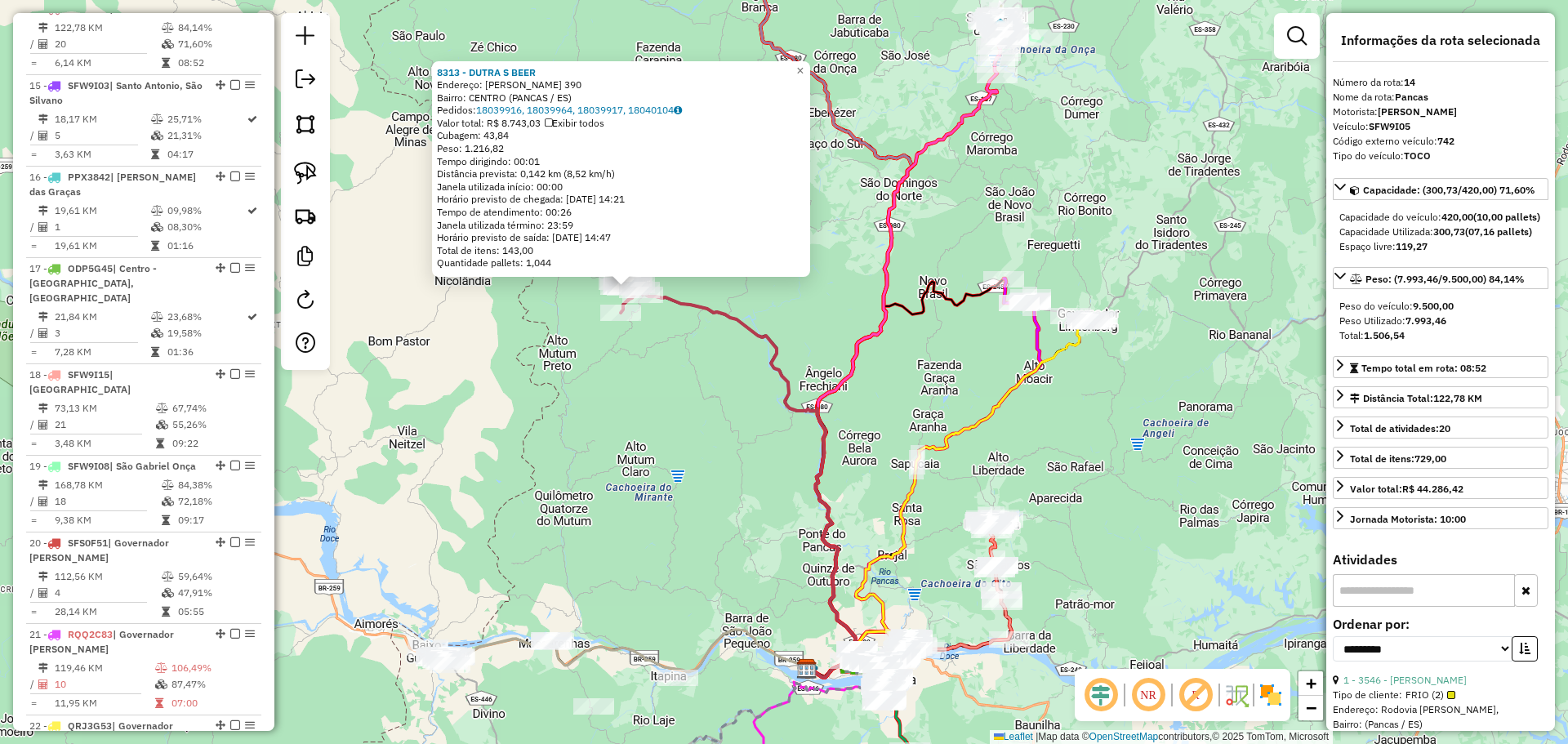
drag, startPoint x: 825, startPoint y: 455, endPoint x: 555, endPoint y: 113, distance: 435.7
click at [639, 290] on icon at bounding box center [748, 484] width 218 height 387
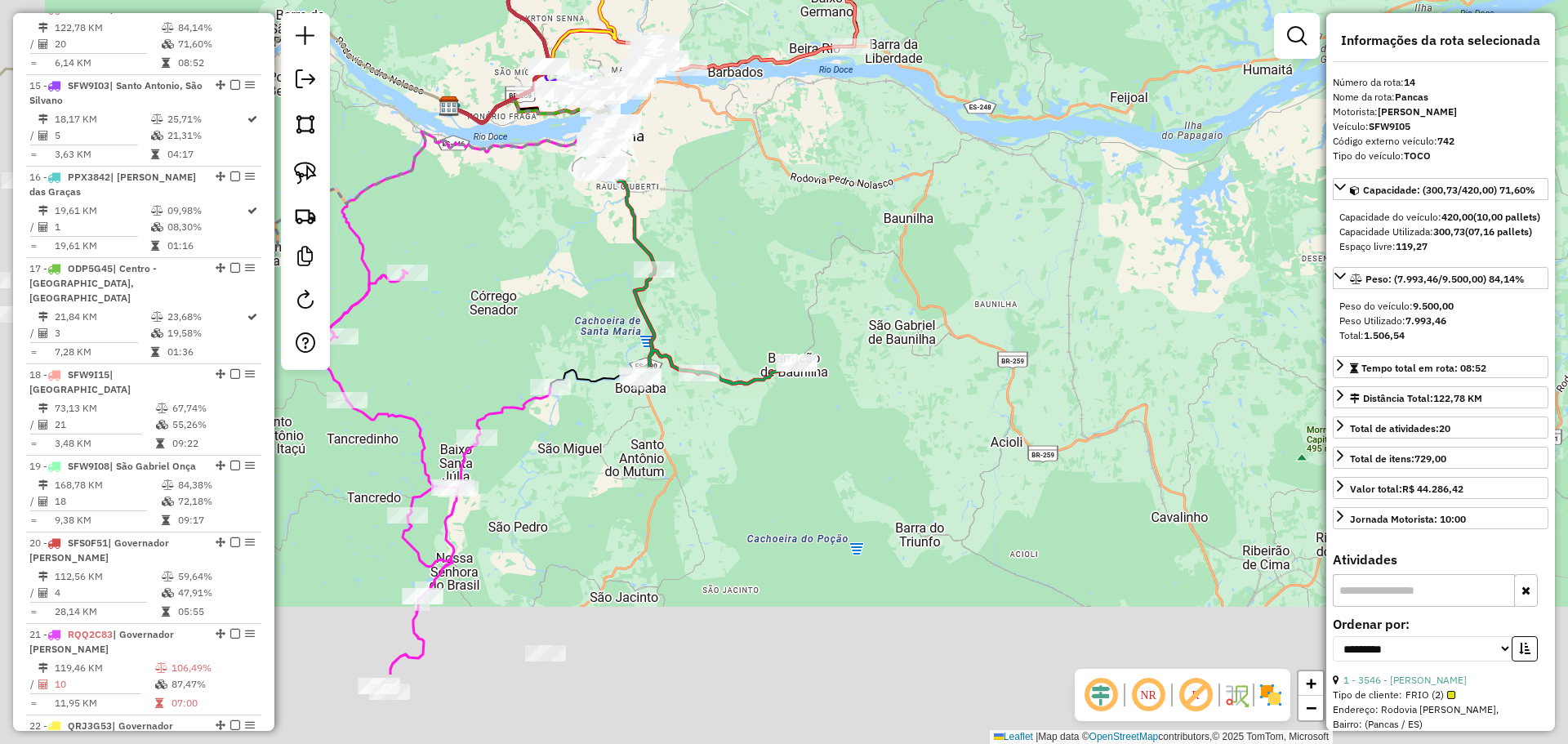
drag, startPoint x: 656, startPoint y: 432, endPoint x: 776, endPoint y: 286, distance: 189.0
click at [776, 286] on div "8313 - DUTRA S BEER Endereço: LAURINDO BARBOSA 390 Bairro: CENTRO (PANCAS / ES)…" at bounding box center [784, 372] width 1568 height 744
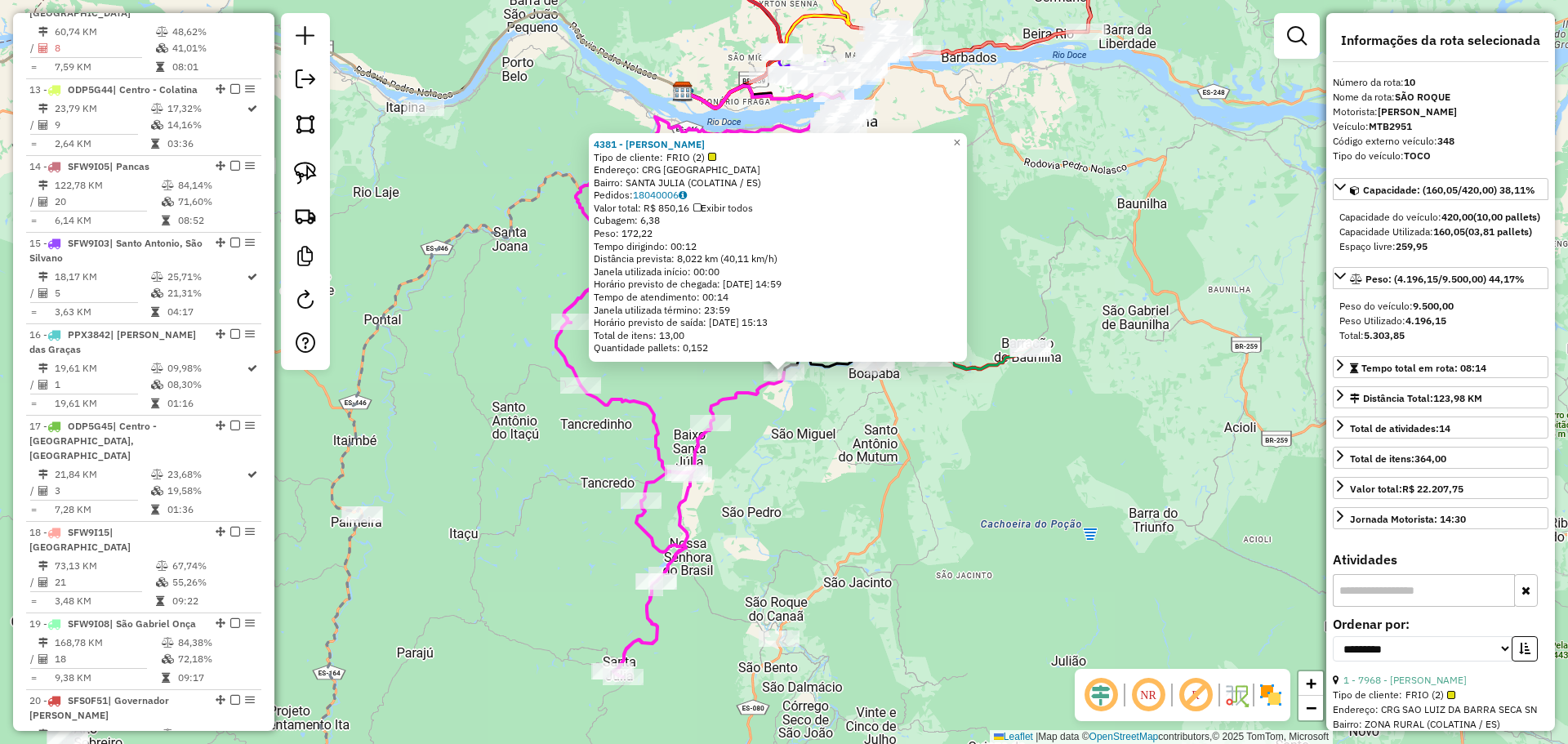
scroll to position [1431, 0]
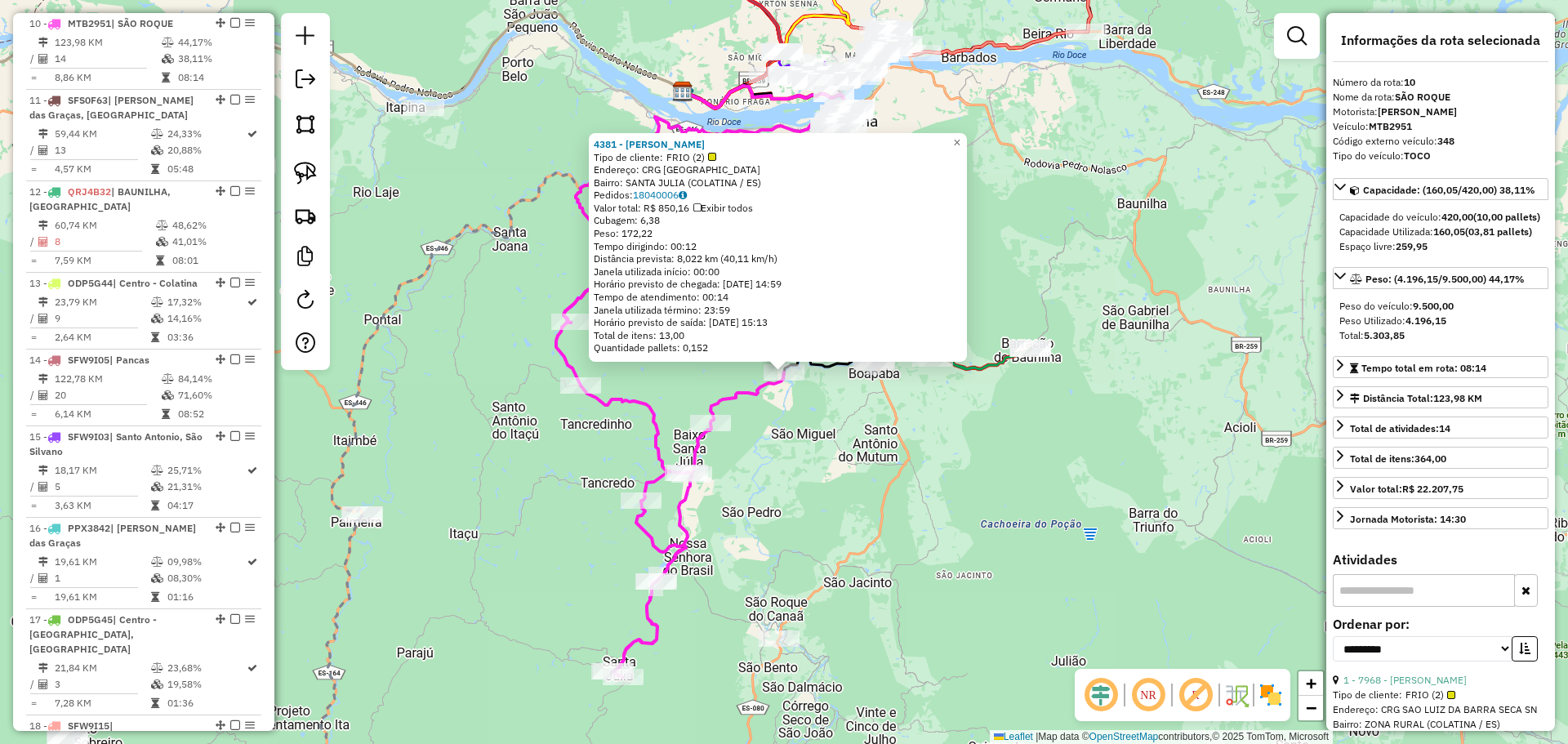
click at [491, 447] on div "4381 - PEDRO VALTER MARIANI Tipo de cliente: FRIO (2) Endereço: CRG BARRA DE SA…" at bounding box center [784, 372] width 1568 height 744
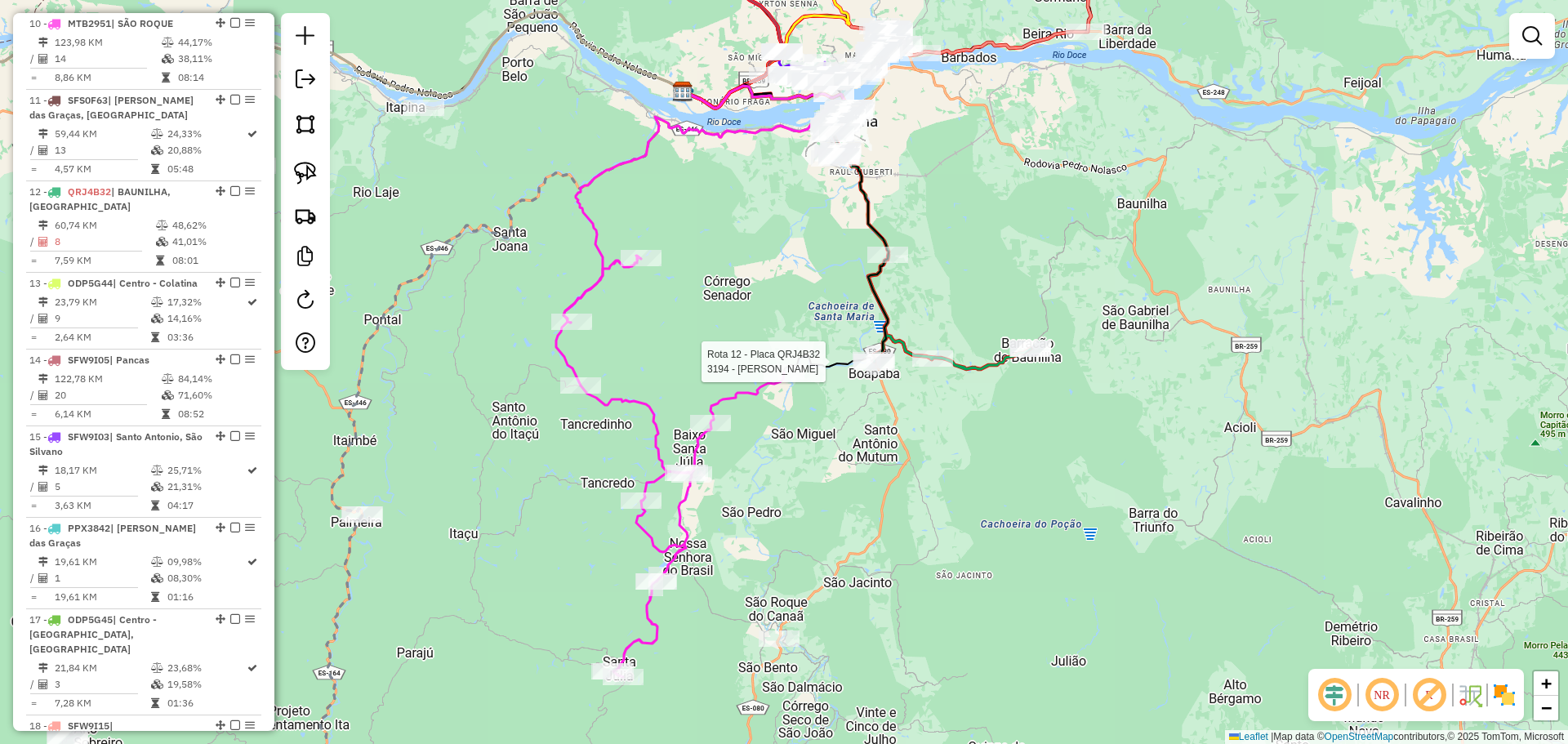
select select "**********"
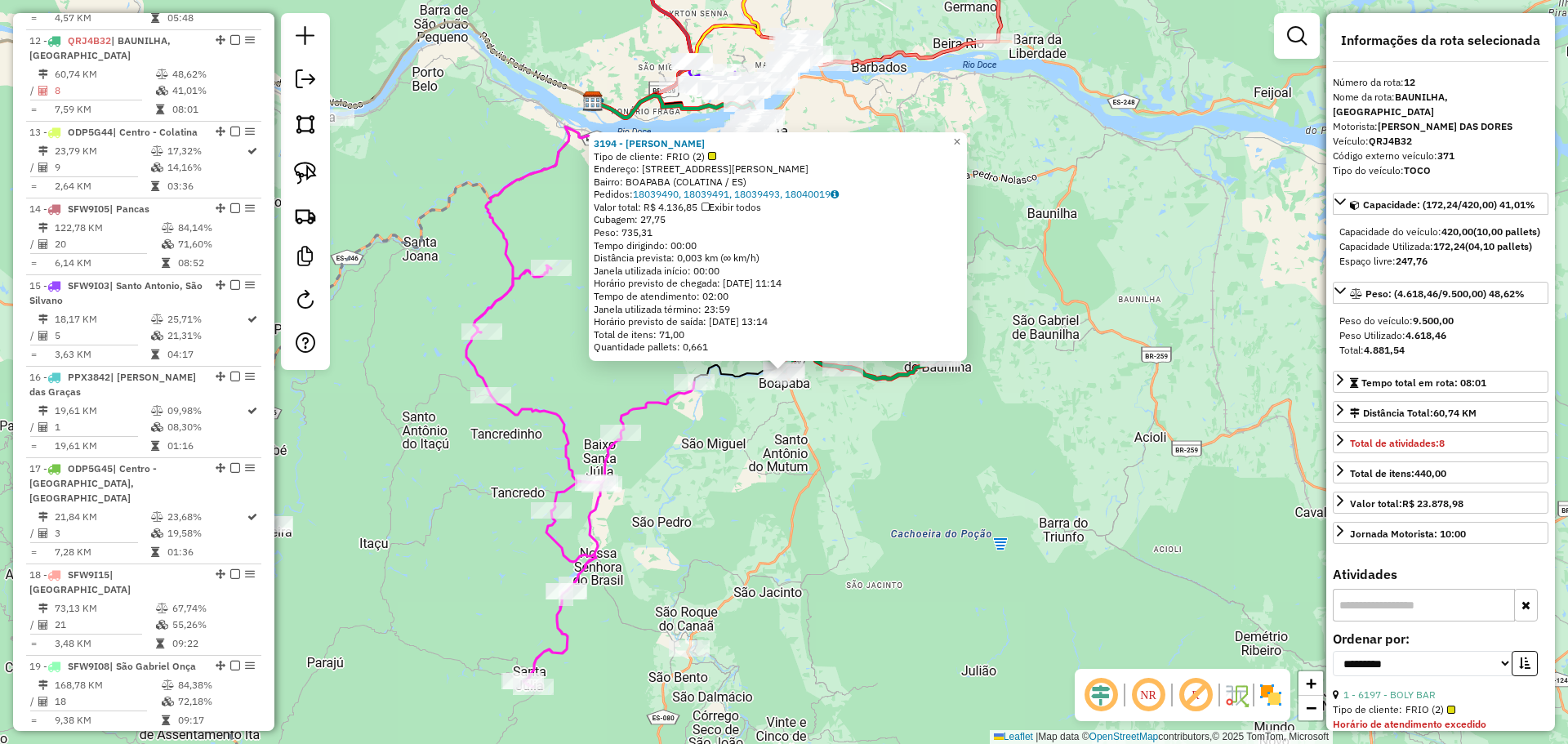
scroll to position [1600, 0]
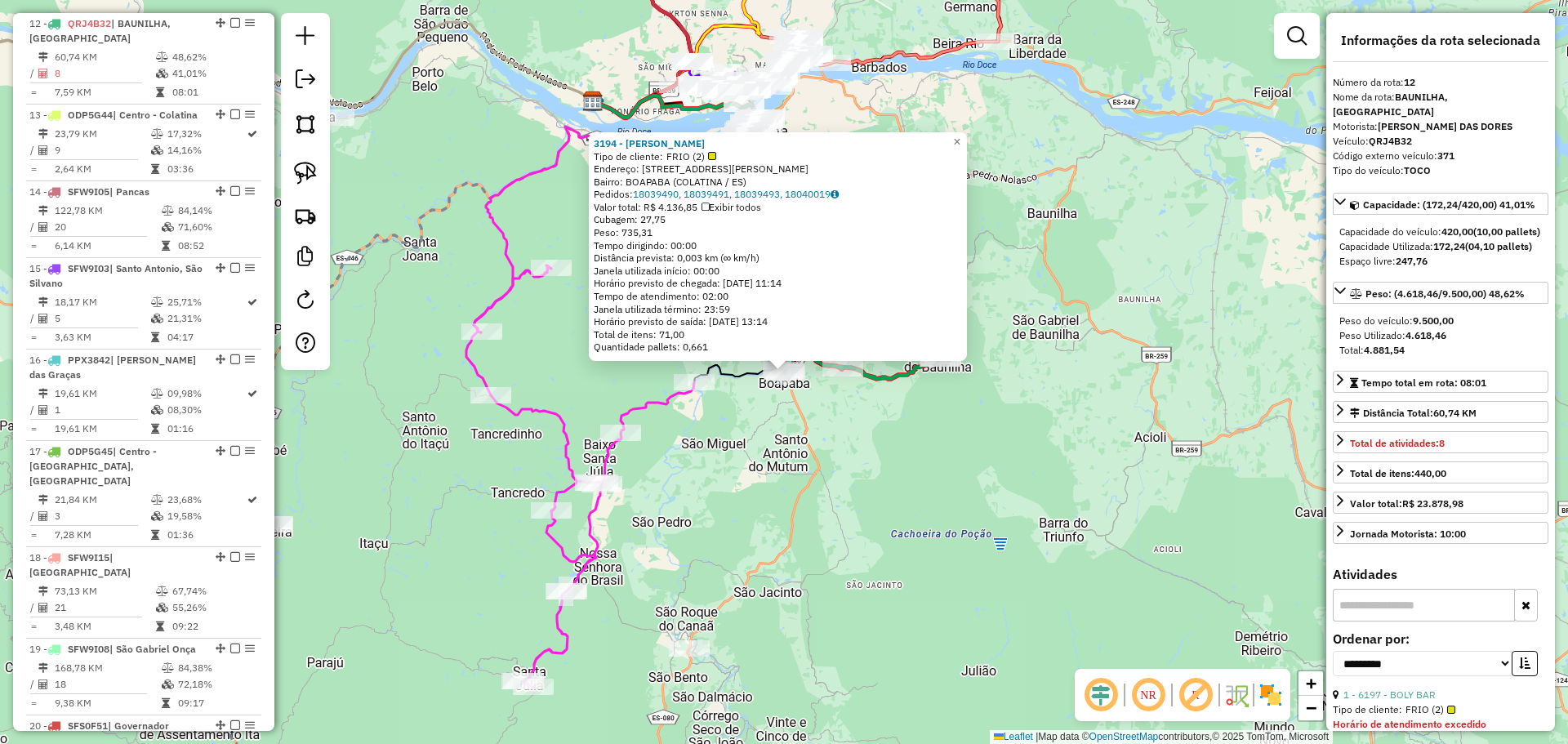
click at [888, 438] on div "3194 - ANTONIO CARLOS MENEG Tipo de cliente: FRIO (2) Endereço: R MIGUEL DONDON…" at bounding box center [784, 372] width 1568 height 744
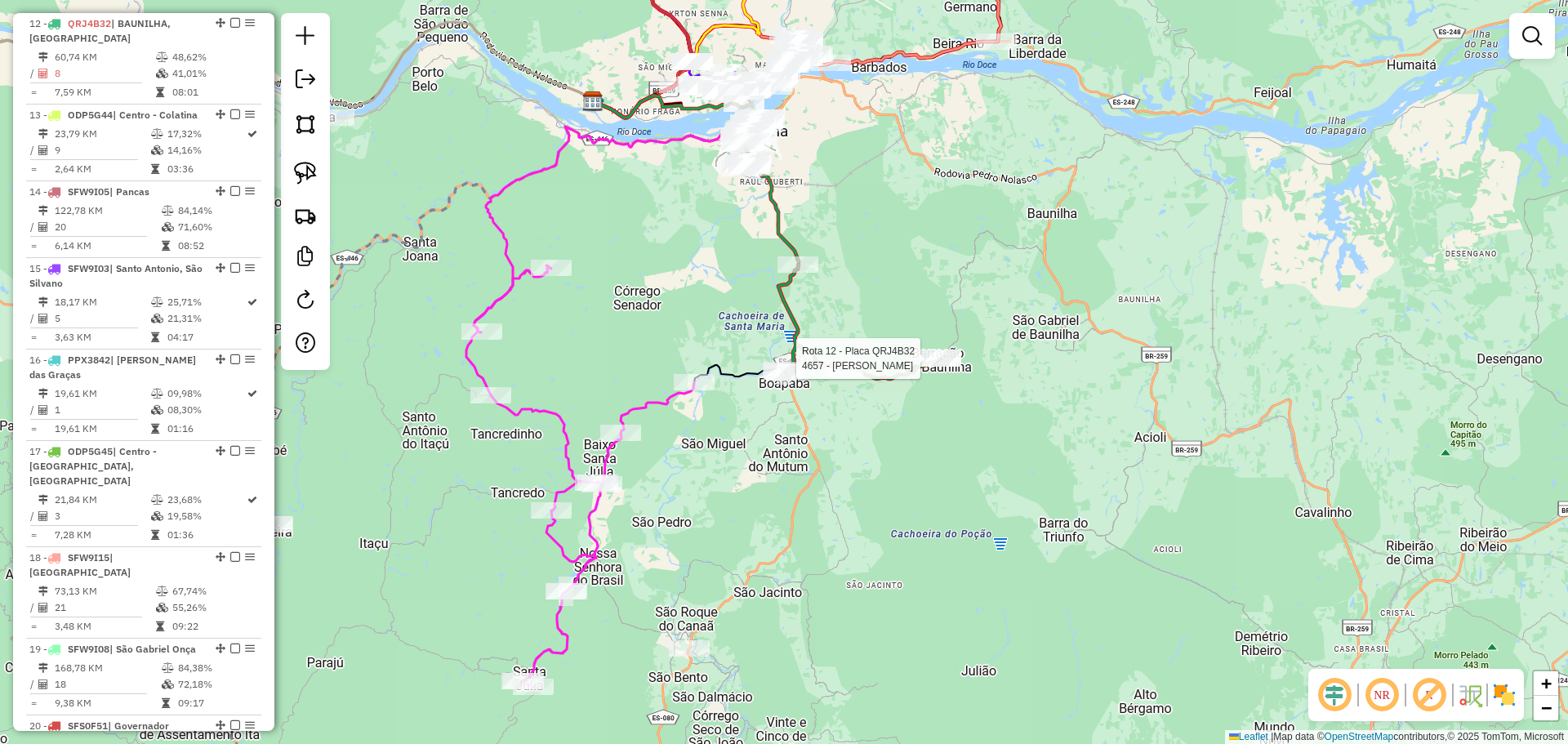
select select "**********"
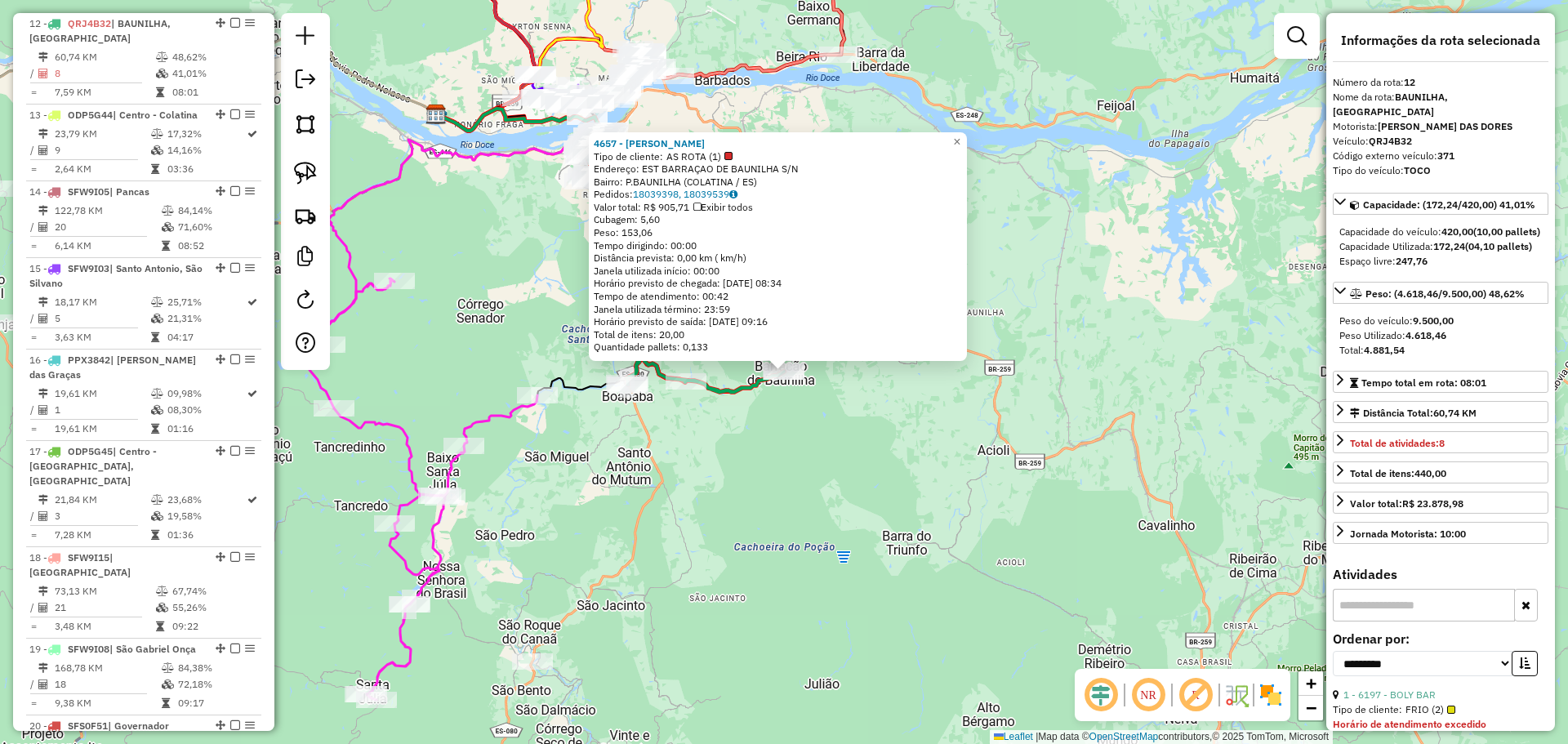
click at [864, 448] on div "4657 - HILDOMAR GAROZZI Tipo de cliente: AS ROTA (1) Endereço: EST BARRAÇAO DE …" at bounding box center [784, 372] width 1568 height 744
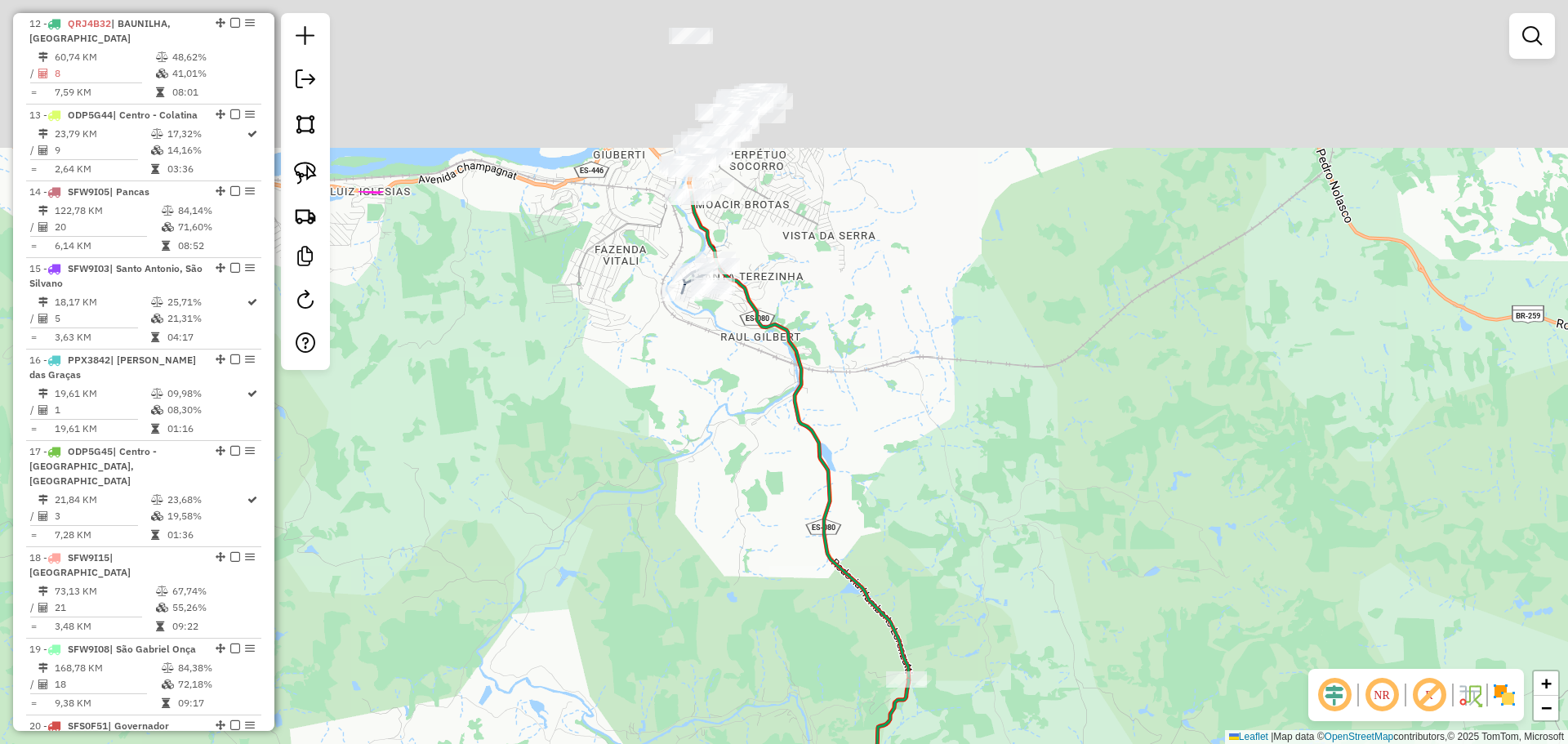
drag, startPoint x: 709, startPoint y: 141, endPoint x: 742, endPoint y: 417, distance: 278.0
click at [743, 419] on div "Janela de atendimento Grade de atendimento Capacidade Transportadoras Veículos …" at bounding box center [784, 372] width 1568 height 744
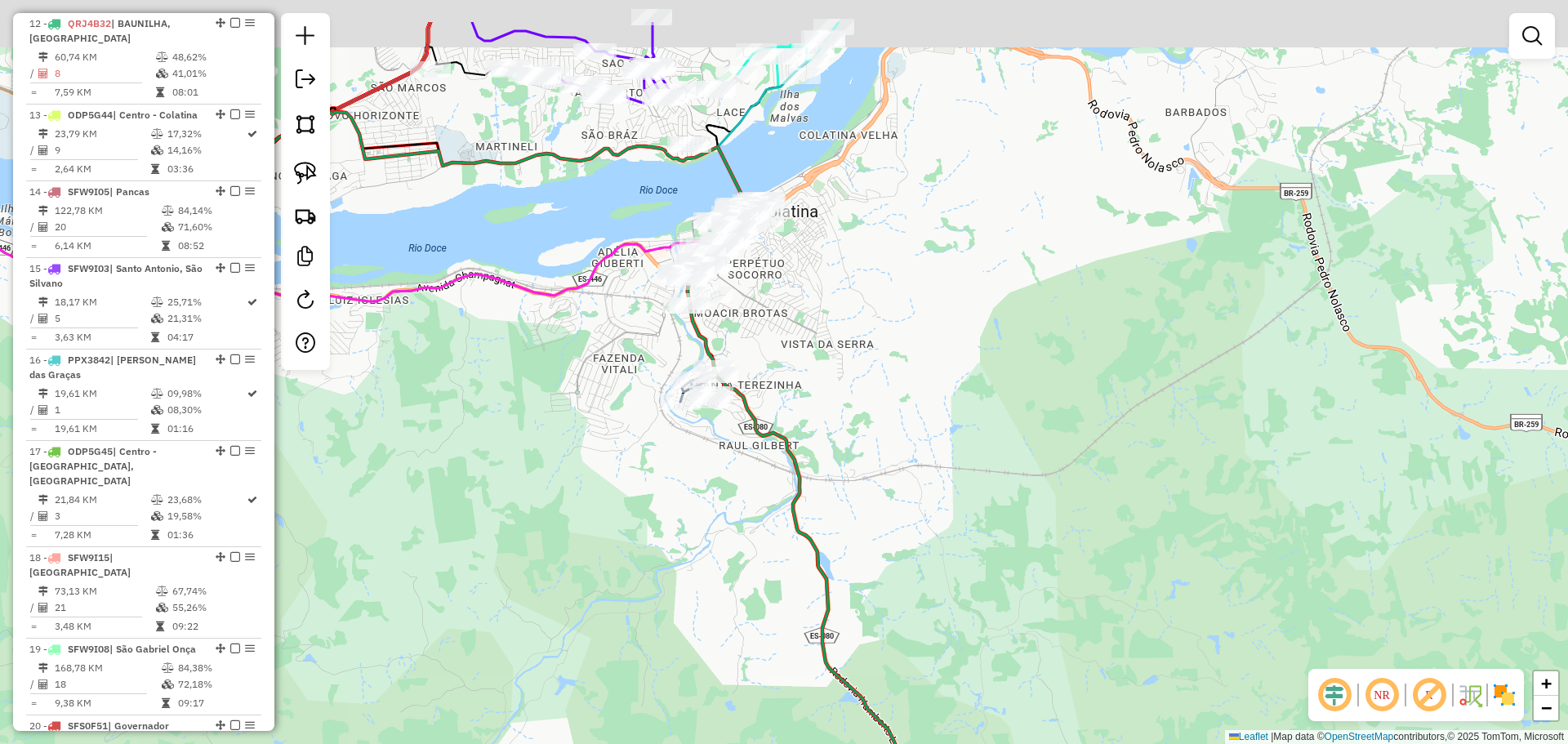
drag, startPoint x: 788, startPoint y: 375, endPoint x: 781, endPoint y: 424, distance: 49.5
click at [781, 424] on div "Janela de atendimento Grade de atendimento Capacidade Transportadoras Veículos …" at bounding box center [784, 372] width 1568 height 744
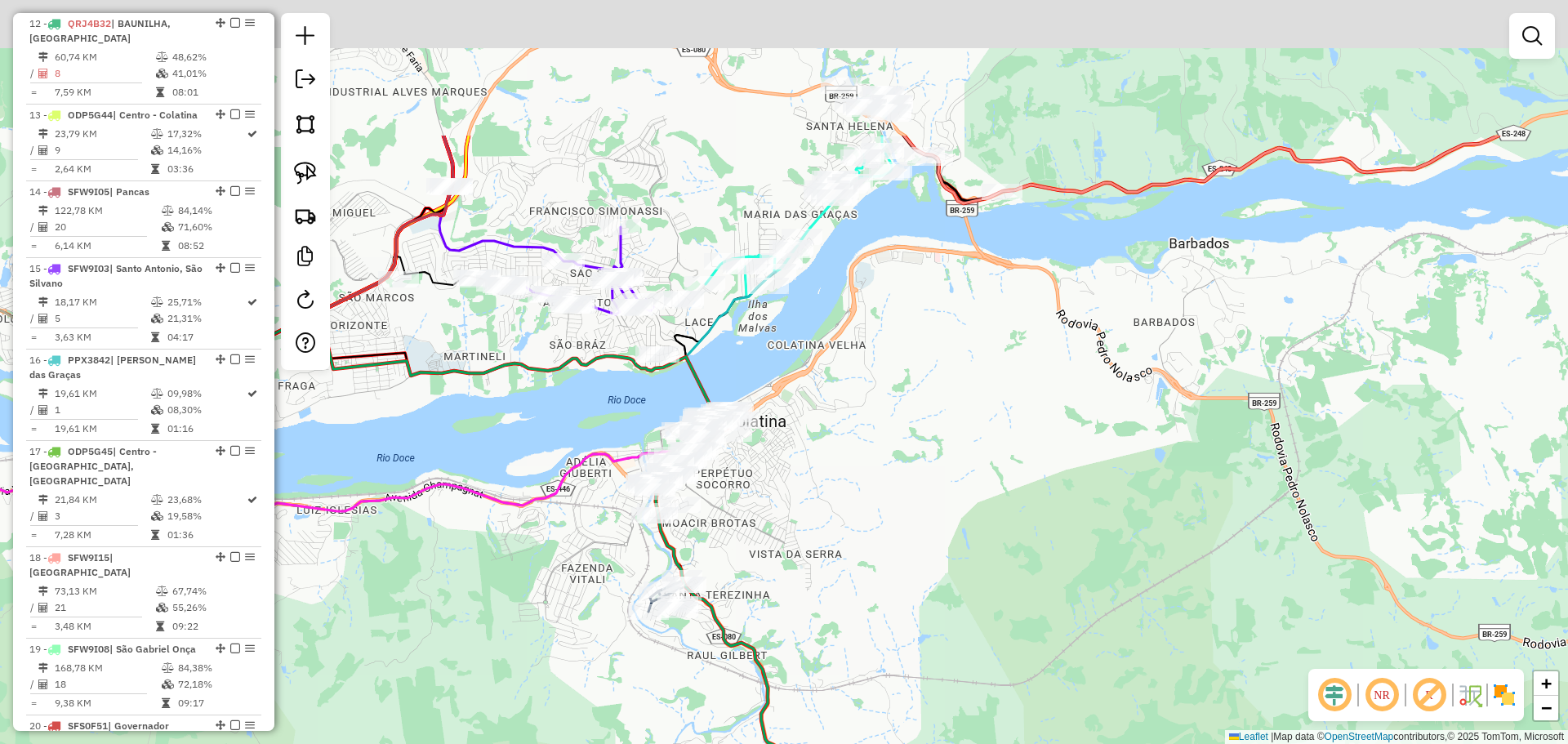
drag, startPoint x: 521, startPoint y: 410, endPoint x: 501, endPoint y: 600, distance: 191.0
click at [498, 608] on div "Janela de atendimento Grade de atendimento Capacidade Transportadoras Veículos …" at bounding box center [784, 372] width 1568 height 744
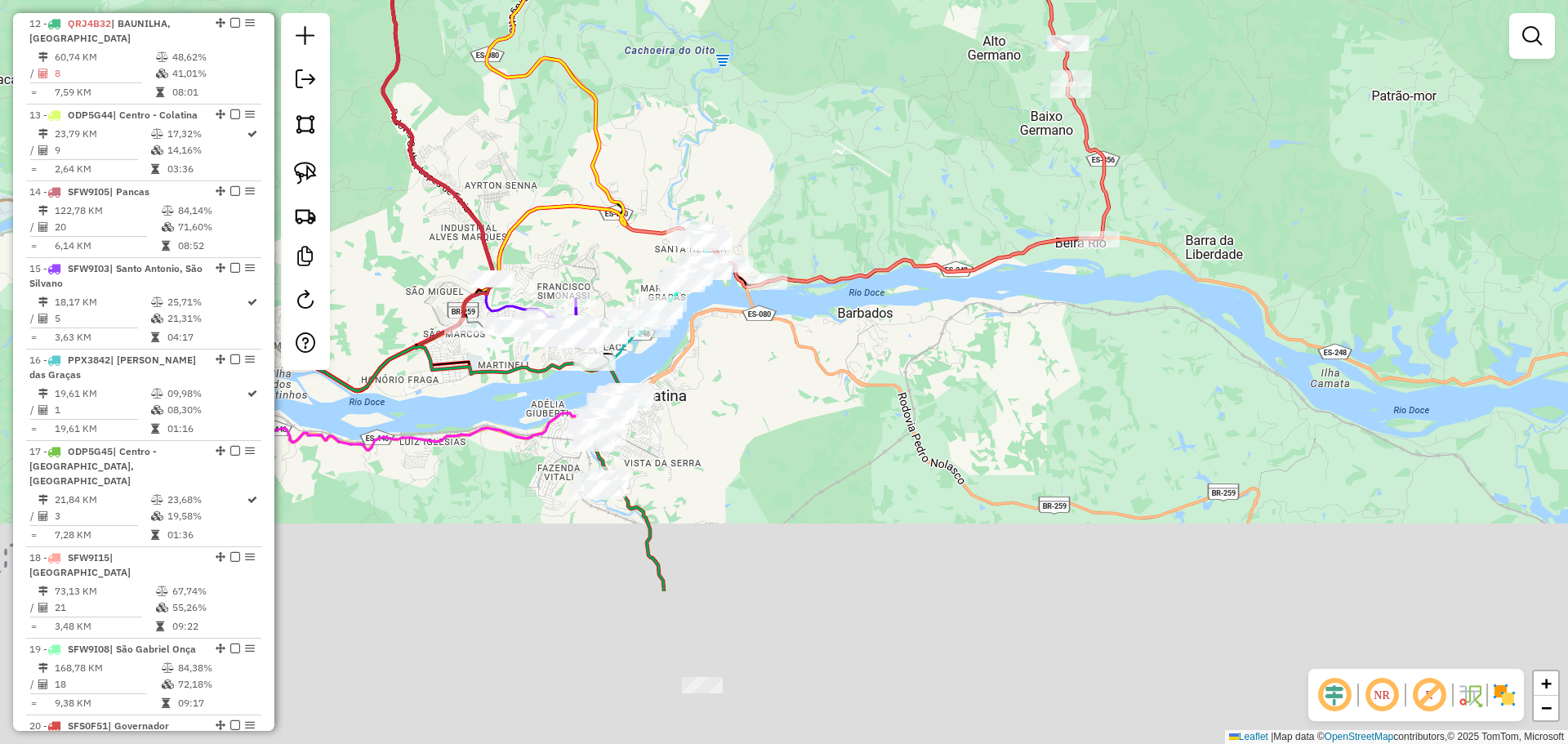
drag, startPoint x: 807, startPoint y: 654, endPoint x: 694, endPoint y: 307, distance: 364.9
click at [698, 314] on div "Janela de atendimento Grade de atendimento Capacidade Transportadoras Veículos …" at bounding box center [784, 372] width 1568 height 744
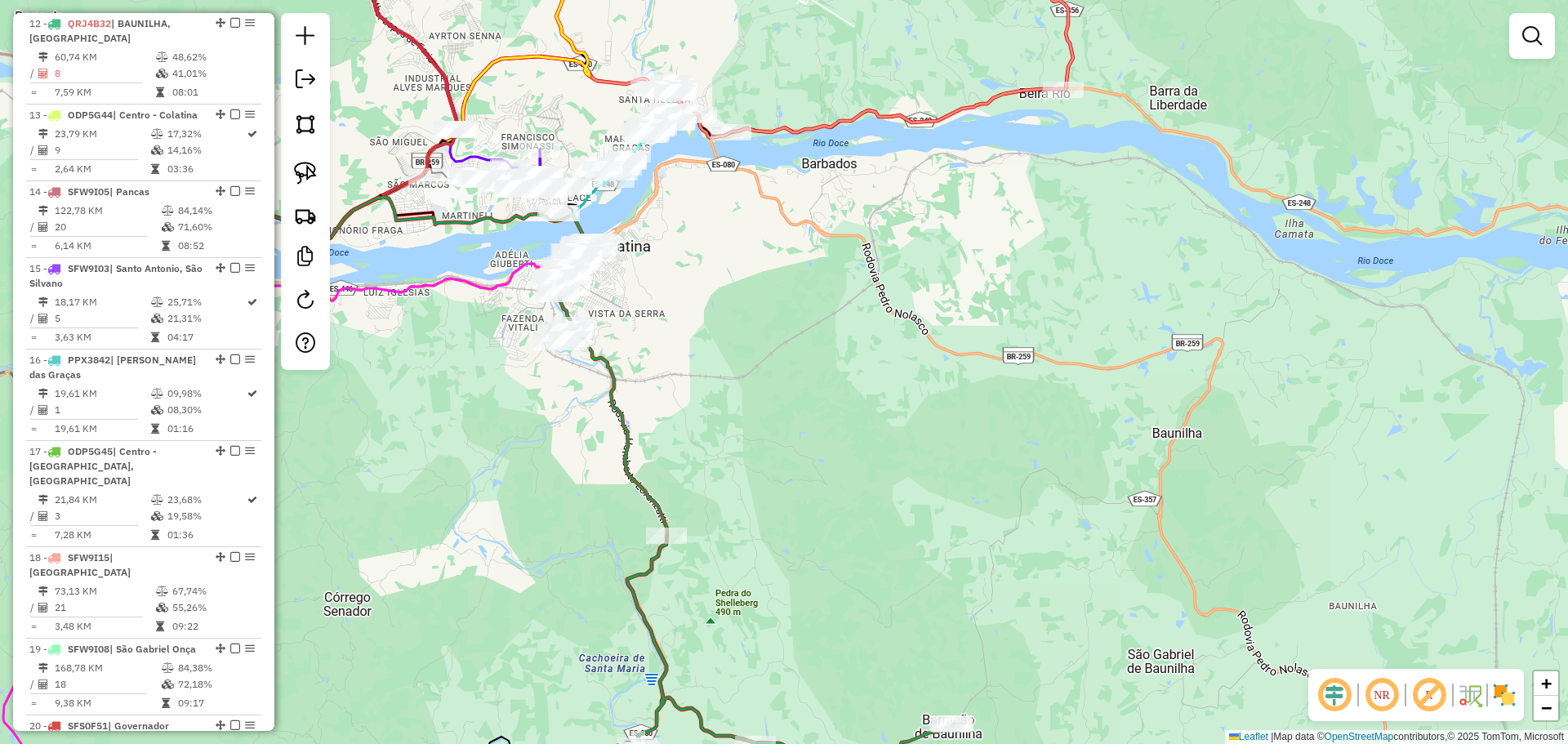
drag, startPoint x: 924, startPoint y: 465, endPoint x: 781, endPoint y: 205, distance: 296.7
click at [781, 208] on div "Janela de atendimento Grade de atendimento Capacidade Transportadoras Veículos …" at bounding box center [784, 372] width 1568 height 744
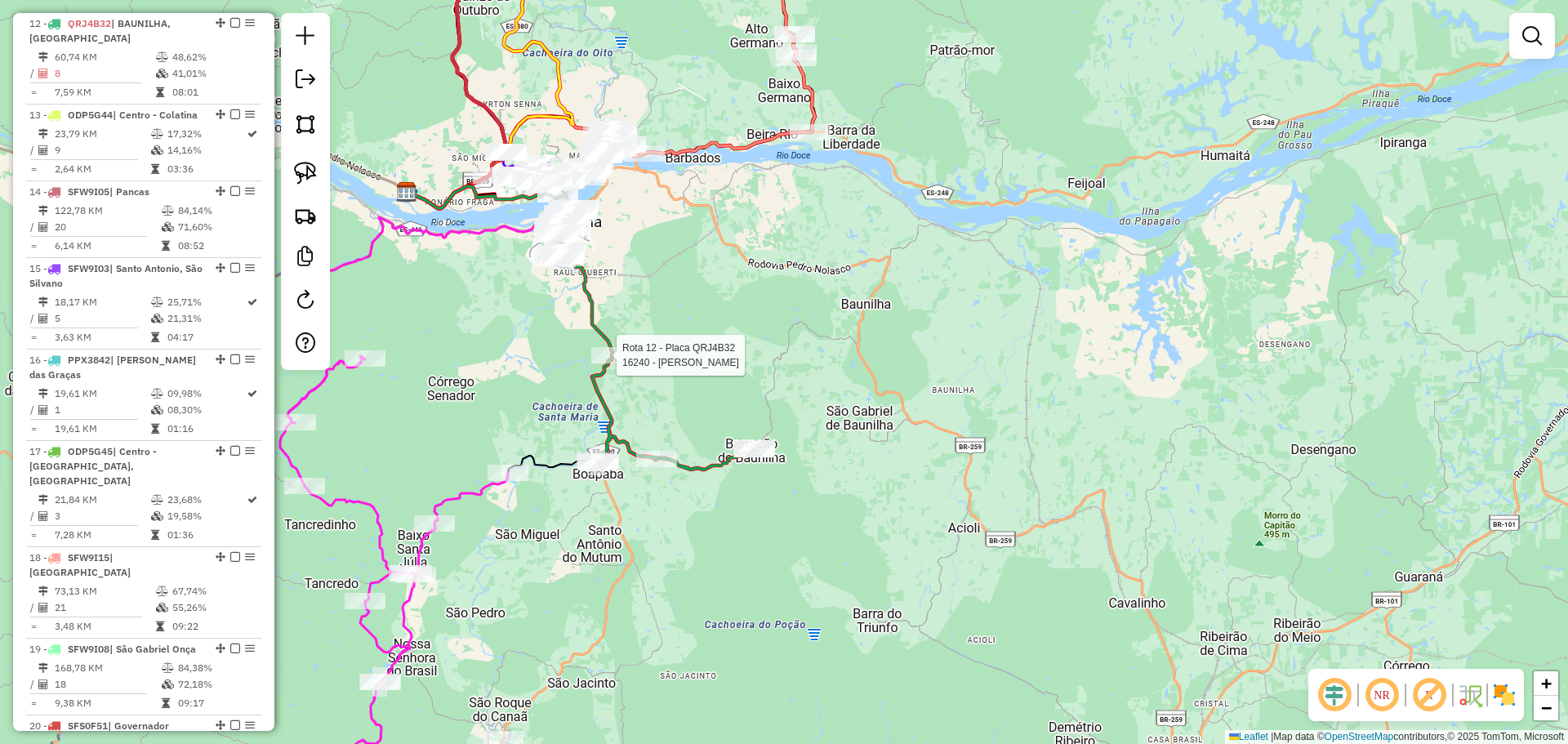
select select "**********"
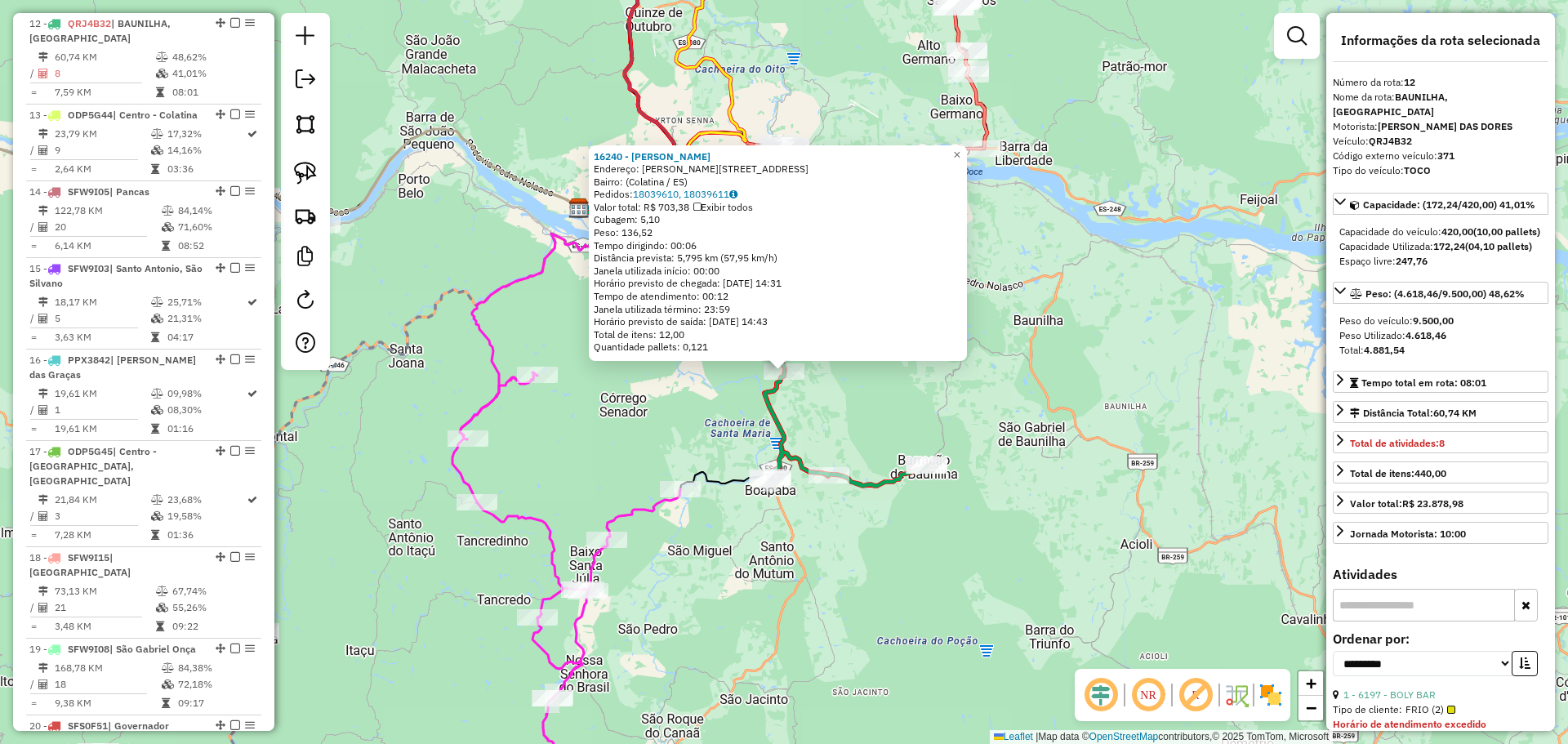
click at [818, 548] on div "16240 - MERCEARIA SIMONASSI Endereço: Estrada para Santa Teresa, 435 Bairro: (C…" at bounding box center [784, 372] width 1568 height 744
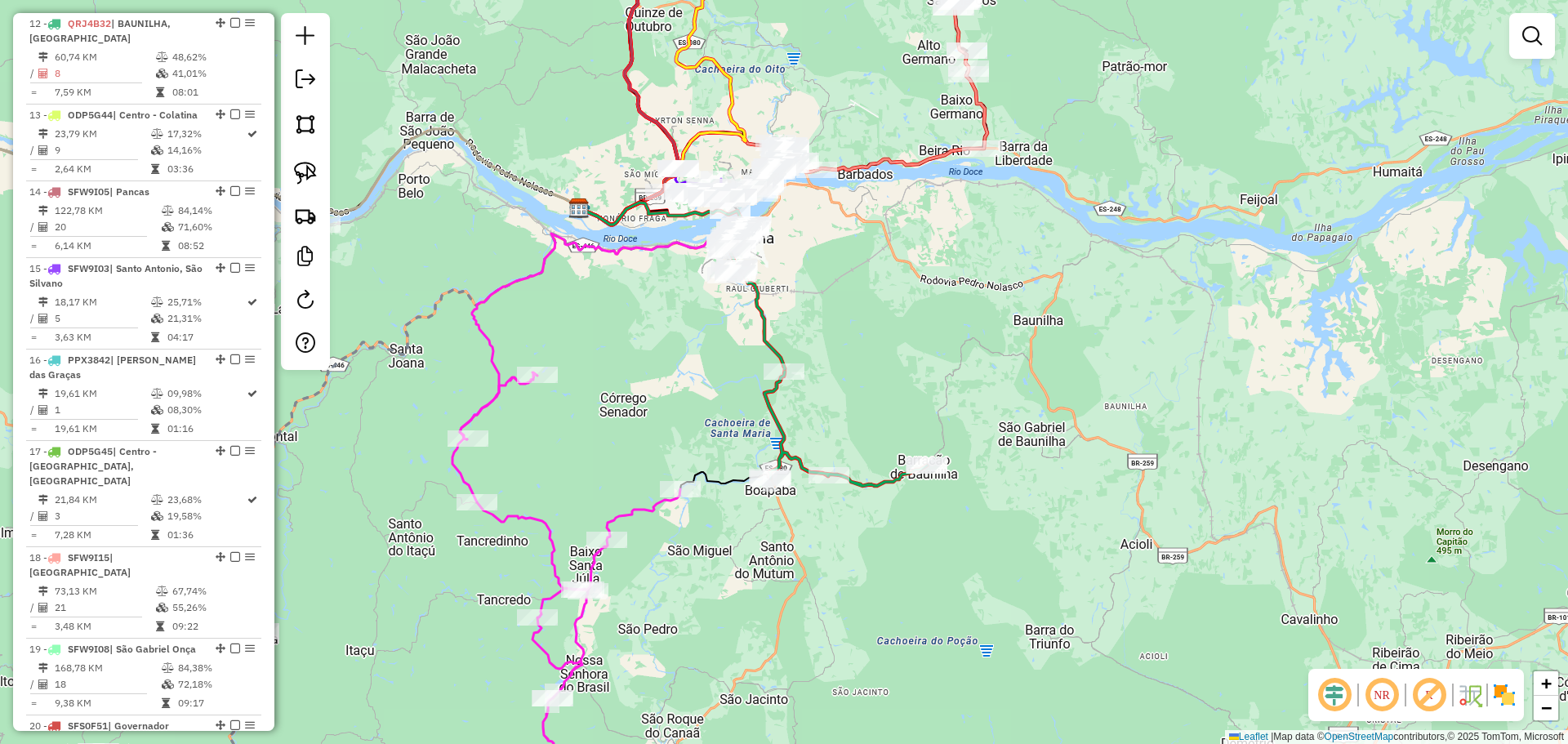
click at [799, 503] on div "Janela de atendimento Grade de atendimento Capacidade Transportadoras Veículos …" at bounding box center [784, 372] width 1568 height 744
select select "**********"
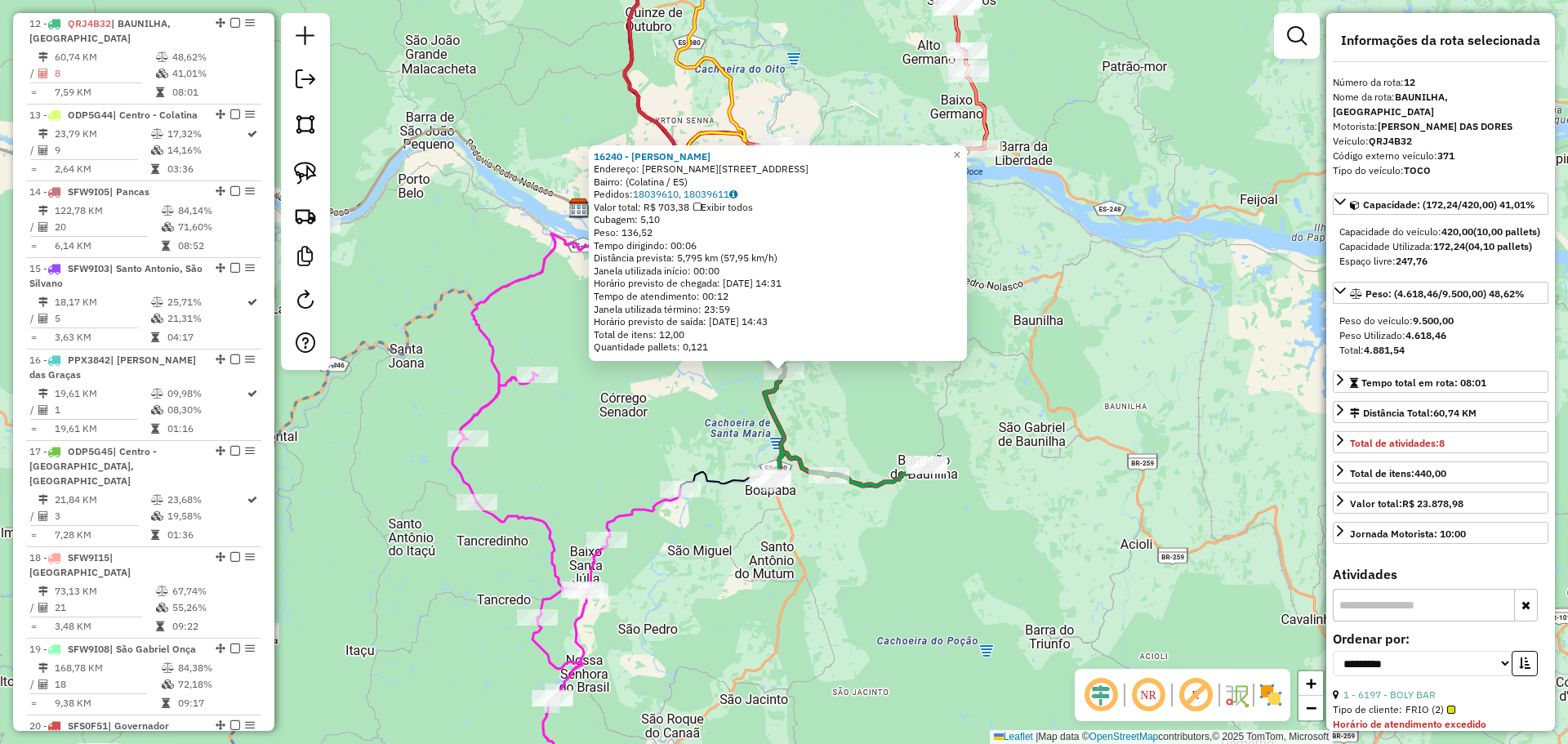
click at [684, 443] on div "16240 - MERCEARIA SIMONASSI Endereço: Estrada para Santa Teresa, 435 Bairro: (C…" at bounding box center [784, 372] width 1568 height 744
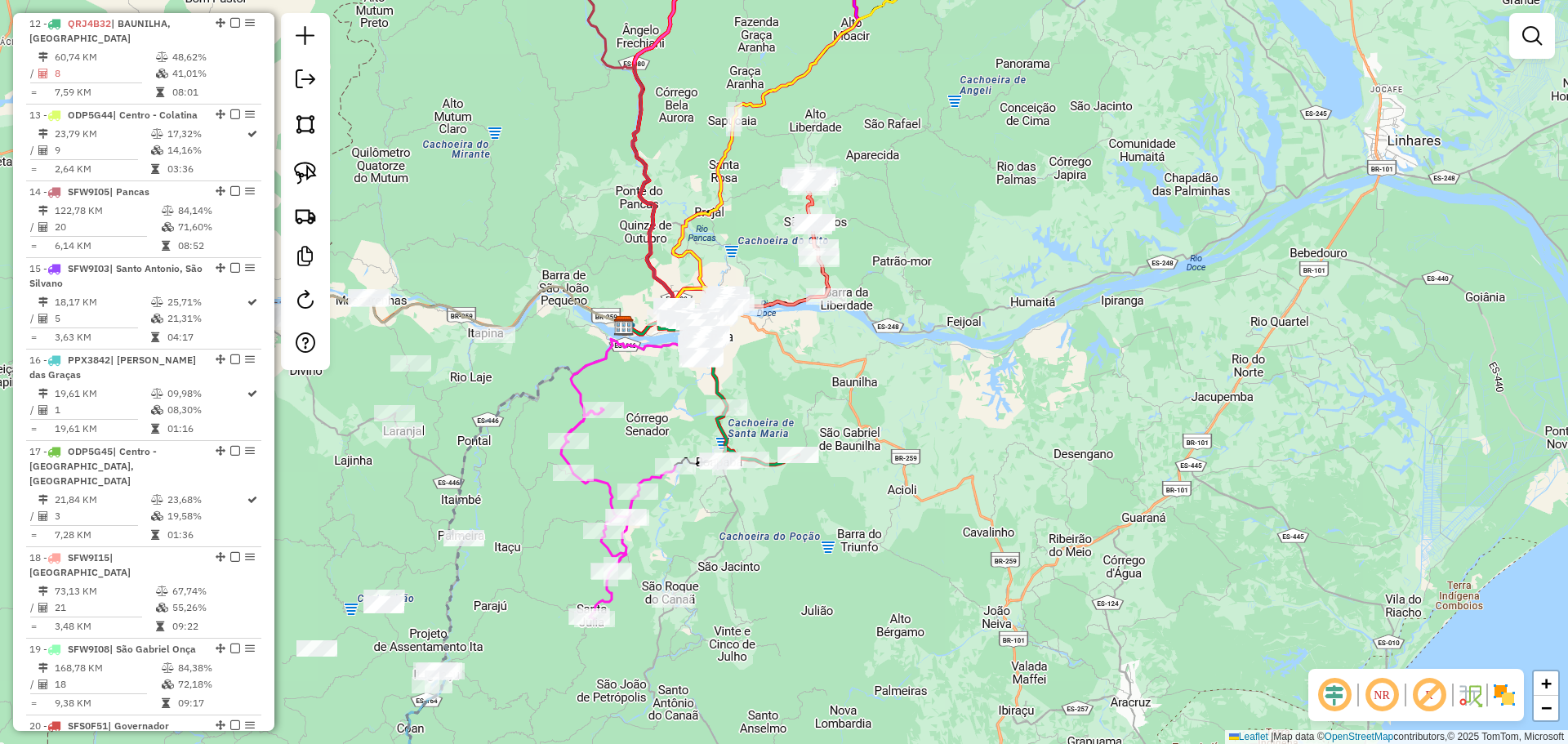
drag, startPoint x: 769, startPoint y: 374, endPoint x: 770, endPoint y: 453, distance: 79.0
click at [770, 453] on div "Janela de atendimento Grade de atendimento Capacidade Transportadoras Veículos …" at bounding box center [784, 372] width 1568 height 744
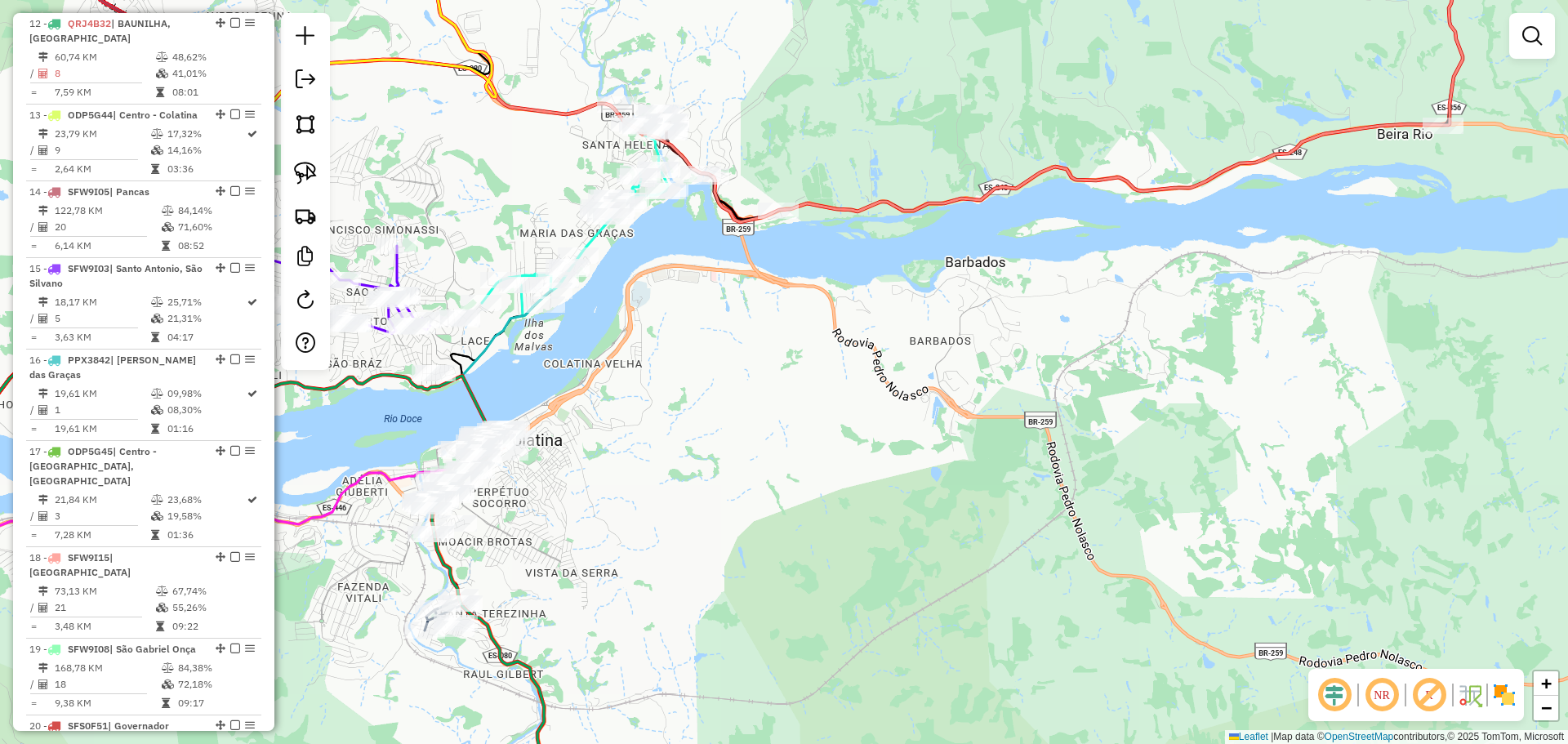
drag, startPoint x: 633, startPoint y: 497, endPoint x: 682, endPoint y: 392, distance: 115.9
click at [682, 392] on div "Janela de atendimento Grade de atendimento Capacidade Transportadoras Veículos …" at bounding box center [784, 372] width 1568 height 744
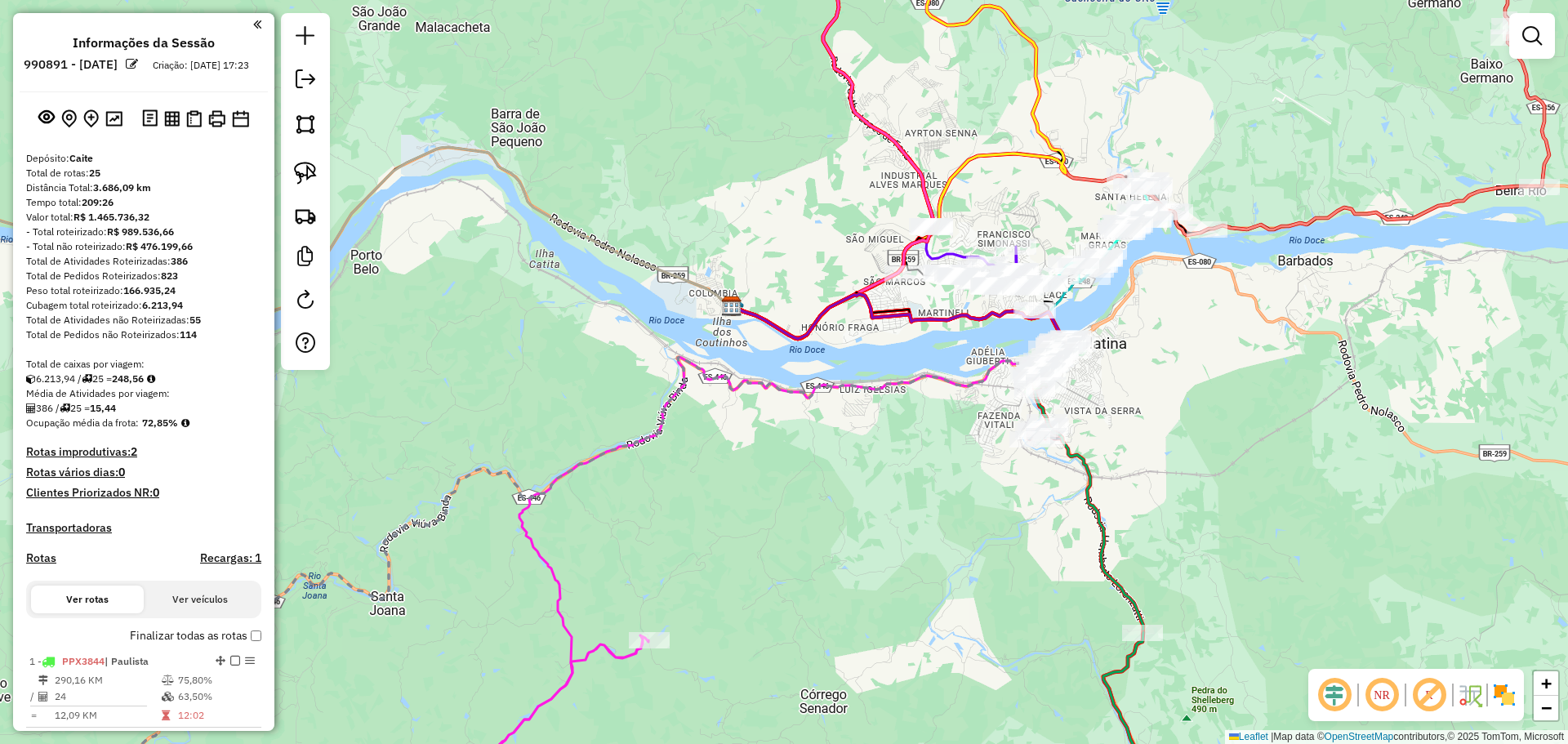
drag, startPoint x: 924, startPoint y: 346, endPoint x: 751, endPoint y: 535, distance: 256.2
click at [755, 555] on div "Janela de atendimento Grade de atendimento Capacidade Transportadoras Veículos …" at bounding box center [784, 372] width 1568 height 744
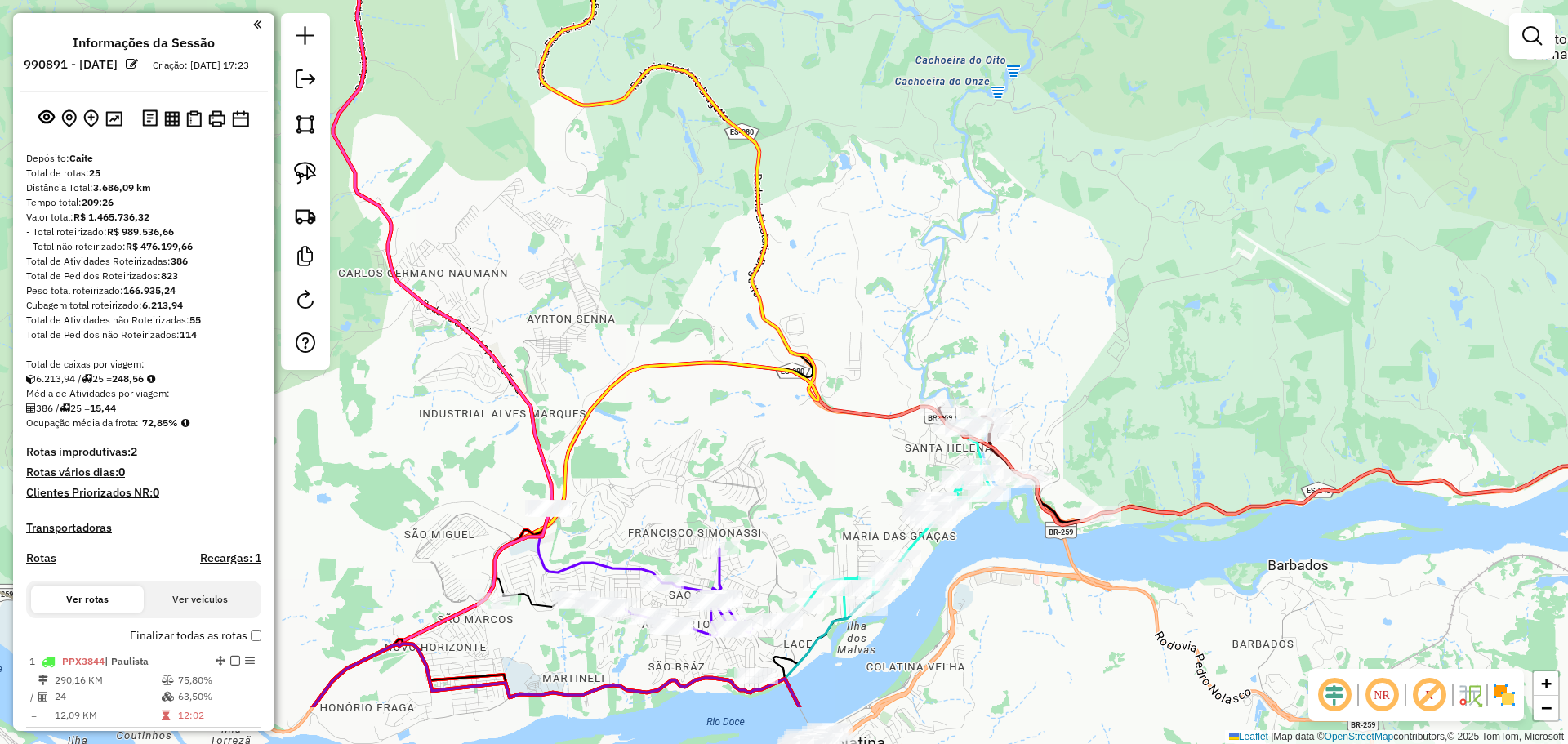
drag, startPoint x: 828, startPoint y: 490, endPoint x: 828, endPoint y: 231, distance: 259.0
click at [828, 231] on div "Janela de atendimento Grade de atendimento Capacidade Transportadoras Veículos …" at bounding box center [784, 372] width 1568 height 744
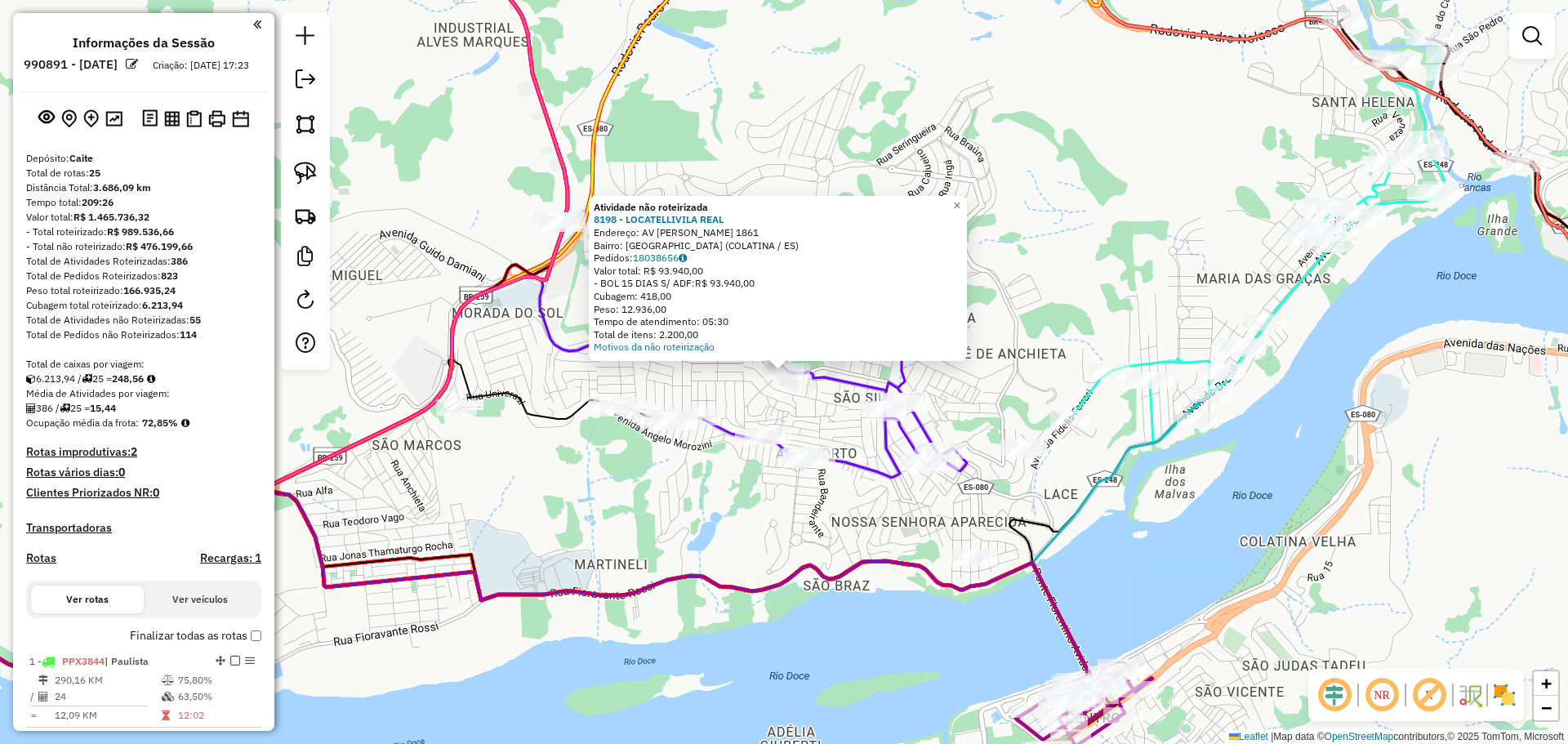
click at [524, 365] on div "Atividade não roteirizada 8198 - LOCATELLIVILA REAL Endereço: AV SILVIO AVIDOS …" at bounding box center [784, 372] width 1568 height 744
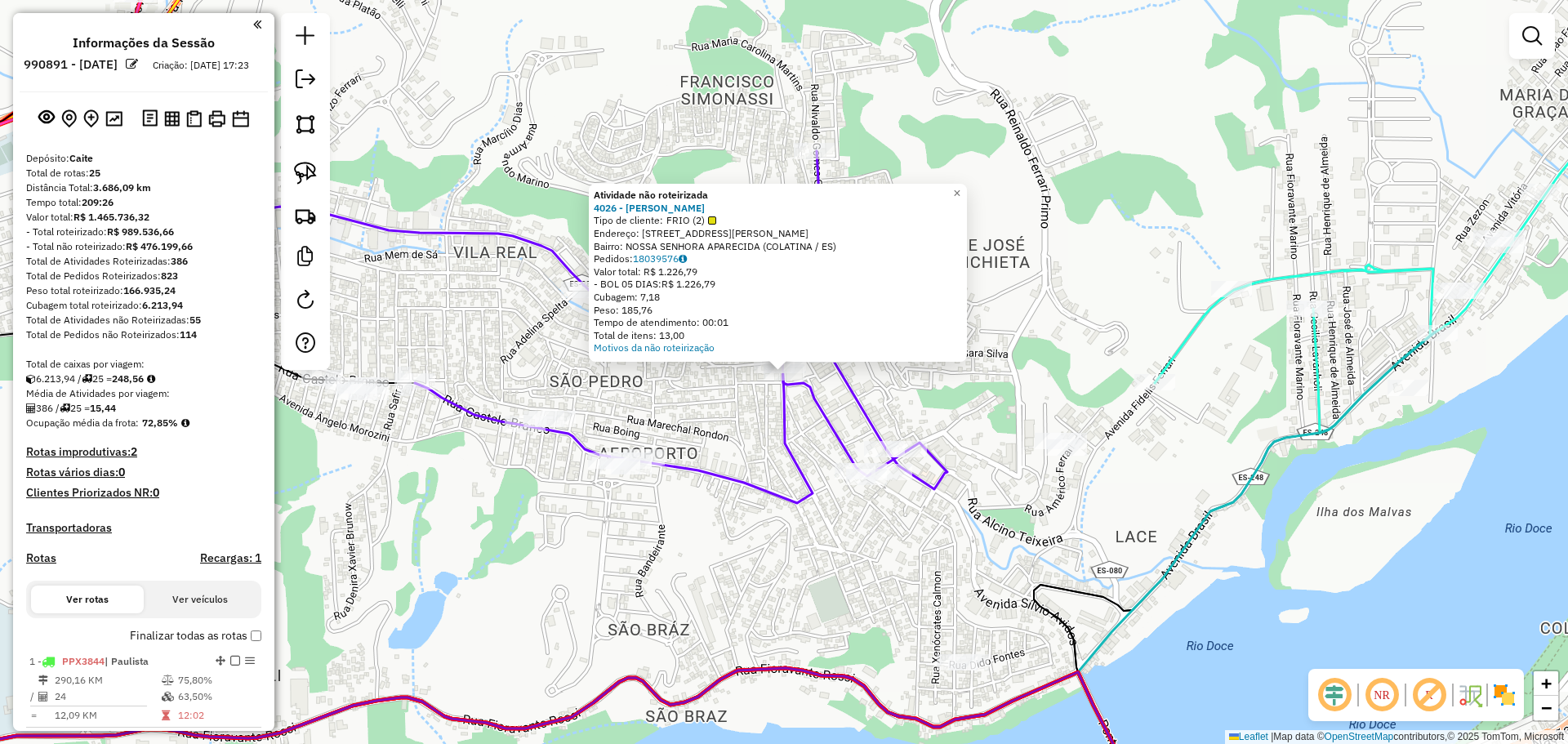
click at [872, 408] on icon at bounding box center [681, 326] width 532 height 352
select select "**********"
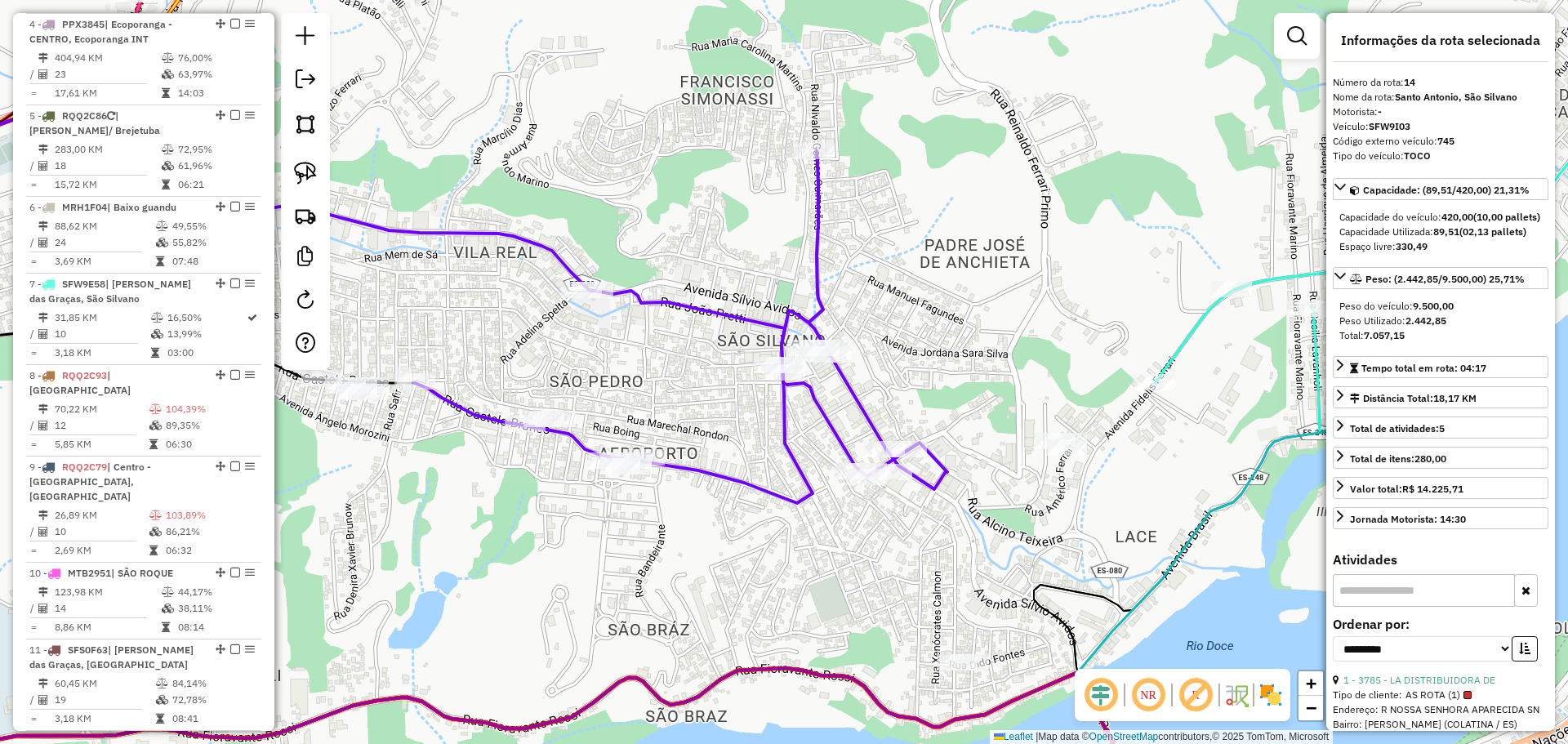
scroll to position [1768, 0]
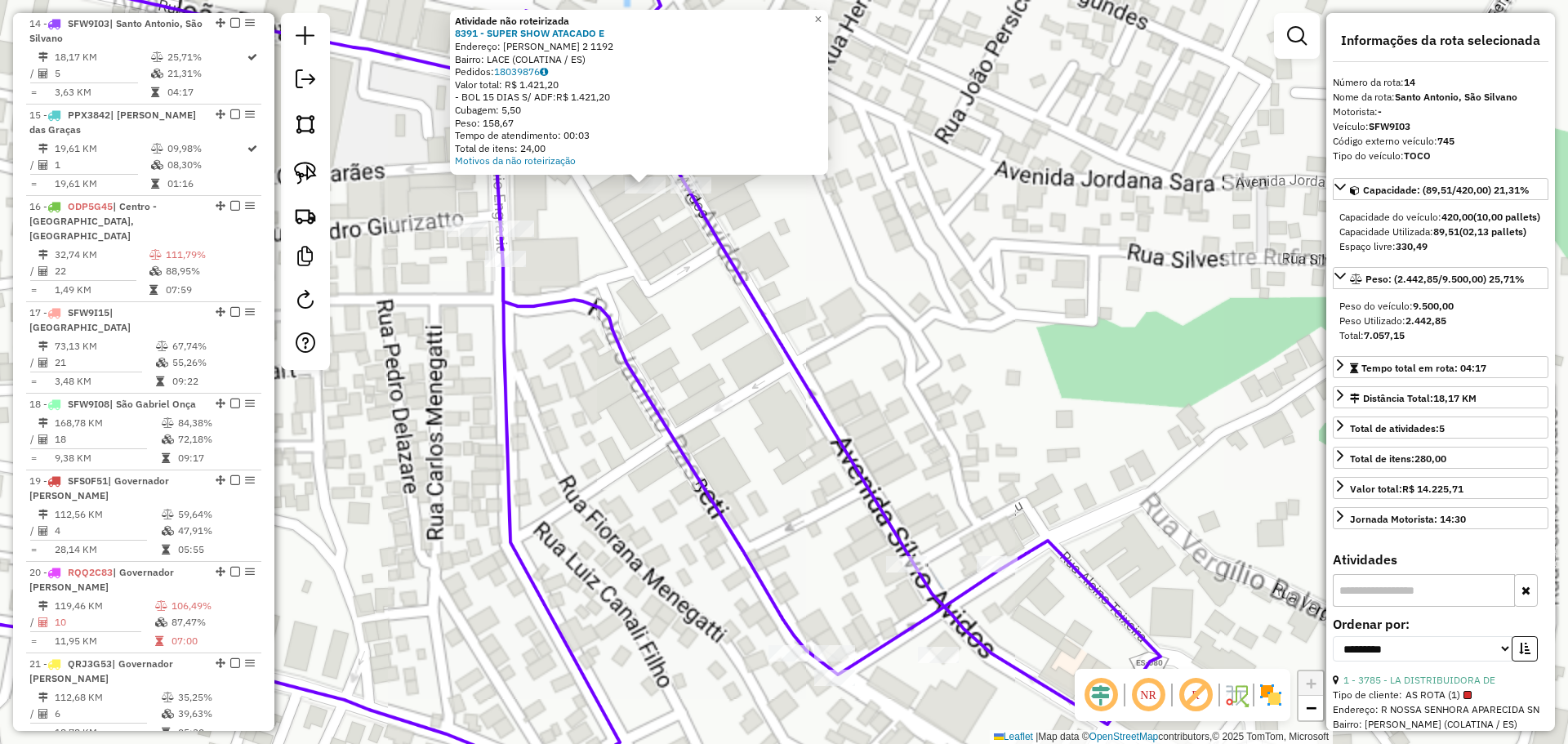
click at [833, 401] on div "Atividade não roteirizada 8391 - SUPER SHOW ATACADO E Endereço: SILVIO AVIDOS 2…" at bounding box center [784, 372] width 1568 height 744
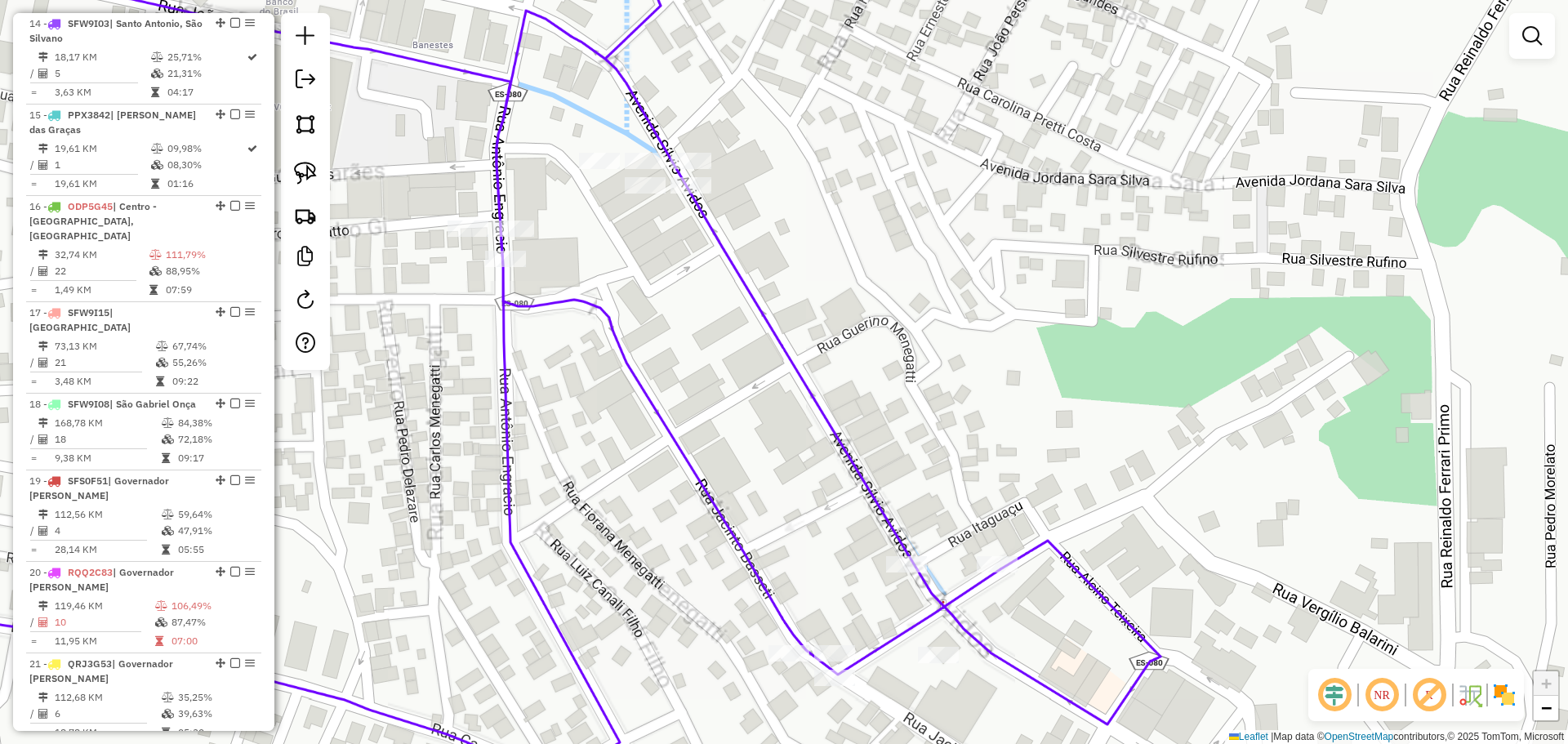
click at [799, 319] on div "Atividade não roteirizada 8391 - SUPER SHOW ATACADO E Endereço: SILVIO AVIDOS 2…" at bounding box center [784, 372] width 1568 height 744
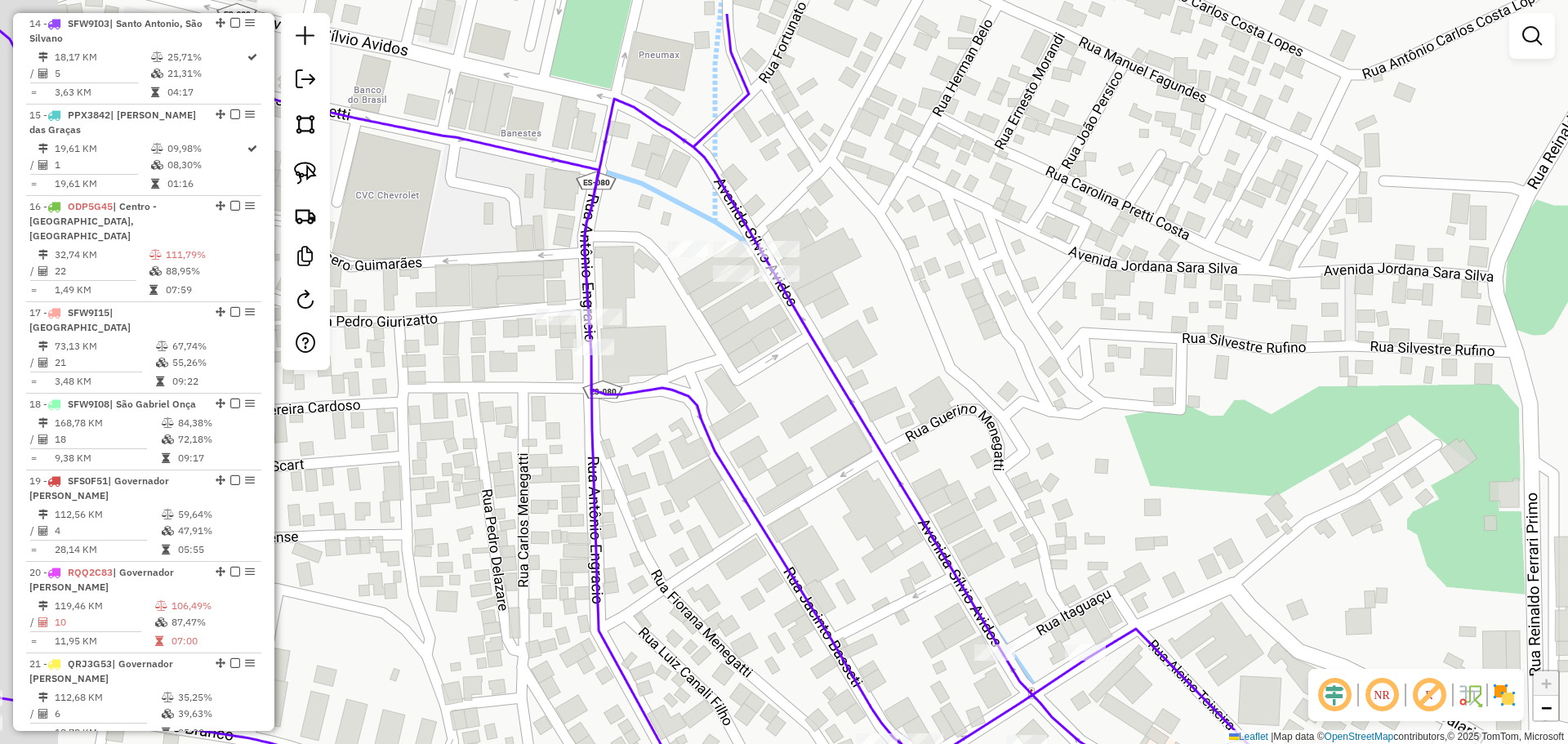
drag, startPoint x: 778, startPoint y: 308, endPoint x: 825, endPoint y: 360, distance: 70.1
click at [924, 457] on div "Janela de atendimento Grade de atendimento Capacidade Transportadoras Veículos …" at bounding box center [784, 372] width 1568 height 744
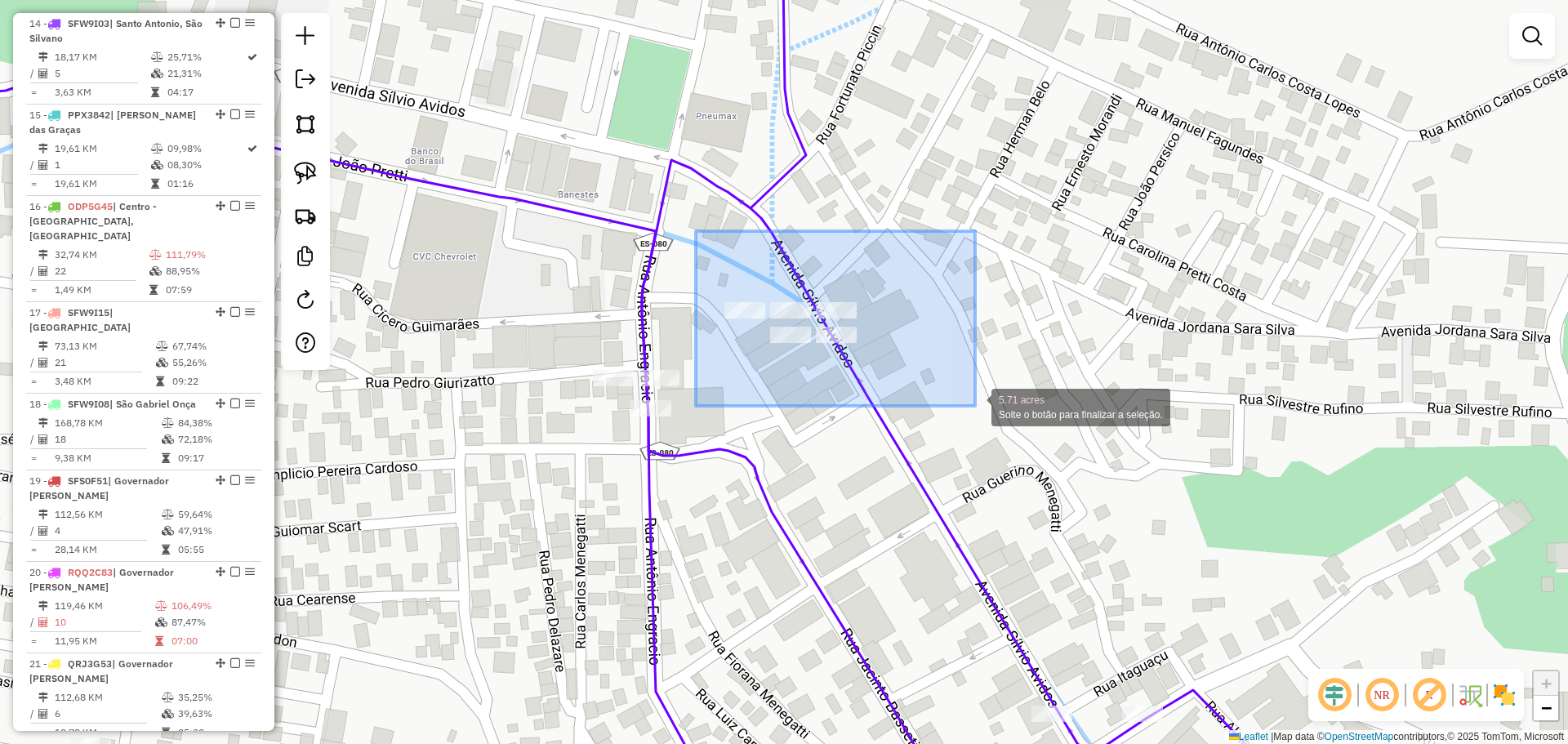
drag, startPoint x: 699, startPoint y: 240, endPoint x: 975, endPoint y: 406, distance: 322.1
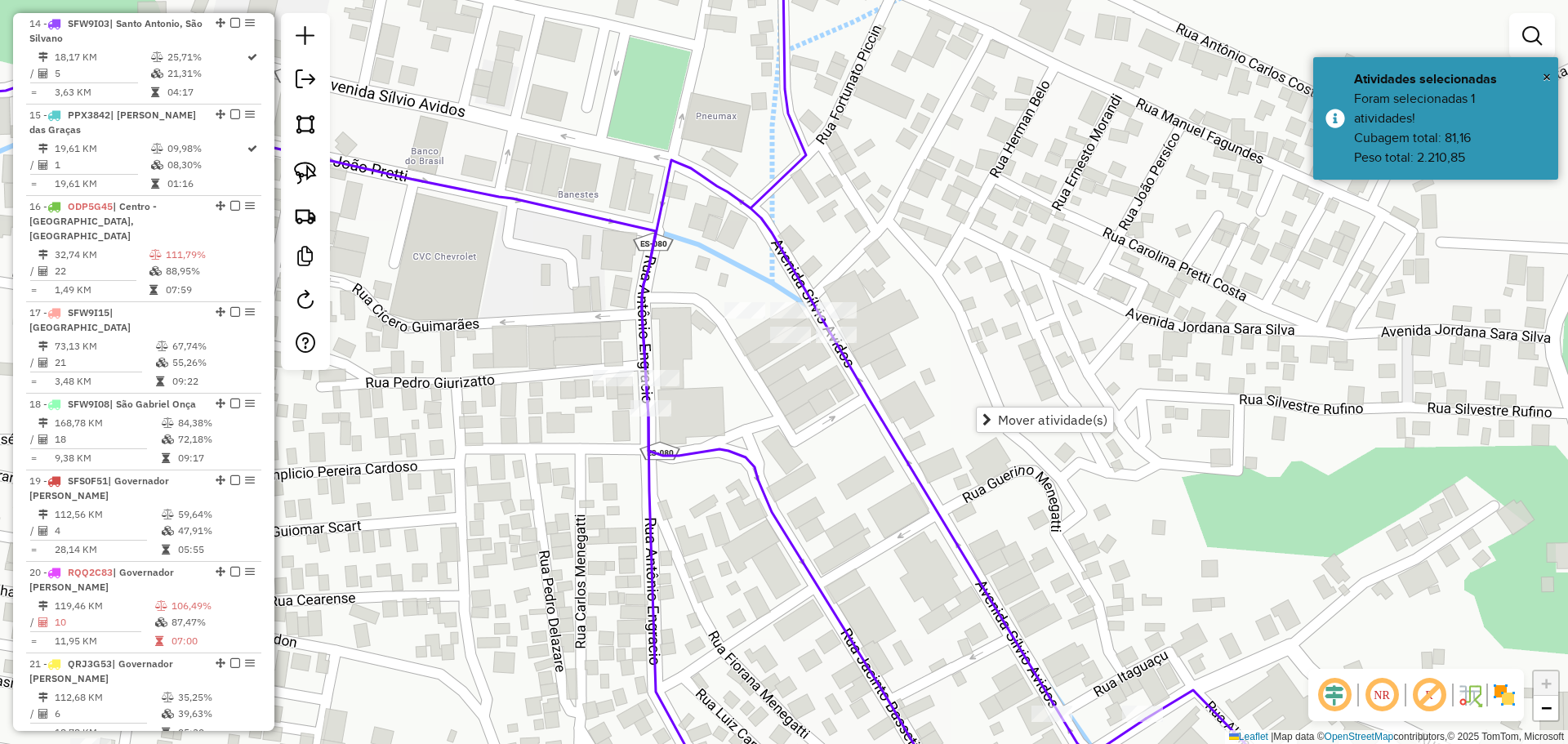
click at [944, 426] on div "Janela de atendimento Grade de atendimento Capacidade Transportadoras Veículos …" at bounding box center [784, 372] width 1568 height 744
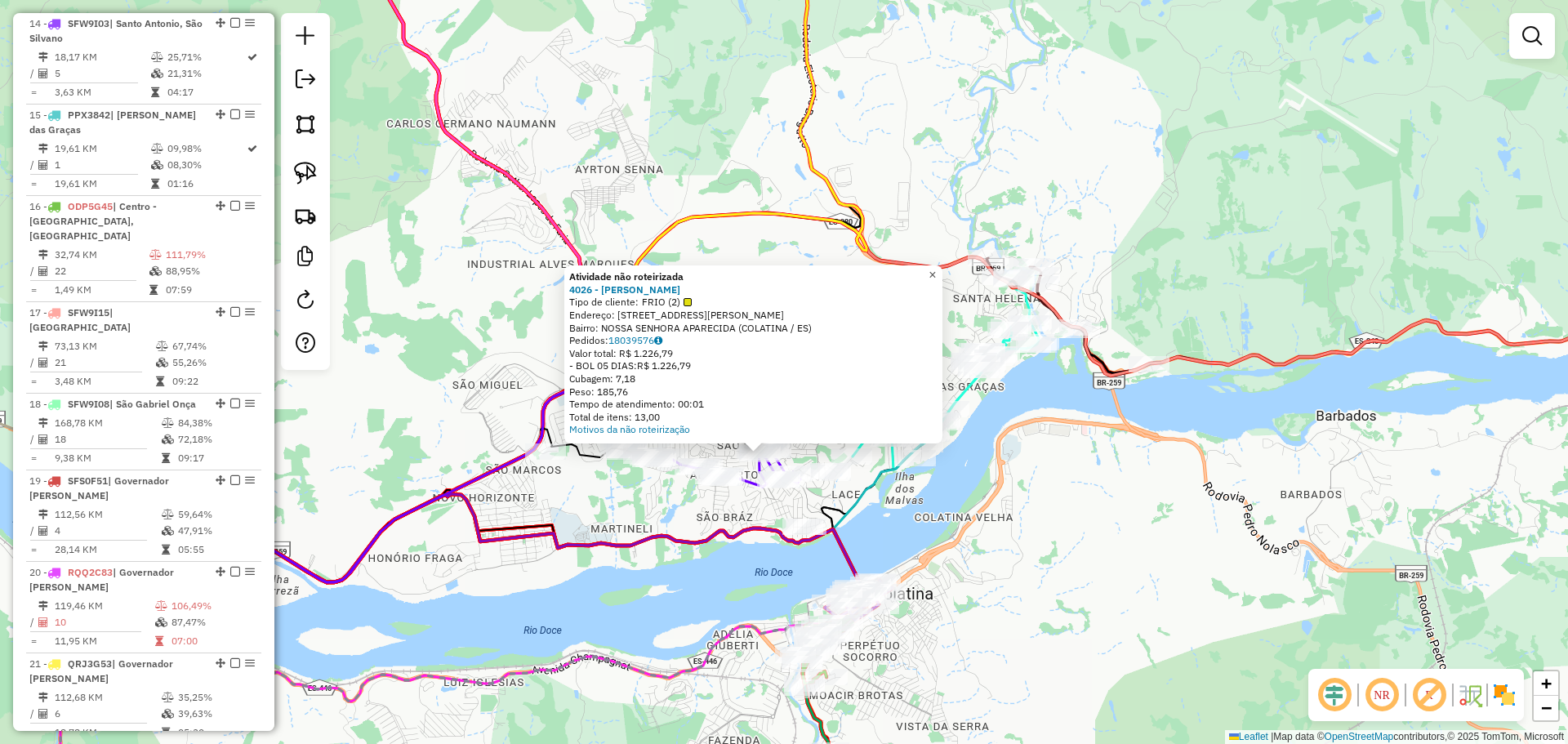
drag, startPoint x: 944, startPoint y: 267, endPoint x: 873, endPoint y: 246, distance: 74.0
click at [935, 268] on span "×" at bounding box center [932, 275] width 8 height 14
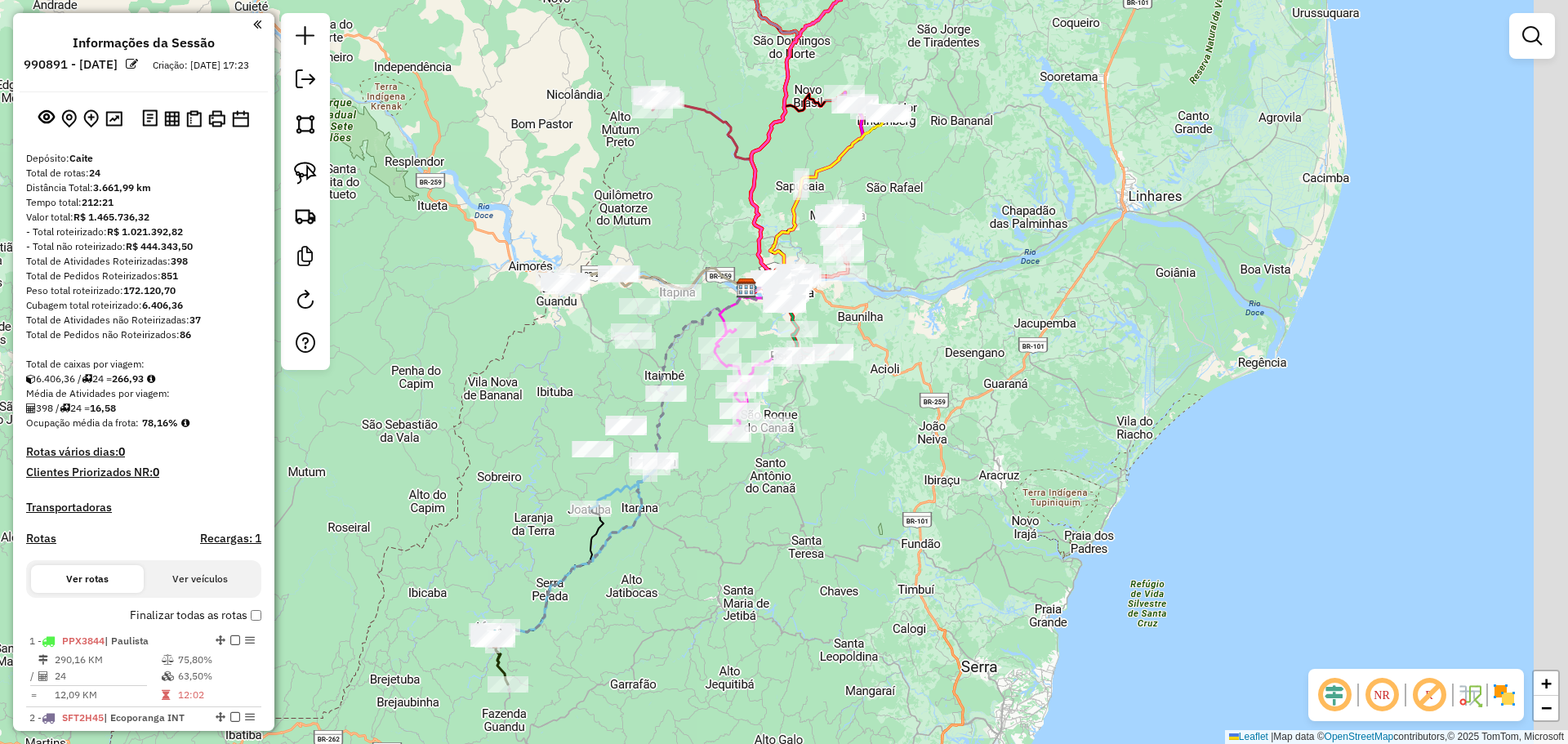
drag, startPoint x: 970, startPoint y: 374, endPoint x: 918, endPoint y: 267, distance: 119.0
click at [918, 267] on div "Janela de atendimento Grade de atendimento Capacidade Transportadoras Veículos …" at bounding box center [784, 372] width 1568 height 744
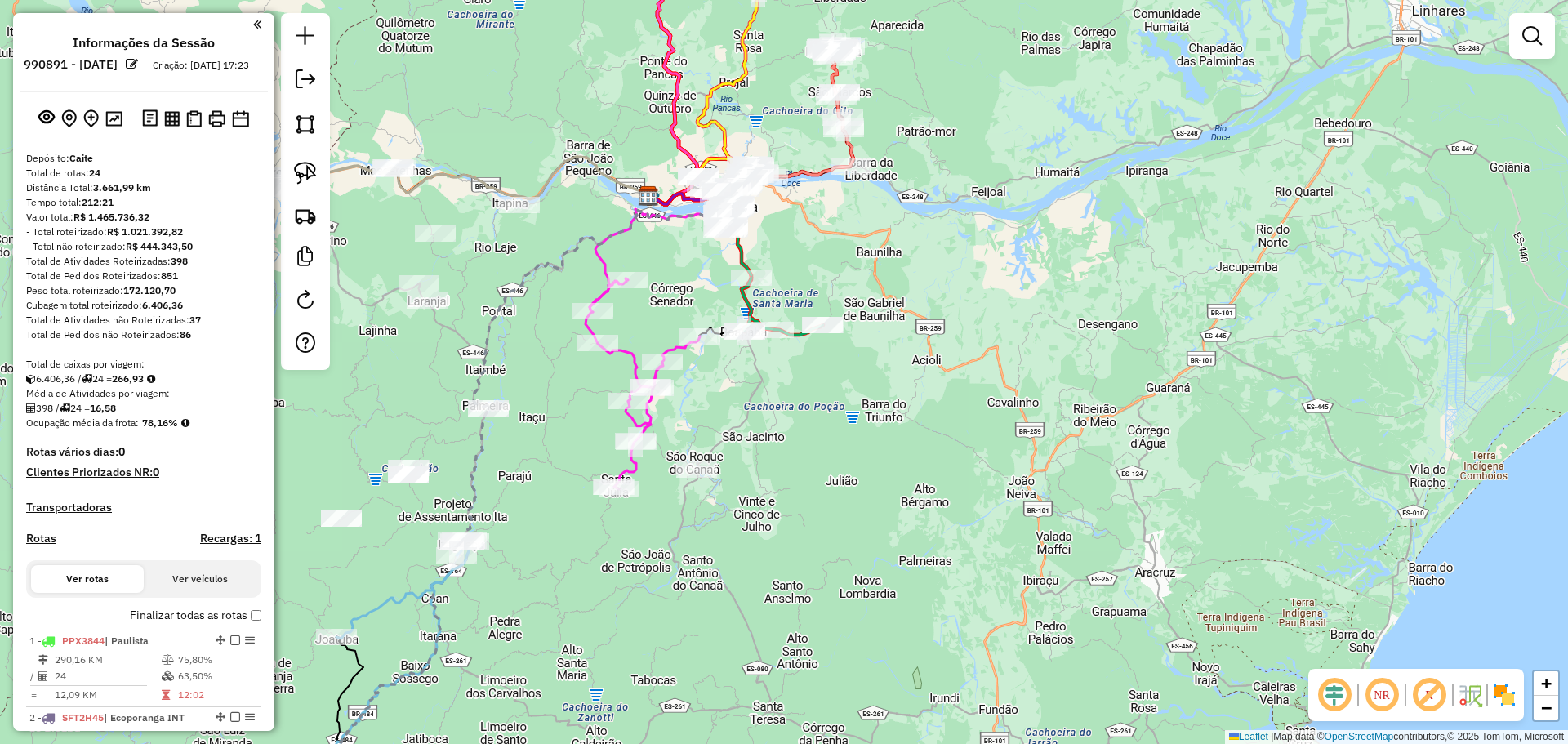
drag, startPoint x: 834, startPoint y: 266, endPoint x: 845, endPoint y: 341, distance: 75.8
click at [846, 346] on div "Janela de atendimento Grade de atendimento Capacidade Transportadoras Veículos …" at bounding box center [784, 372] width 1568 height 744
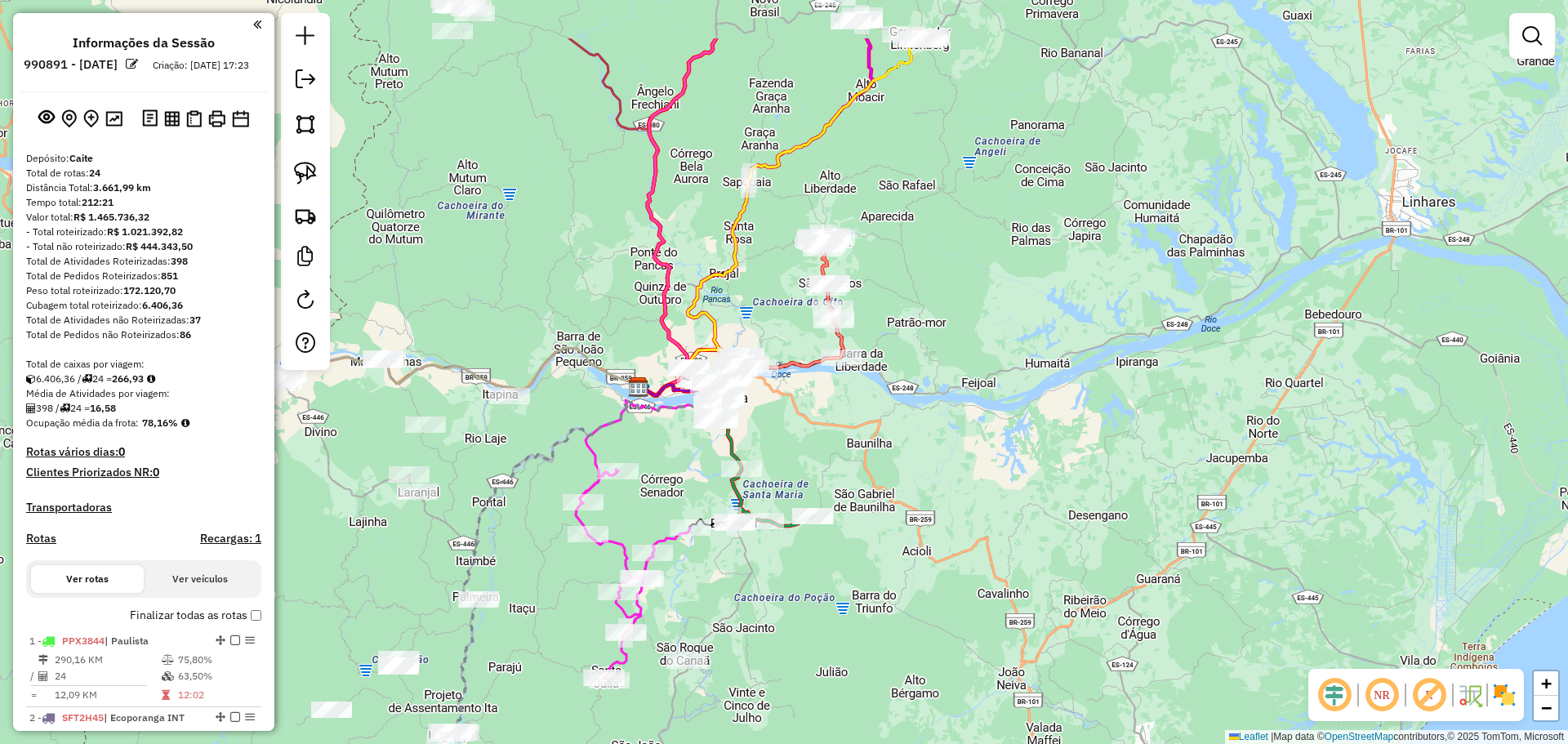
drag, startPoint x: 939, startPoint y: 283, endPoint x: 916, endPoint y: 382, distance: 101.6
click at [917, 382] on div "Janela de atendimento Grade de atendimento Capacidade Transportadoras Veículos …" at bounding box center [784, 372] width 1568 height 744
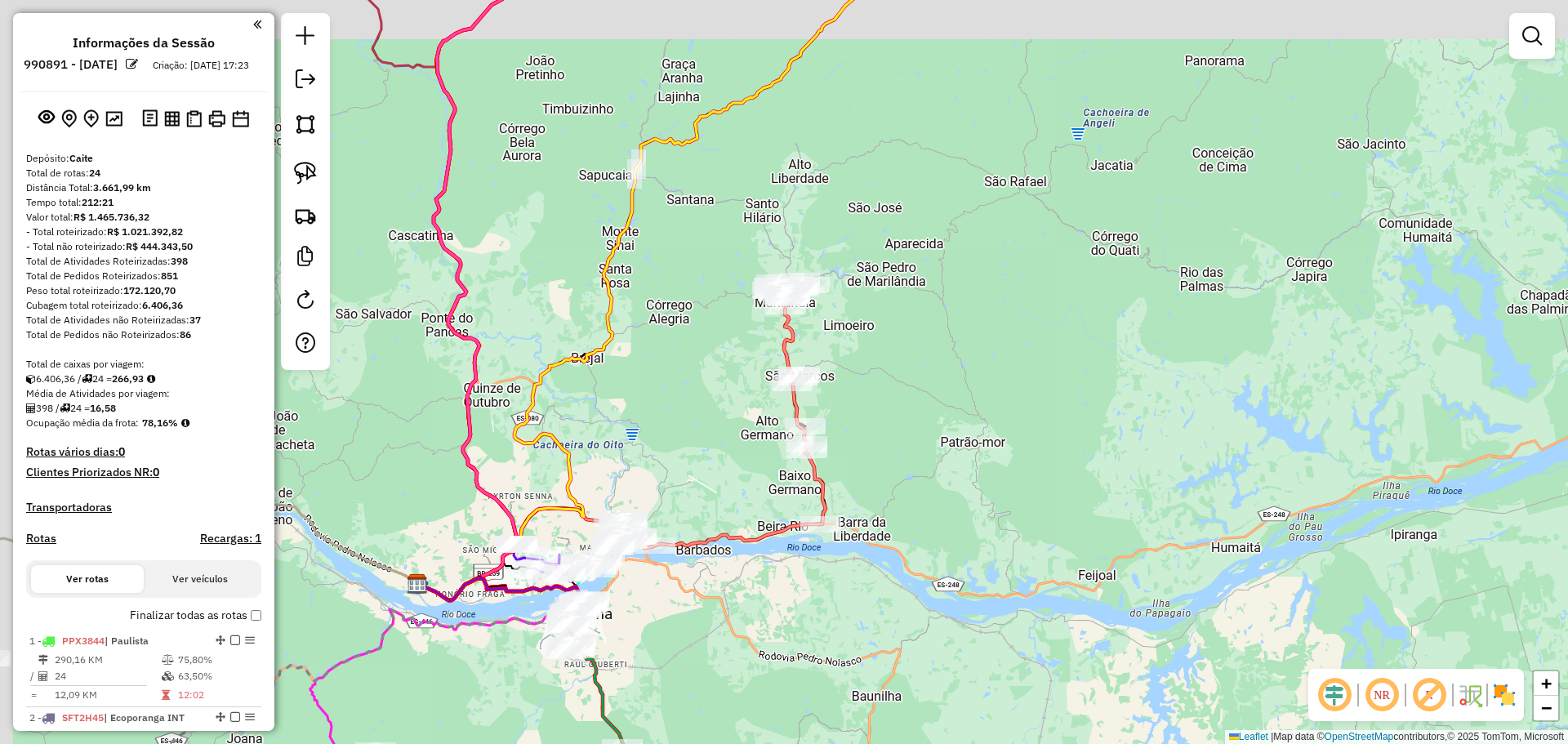
drag, startPoint x: 615, startPoint y: 302, endPoint x: 619, endPoint y: 344, distance: 42.2
click at [619, 344] on icon at bounding box center [647, 290] width 460 height 619
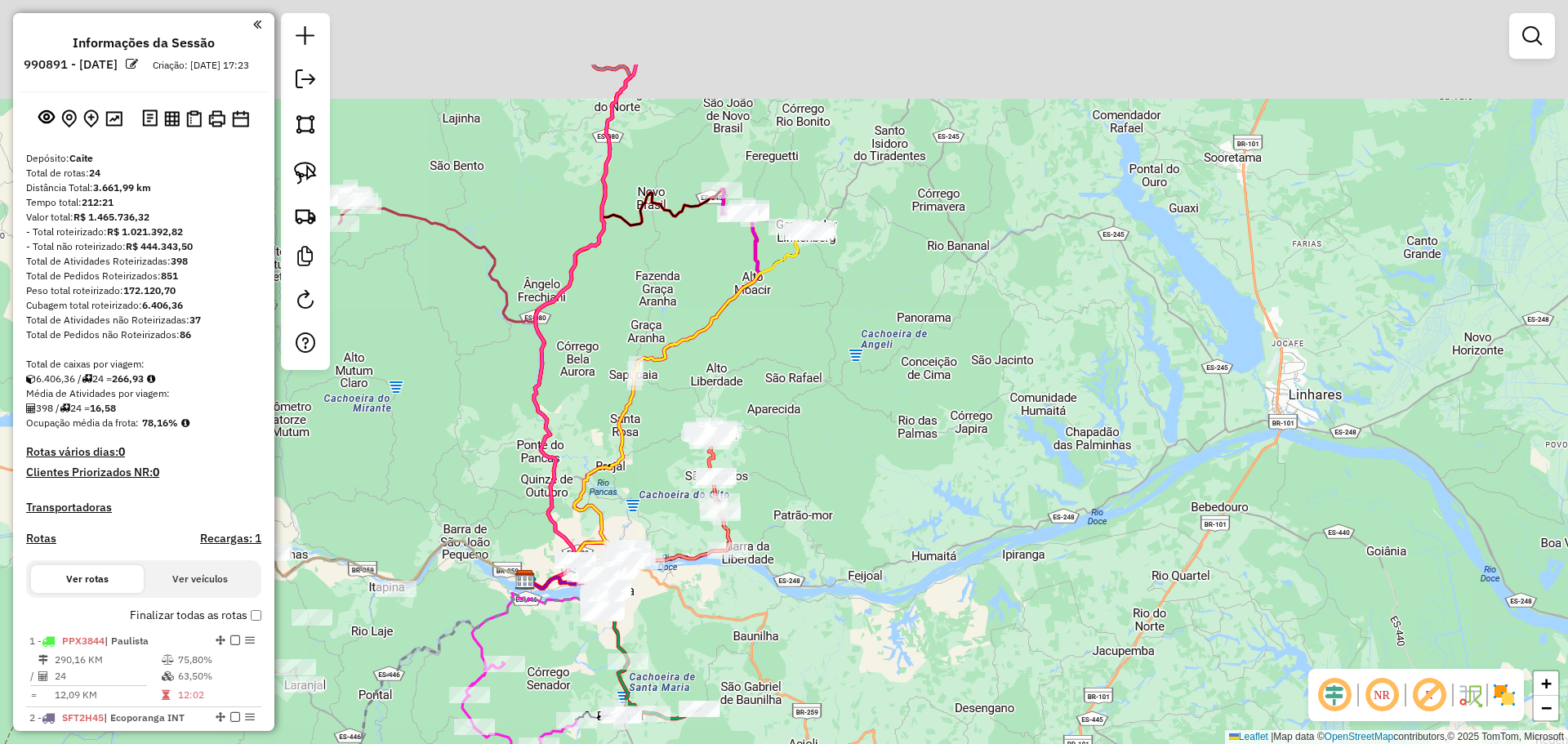
drag, startPoint x: 832, startPoint y: 199, endPoint x: 837, endPoint y: 337, distance: 138.1
click at [837, 337] on div "Janela de atendimento Grade de atendimento Capacidade Transportadoras Veículos …" at bounding box center [784, 372] width 1568 height 744
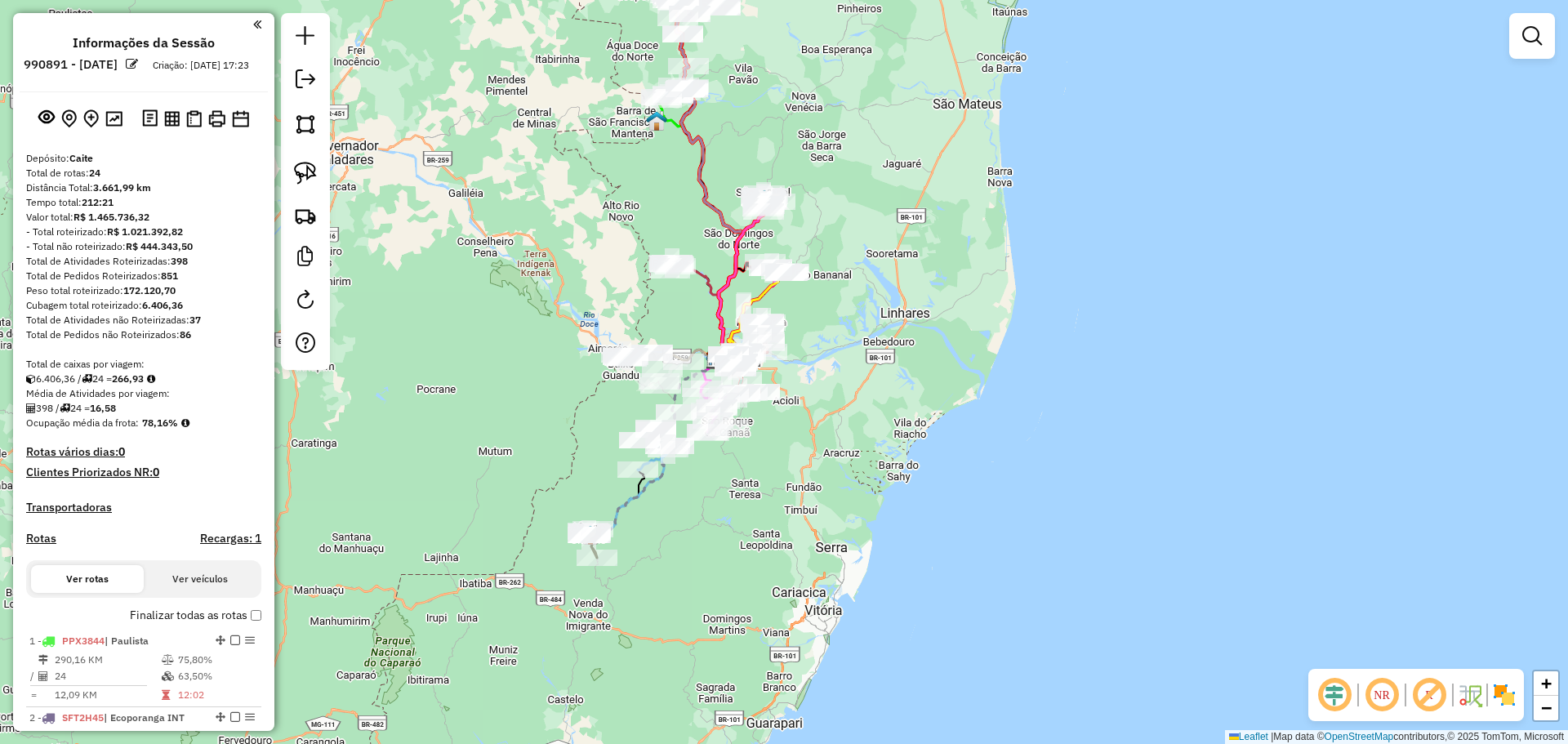
drag, startPoint x: 881, startPoint y: 525, endPoint x: 854, endPoint y: 577, distance: 58.6
click at [861, 569] on div "Janela de atendimento Grade de atendimento Capacidade Transportadoras Veículos …" at bounding box center [784, 372] width 1568 height 744
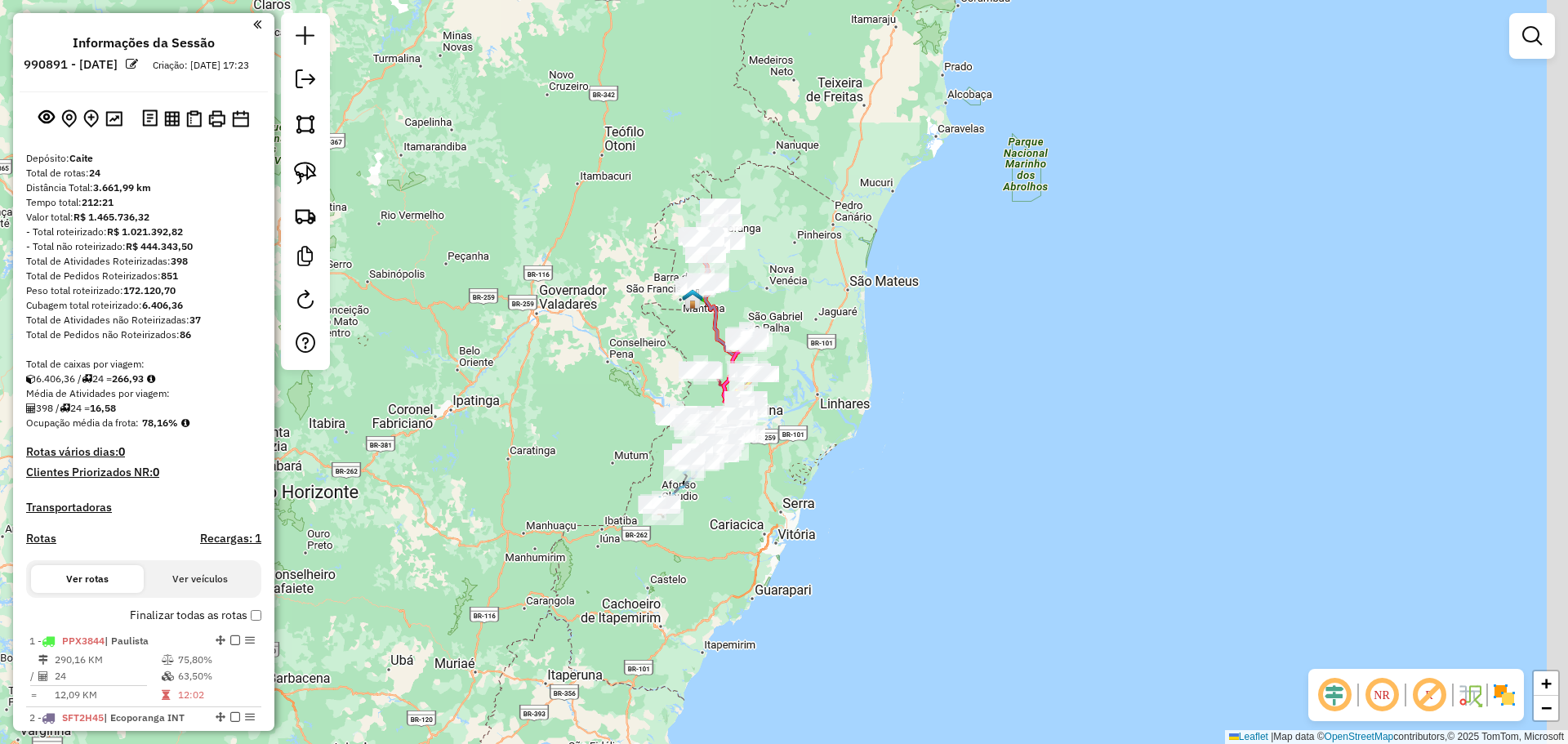
drag, startPoint x: 820, startPoint y: 340, endPoint x: 794, endPoint y: 273, distance: 71.9
click at [794, 273] on div "Janela de atendimento Grade de atendimento Capacidade Transportadoras Veículos …" at bounding box center [784, 372] width 1568 height 744
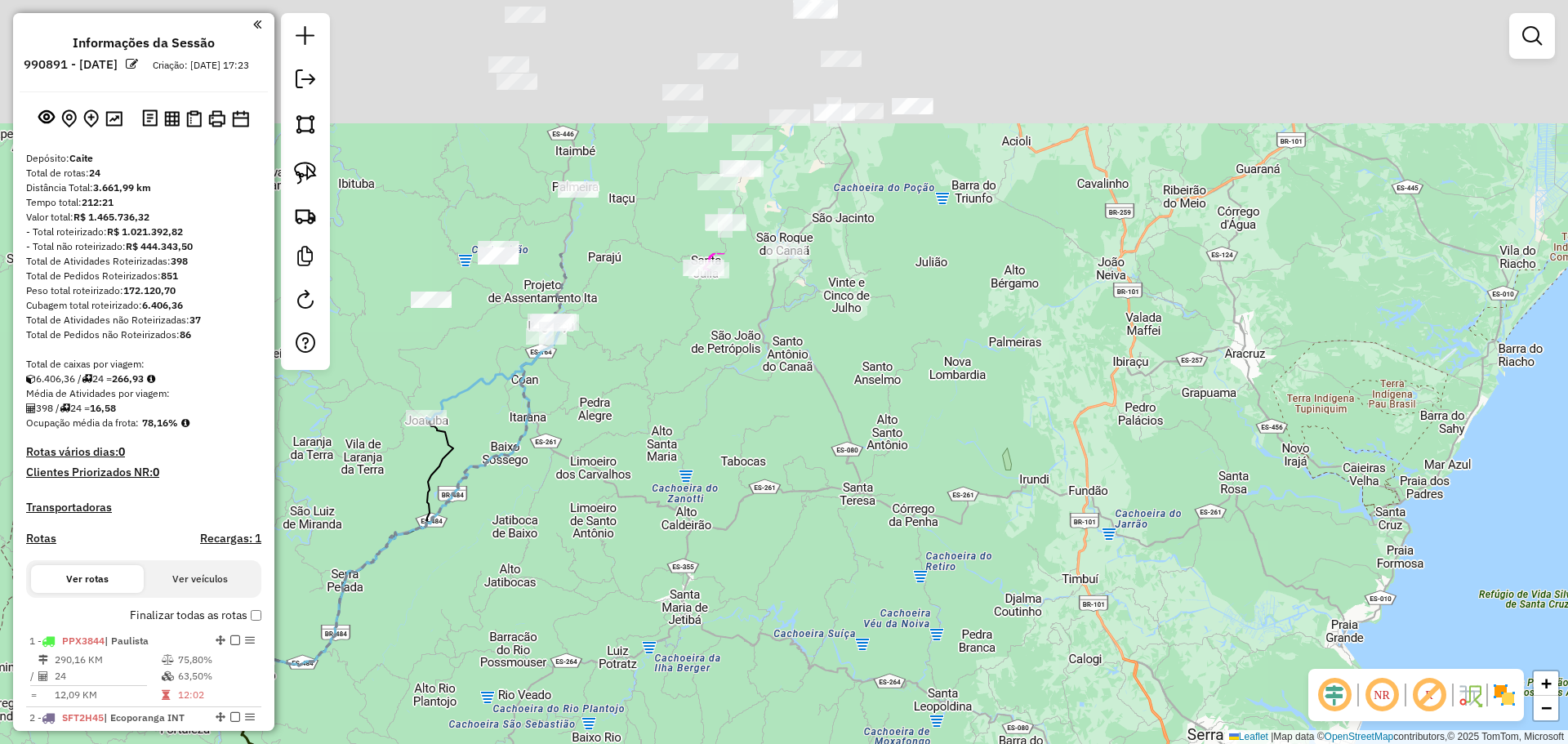
drag, startPoint x: 785, startPoint y: 332, endPoint x: 704, endPoint y: 660, distance: 337.9
click at [704, 660] on div "Janela de atendimento Grade de atendimento Capacidade Transportadoras Veículos …" at bounding box center [784, 372] width 1568 height 744
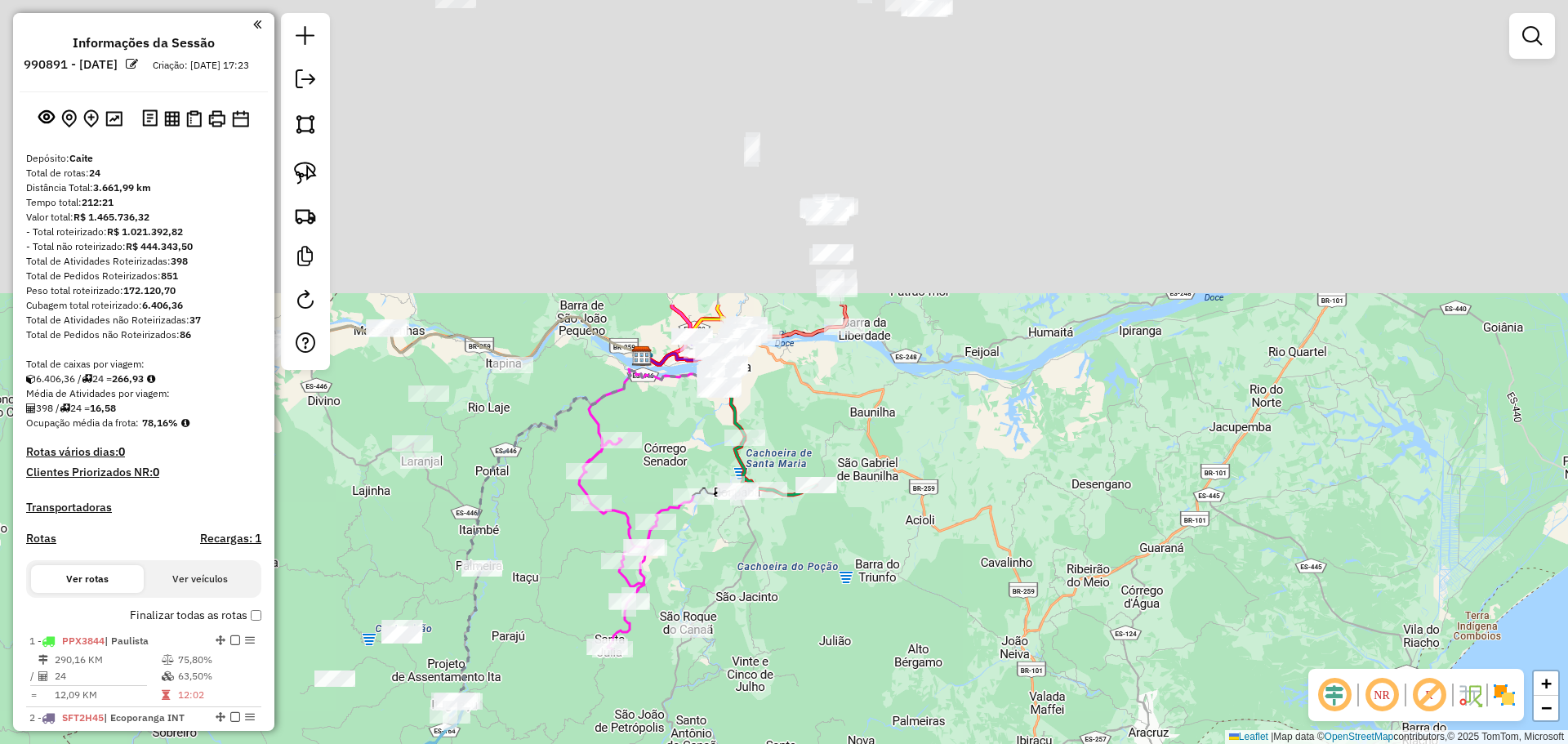
drag, startPoint x: 844, startPoint y: 279, endPoint x: 723, endPoint y: 594, distance: 337.4
click at [745, 659] on div "Janela de atendimento Grade de atendimento Capacidade Transportadoras Veículos …" at bounding box center [784, 372] width 1568 height 744
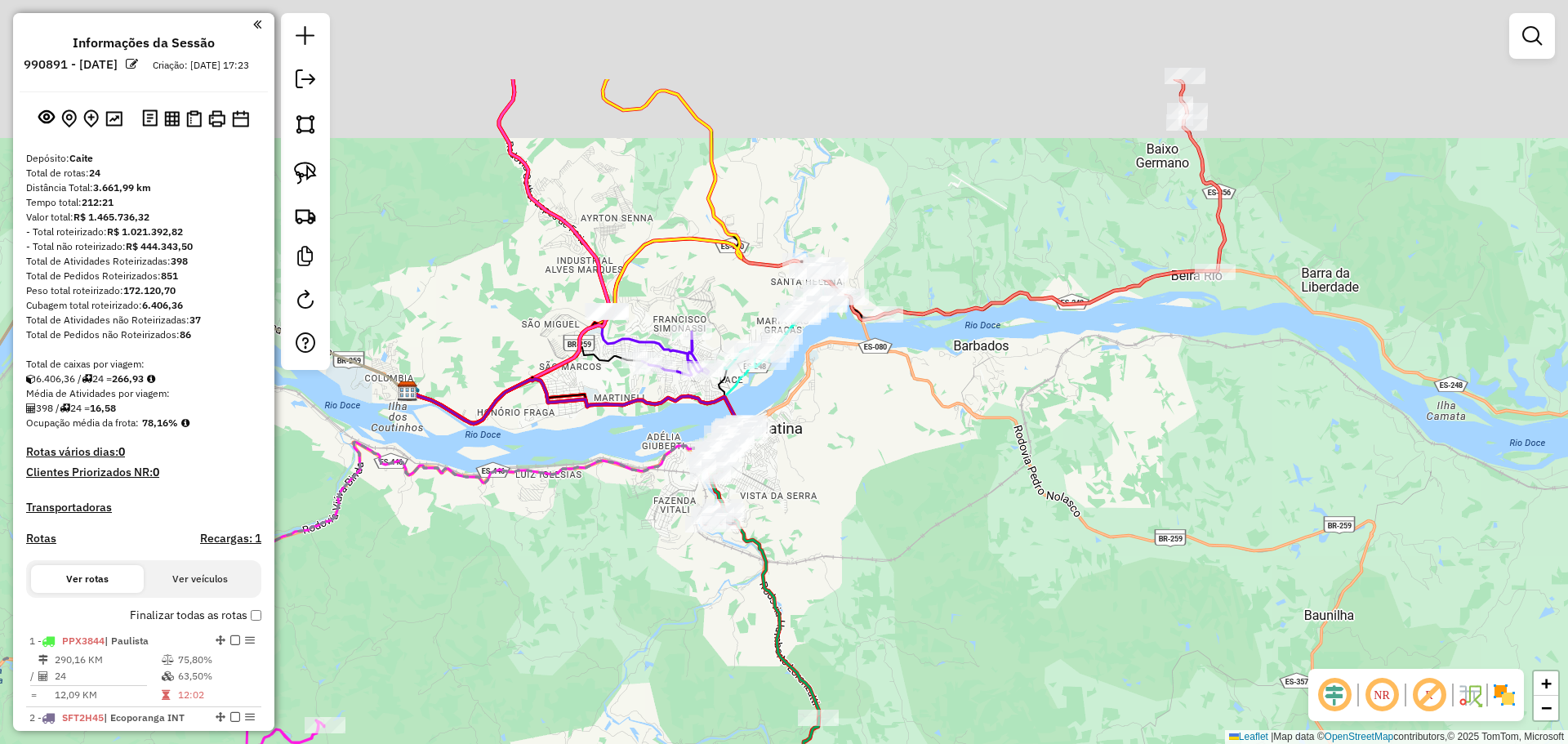
drag, startPoint x: 644, startPoint y: 348, endPoint x: 600, endPoint y: 419, distance: 83.5
click at [600, 419] on div "Janela de atendimento Grade de atendimento Capacidade Transportadoras Veículos …" at bounding box center [784, 372] width 1568 height 744
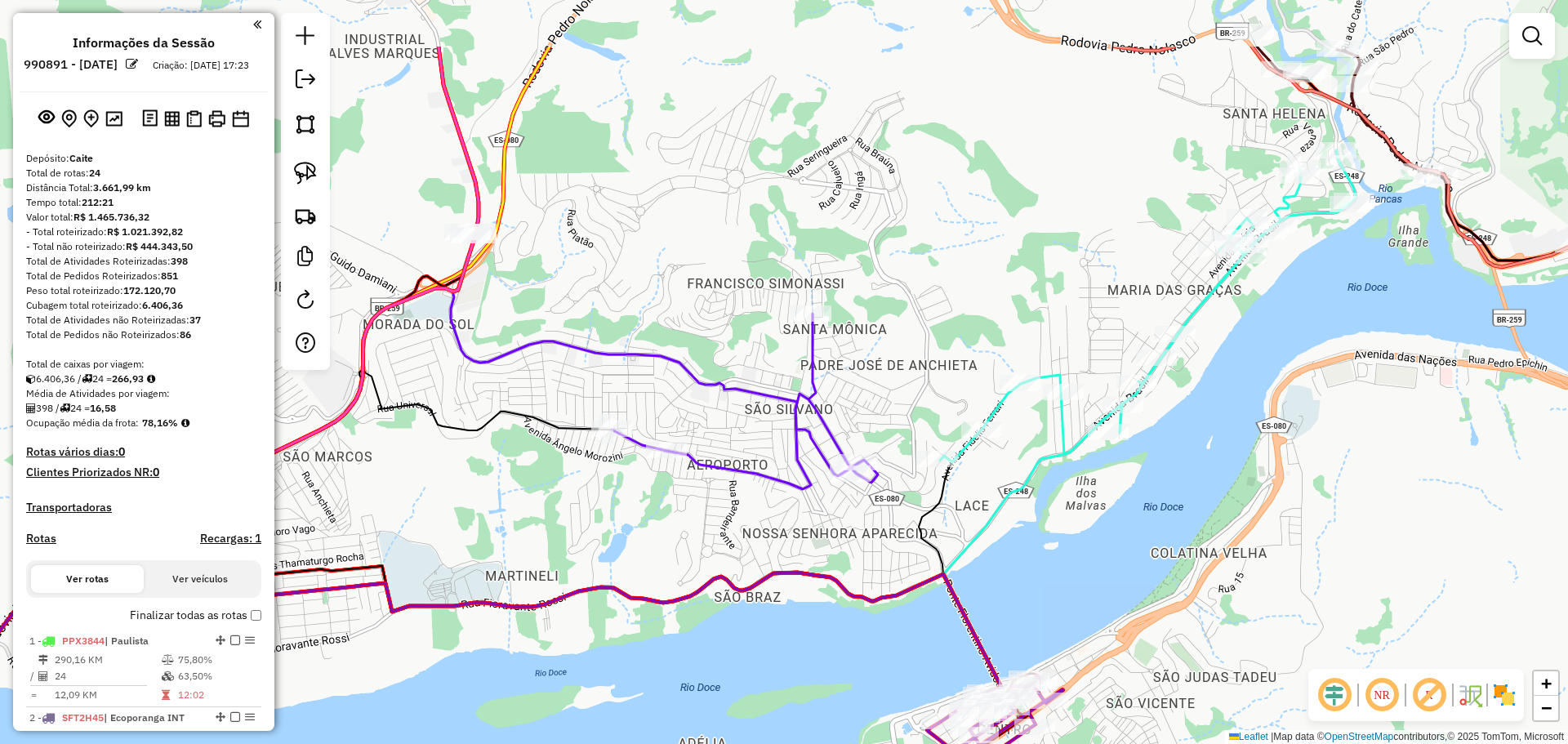
drag, startPoint x: 454, startPoint y: 225, endPoint x: 578, endPoint y: 359, distance: 182.6
click at [578, 359] on icon at bounding box center [399, 485] width 918 height 392
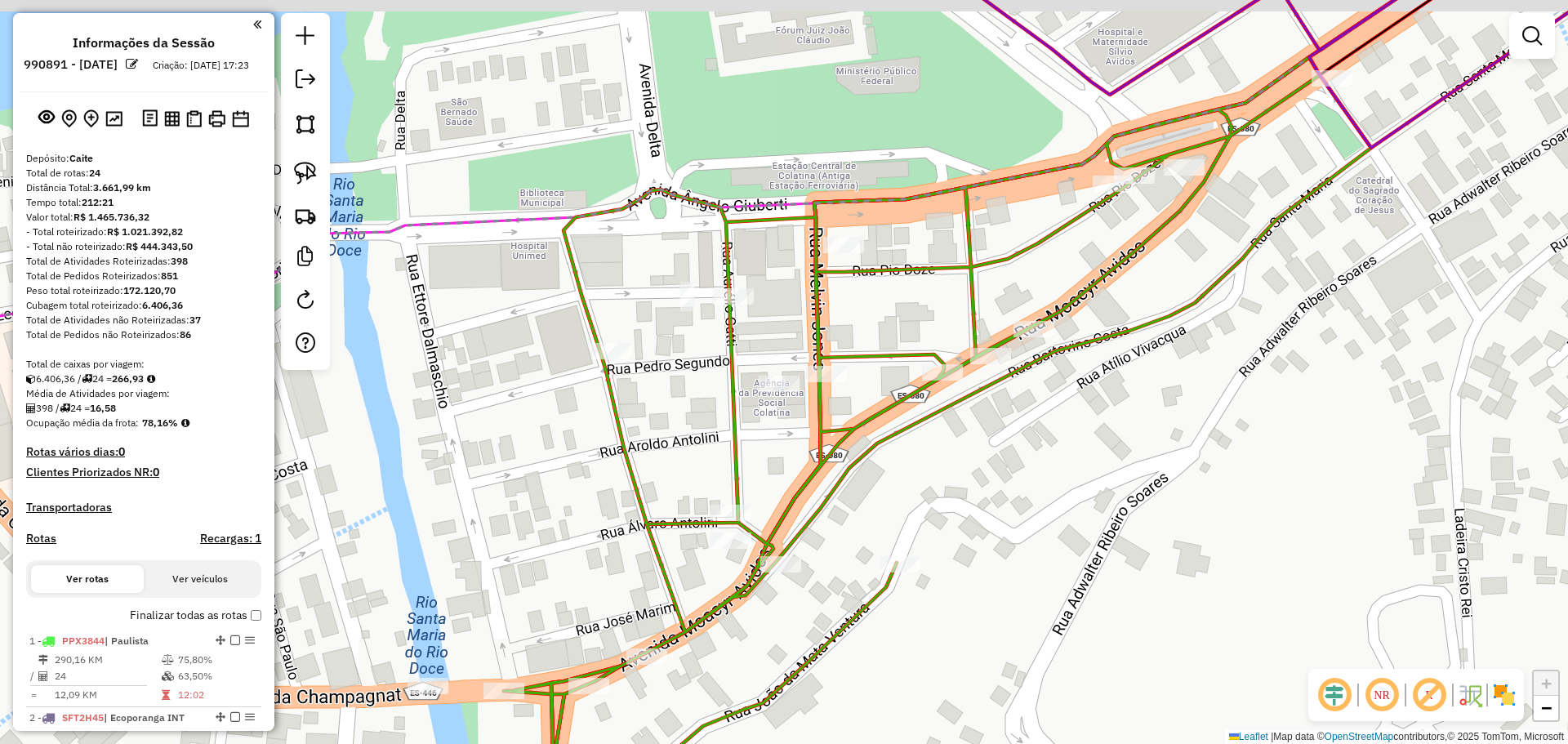
drag, startPoint x: 671, startPoint y: 586, endPoint x: 692, endPoint y: 601, distance: 25.8
click at [690, 601] on icon at bounding box center [937, 444] width 867 height 774
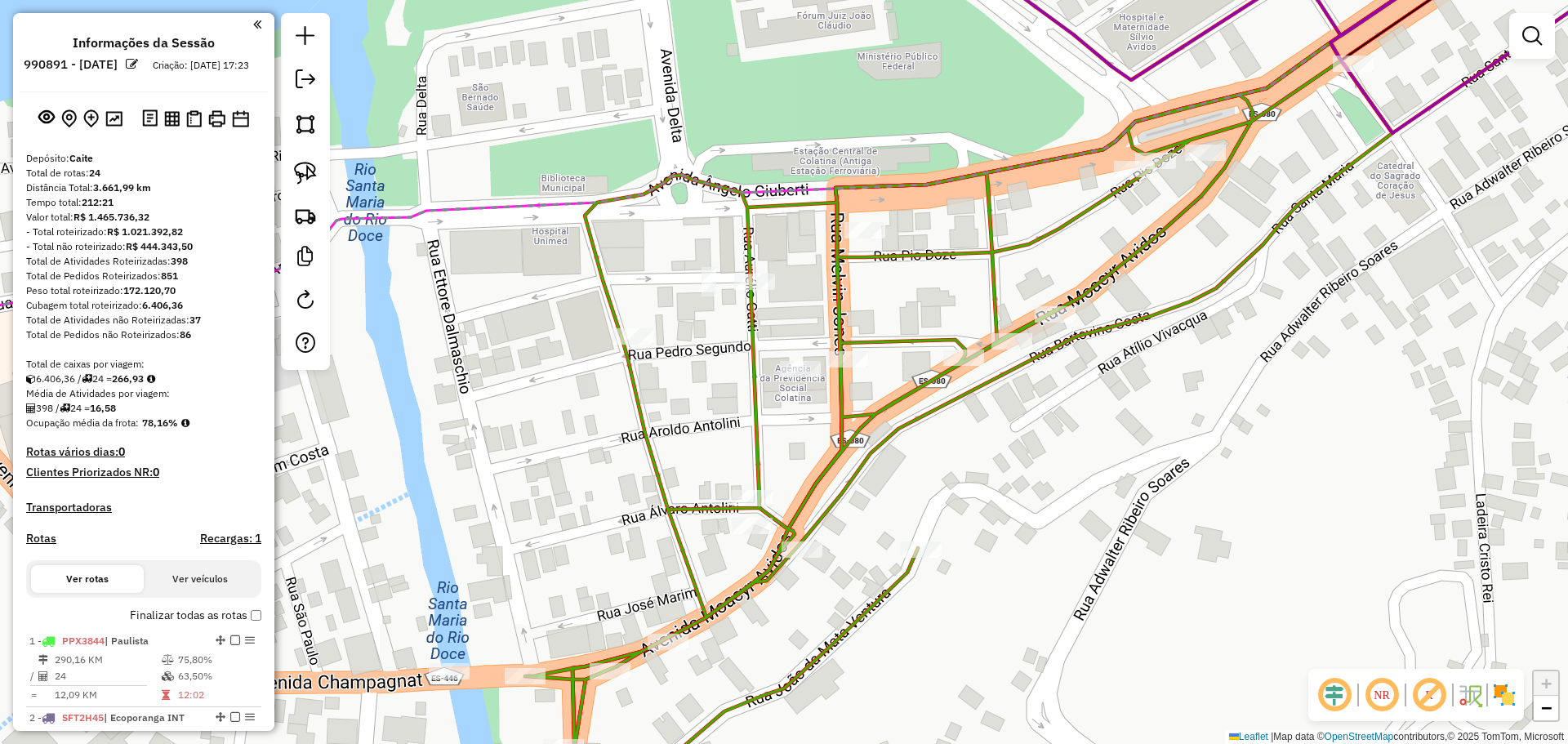
drag, startPoint x: 644, startPoint y: 568, endPoint x: 810, endPoint y: 307, distance: 309.3
click at [794, 332] on div "Janela de atendimento Grade de atendimento Capacidade Transportadoras Veículos …" at bounding box center [784, 372] width 1568 height 744
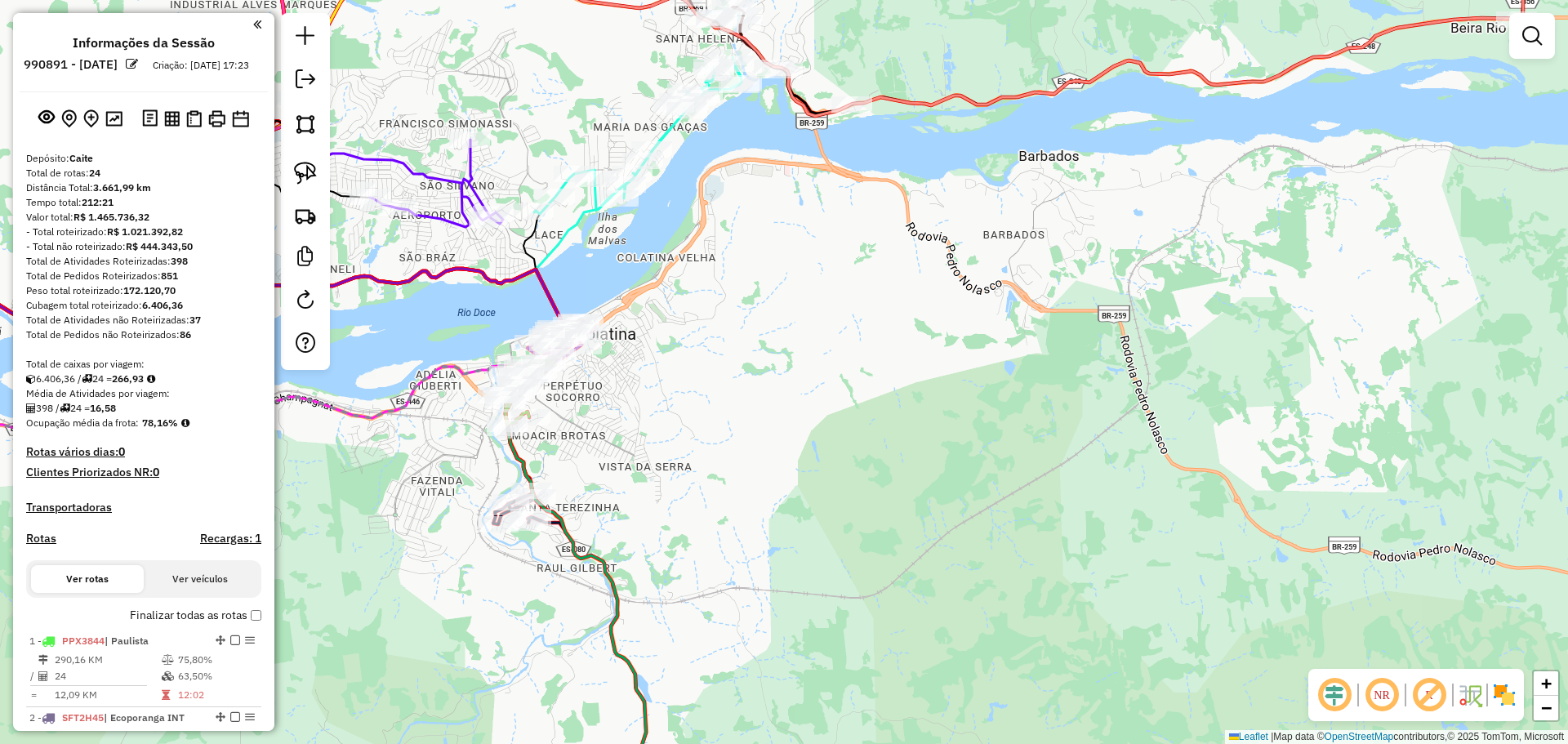
drag, startPoint x: 431, startPoint y: 420, endPoint x: 441, endPoint y: 428, distance: 12.8
click at [441, 428] on div "Janela de atendimento Grade de atendimento Capacidade Transportadoras Veículos …" at bounding box center [784, 372] width 1568 height 744
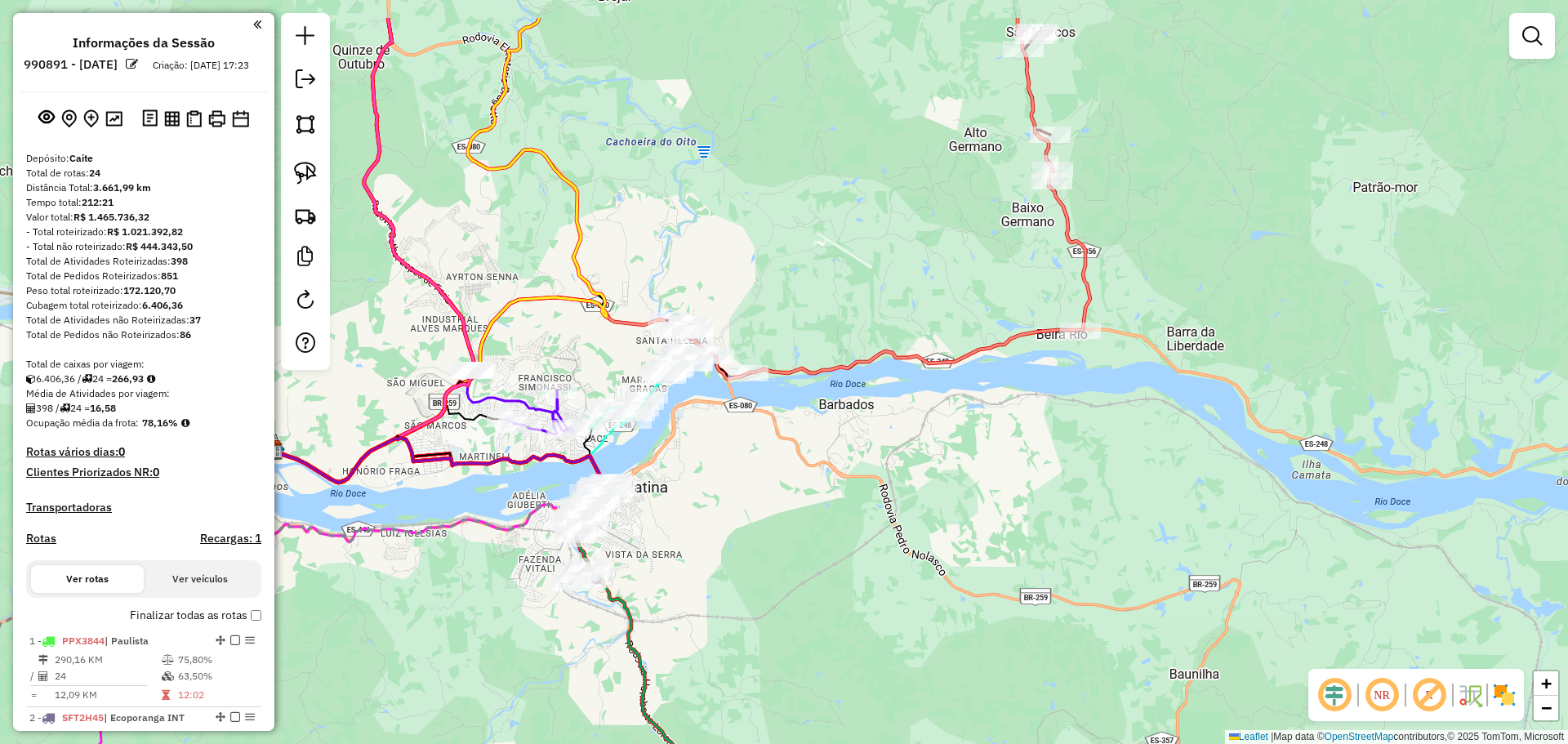
drag, startPoint x: 627, startPoint y: 380, endPoint x: 670, endPoint y: 486, distance: 114.4
click at [670, 486] on div "Janela de atendimento Grade de atendimento Capacidade Transportadoras Veículos …" at bounding box center [784, 372] width 1568 height 744
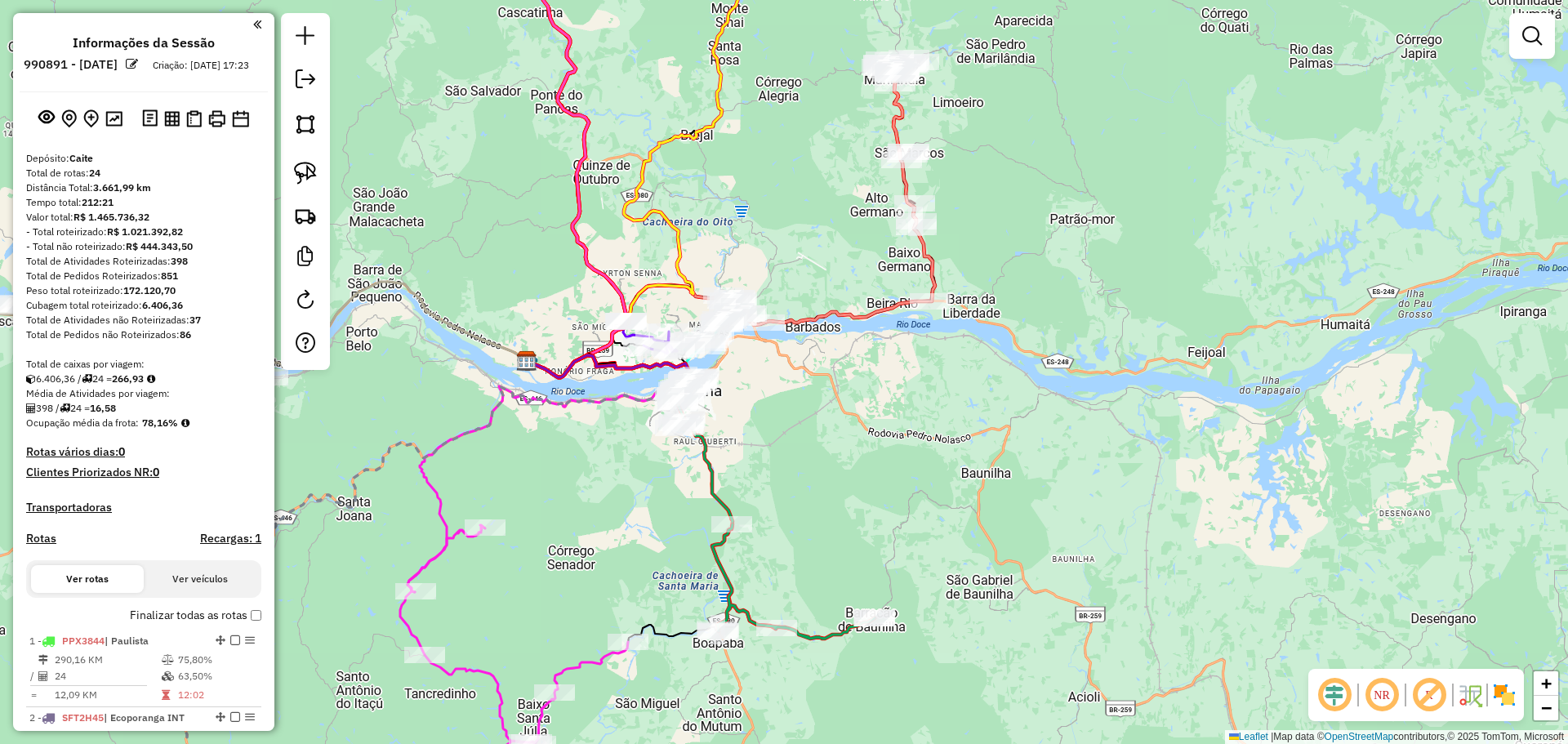
drag, startPoint x: 650, startPoint y: 481, endPoint x: 740, endPoint y: 403, distance: 119.1
click at [740, 403] on div "Janela de atendimento Grade de atendimento Capacidade Transportadoras Veículos …" at bounding box center [784, 372] width 1568 height 744
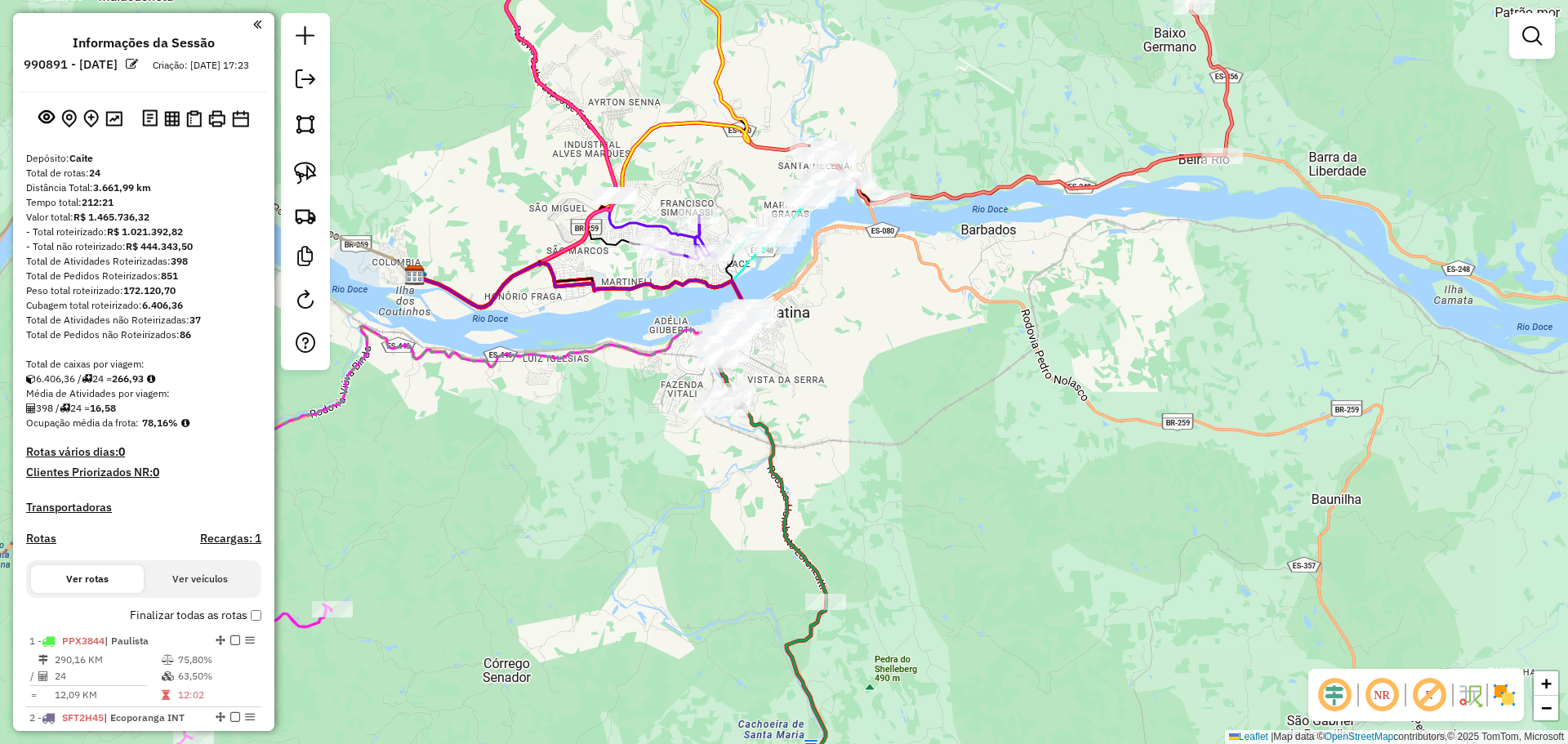
drag, startPoint x: 612, startPoint y: 467, endPoint x: 608, endPoint y: 452, distance: 15.5
click at [607, 473] on div "Janela de atendimento Grade de atendimento Capacidade Transportadoras Veículos …" at bounding box center [784, 372] width 1568 height 744
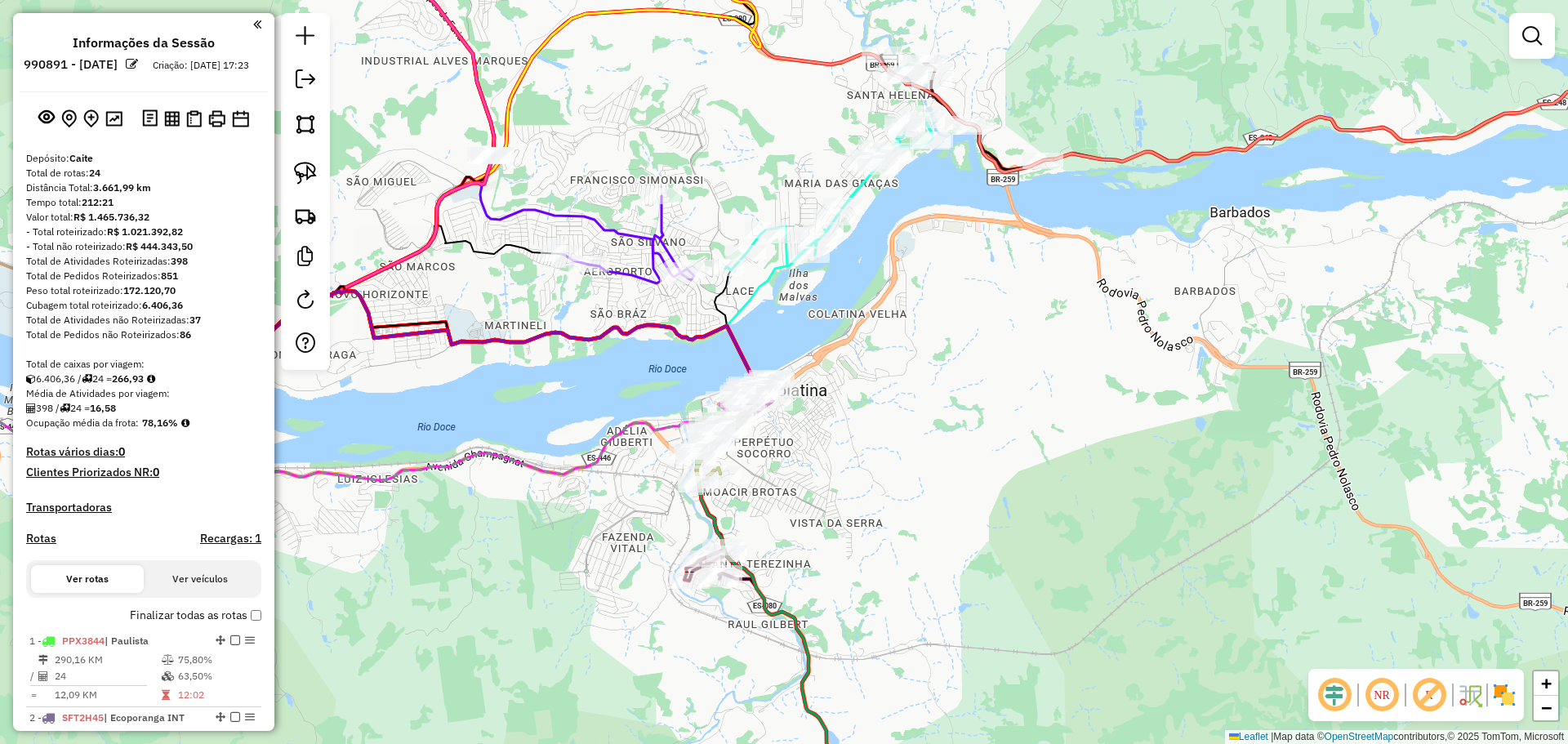
drag, startPoint x: 858, startPoint y: 394, endPoint x: 833, endPoint y: 303, distance: 94.4
click at [834, 296] on div "Janela de atendimento Grade de atendimento Capacidade Transportadoras Veículos …" at bounding box center [784, 372] width 1568 height 744
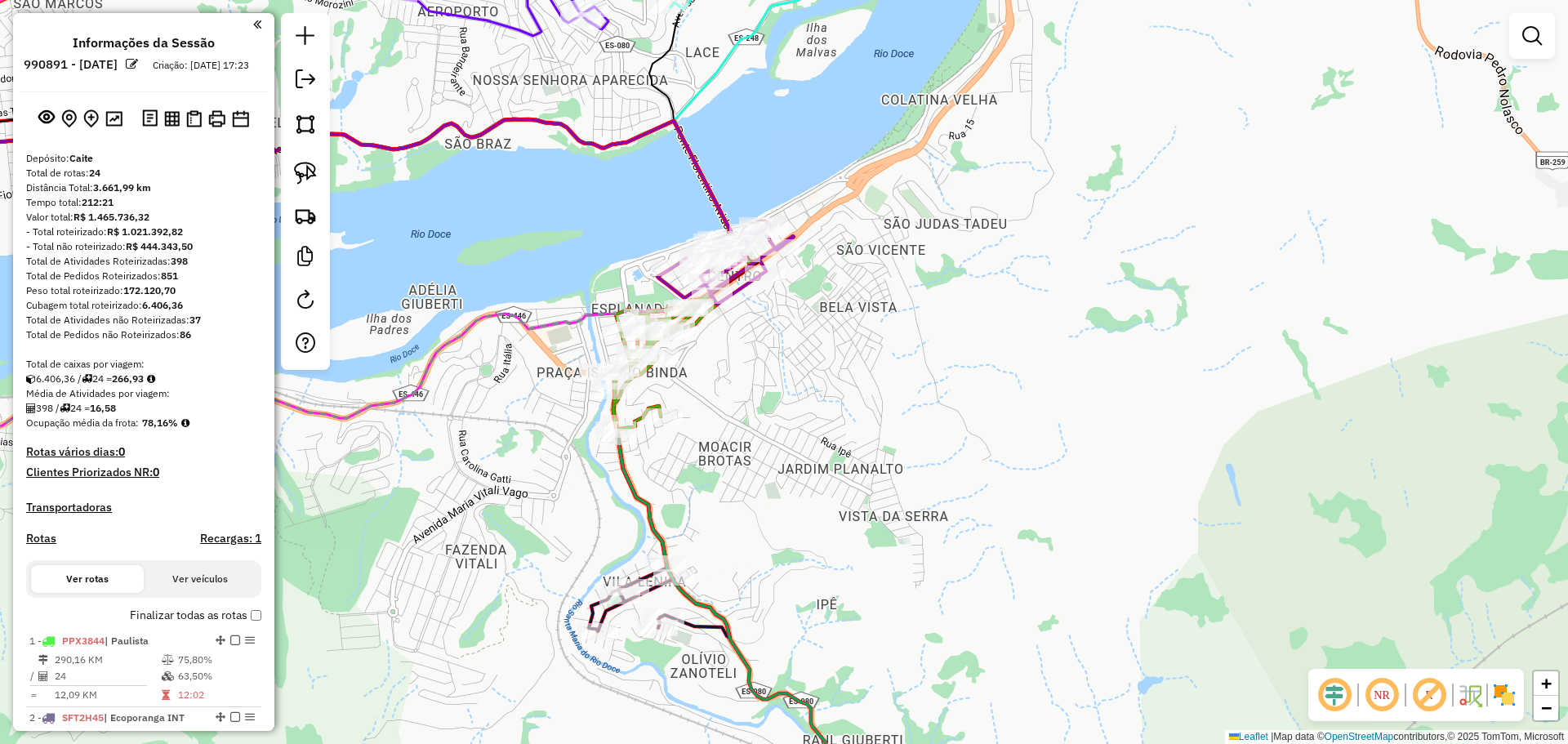
drag, startPoint x: 709, startPoint y: 386, endPoint x: 718, endPoint y: 404, distance: 20.1
click at [718, 404] on div "Janela de atendimento Grade de atendimento Capacidade Transportadoras Veículos …" at bounding box center [784, 372] width 1568 height 744
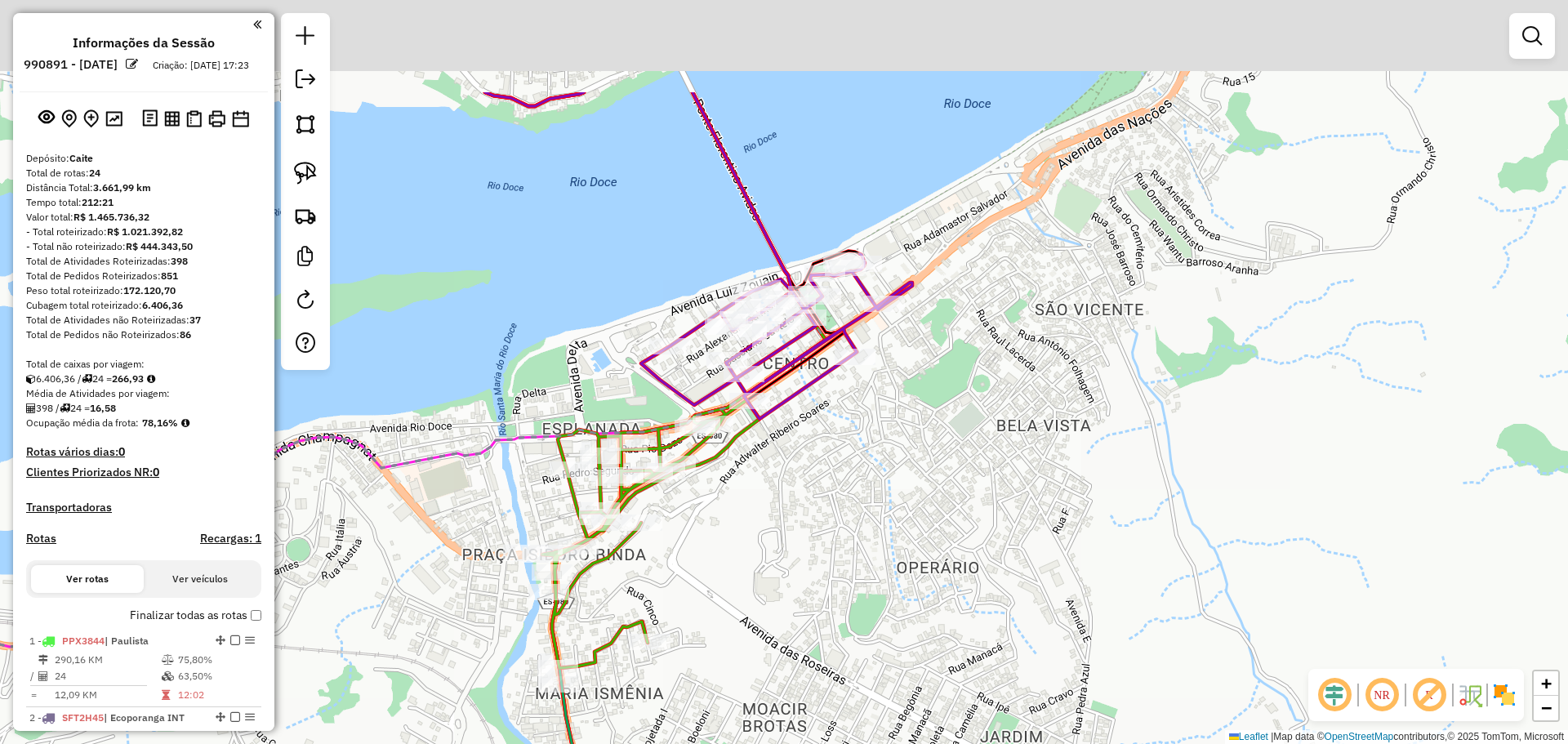
drag, startPoint x: 736, startPoint y: 567, endPoint x: 736, endPoint y: 545, distance: 22.0
click at [742, 603] on div "Janela de atendimento Grade de atendimento Capacidade Transportadoras Veículos …" at bounding box center [784, 372] width 1568 height 744
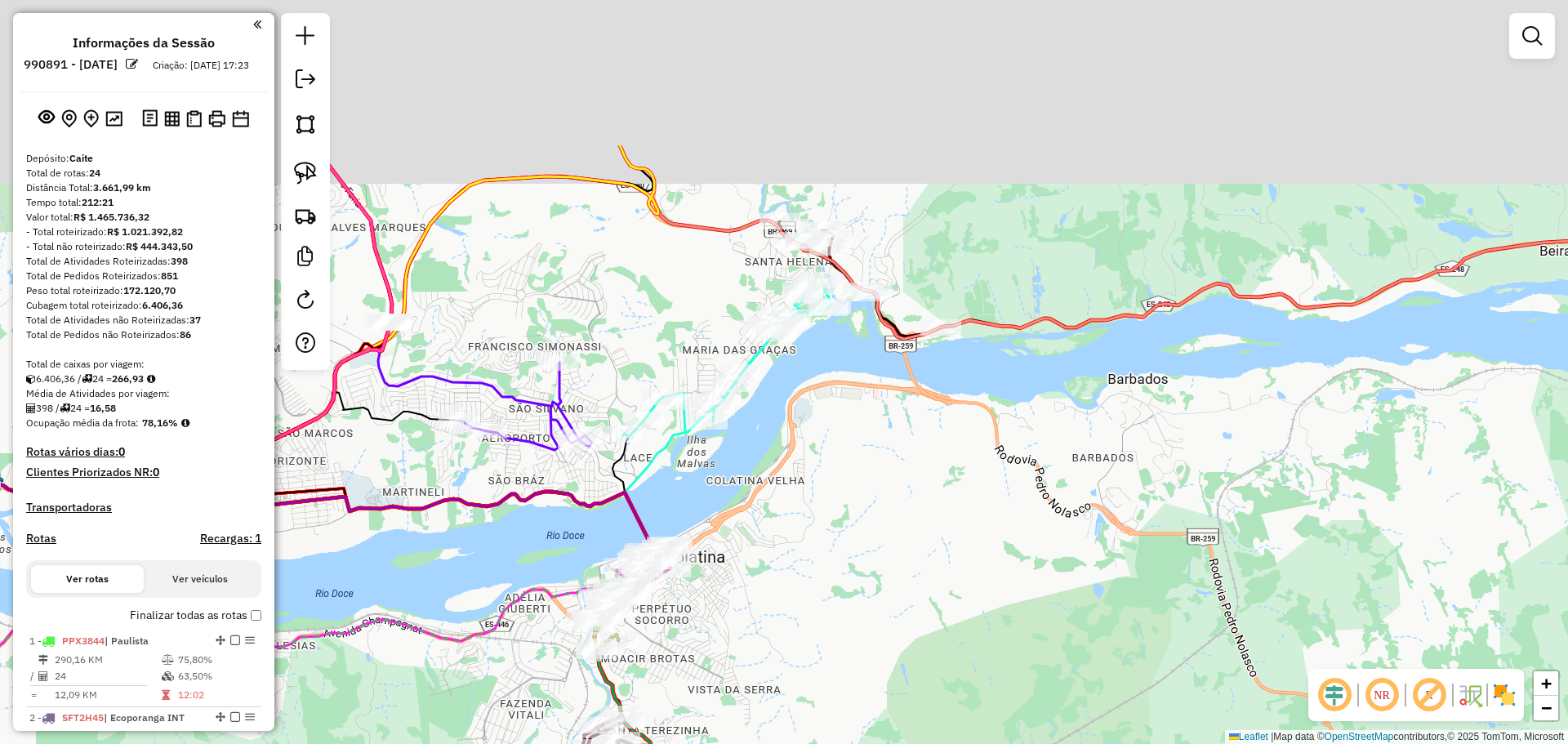
drag, startPoint x: 709, startPoint y: 255, endPoint x: 693, endPoint y: 473, distance: 218.6
click at [693, 473] on div "Janela de atendimento Grade de atendimento Capacidade Transportadoras Veículos …" at bounding box center [784, 372] width 1568 height 744
